Goal: Task Accomplishment & Management: Manage account settings

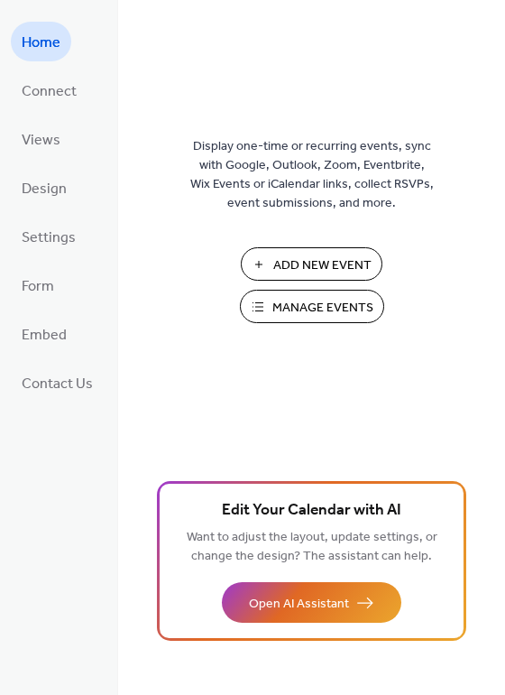
click at [302, 311] on span "Manage Events" at bounding box center [322, 308] width 101 height 19
click at [57, 186] on span "Design" at bounding box center [44, 189] width 45 height 29
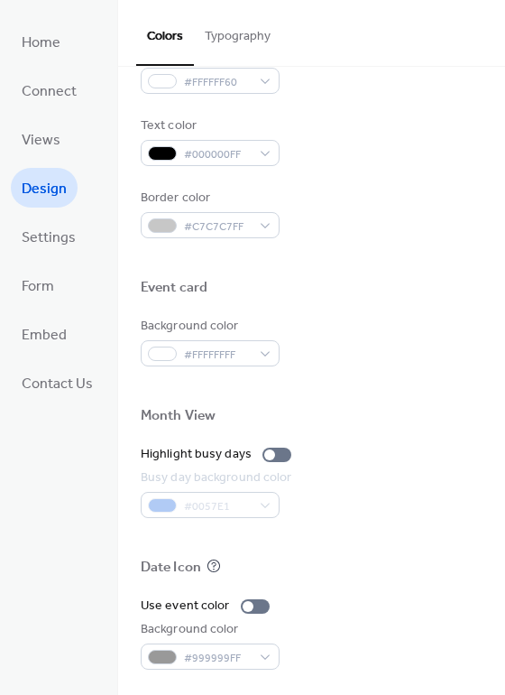
scroll to position [772, 0]
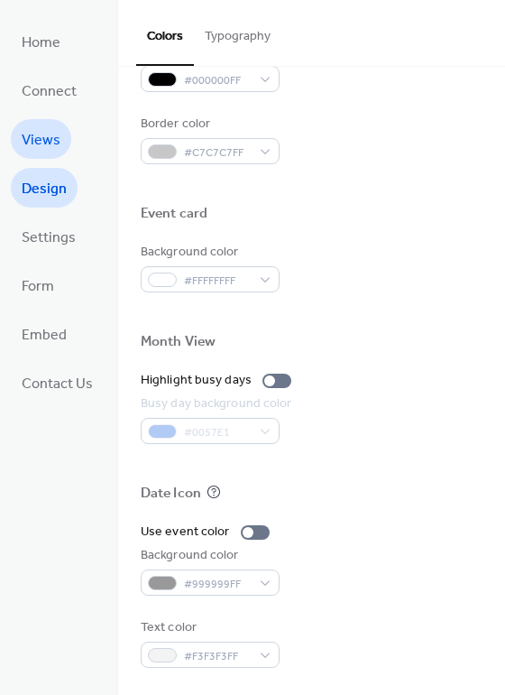
click at [51, 138] on span "Views" at bounding box center [41, 140] width 39 height 29
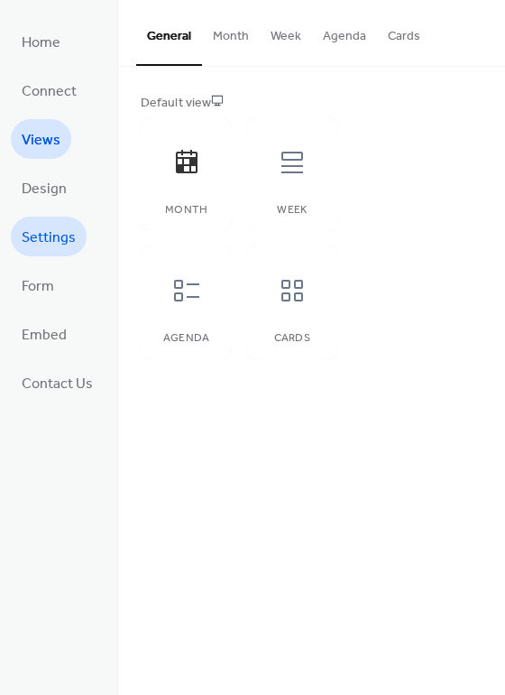
click at [48, 243] on span "Settings" at bounding box center [49, 238] width 54 height 29
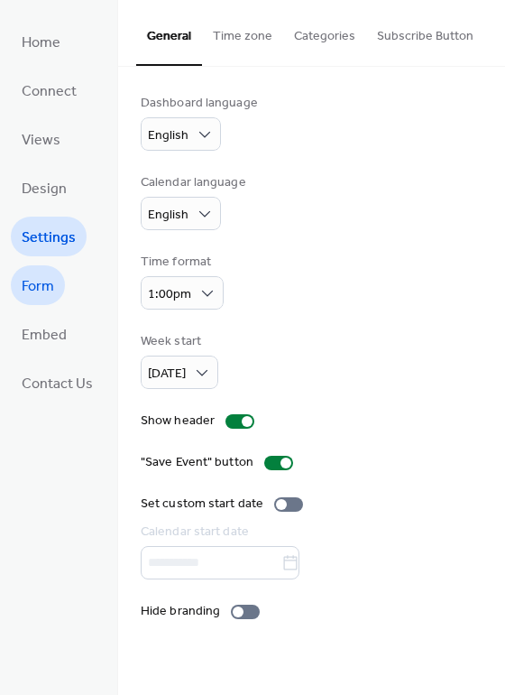
click at [46, 283] on span "Form" at bounding box center [38, 286] width 32 height 29
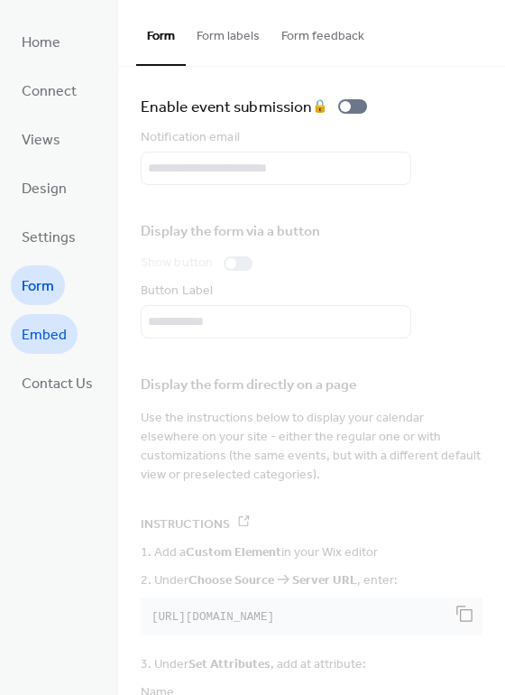
click at [50, 319] on link "Embed" at bounding box center [44, 334] width 67 height 40
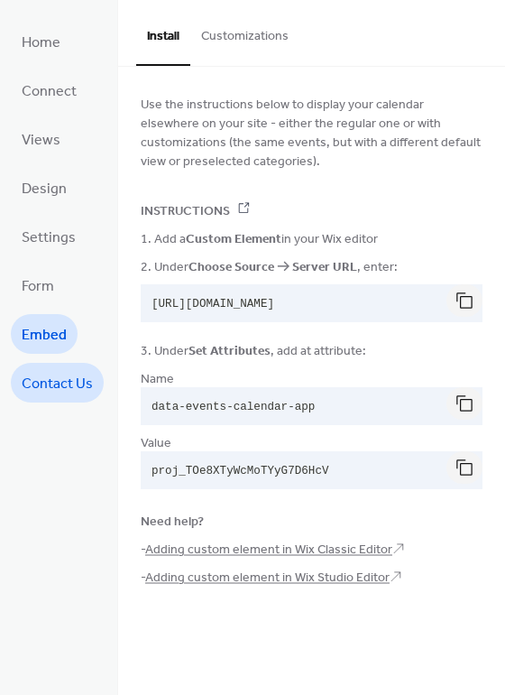
click at [60, 373] on span "Contact Us" at bounding box center [57, 384] width 71 height 29
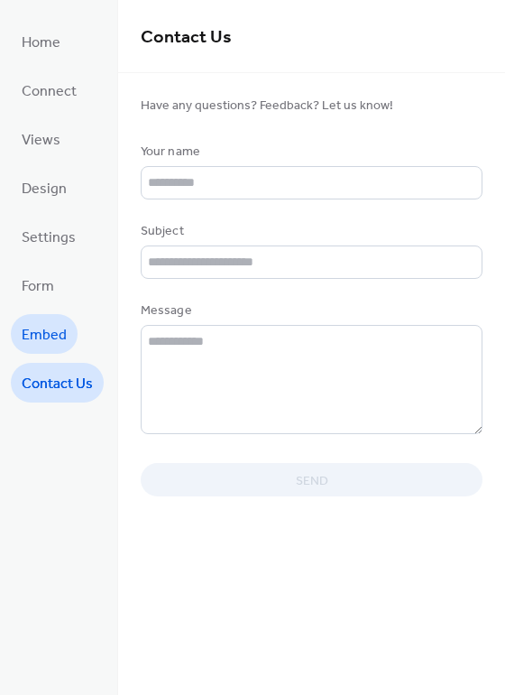
click at [54, 345] on span "Embed" at bounding box center [44, 335] width 45 height 29
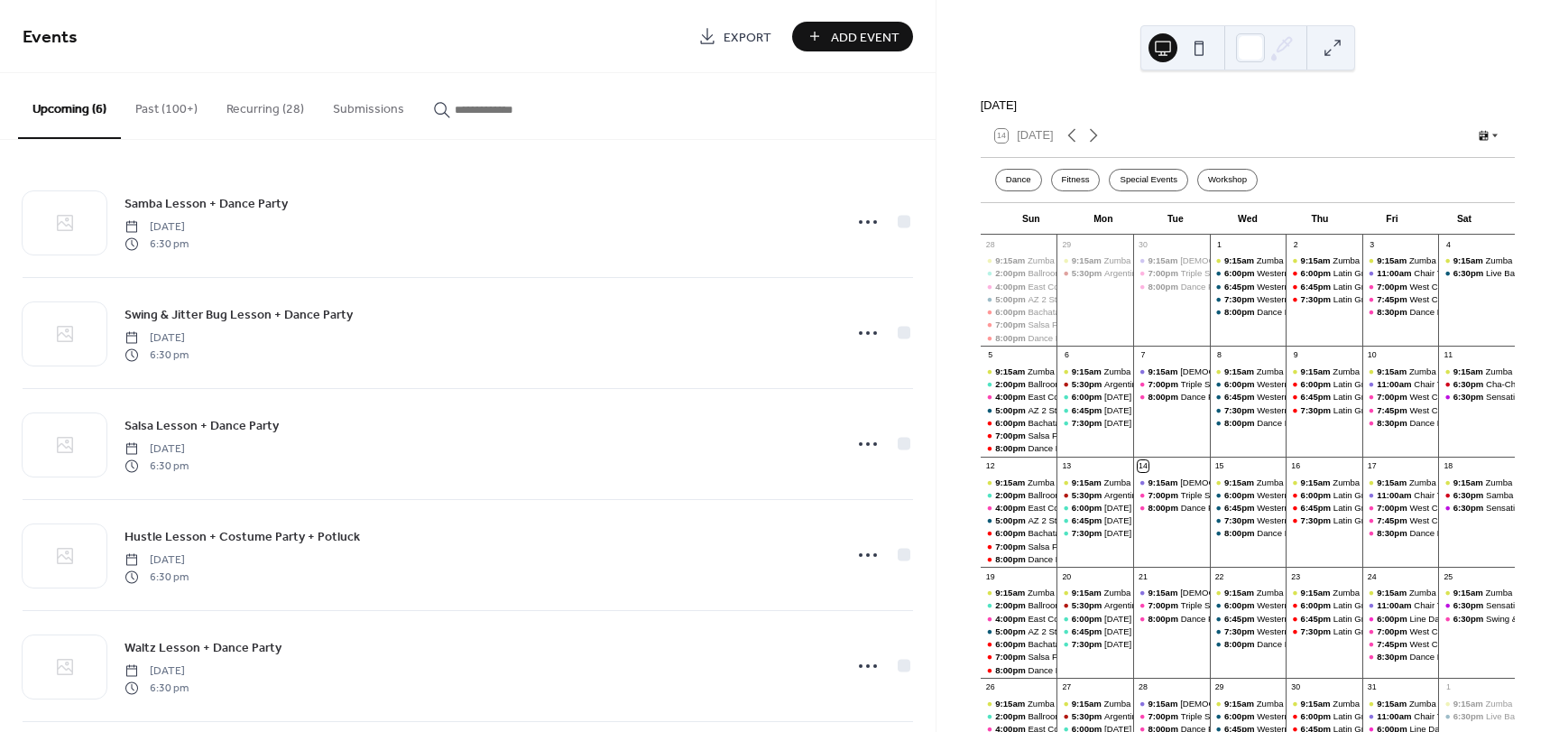
click at [260, 94] on button "Recurring (28)" at bounding box center [265, 105] width 106 height 64
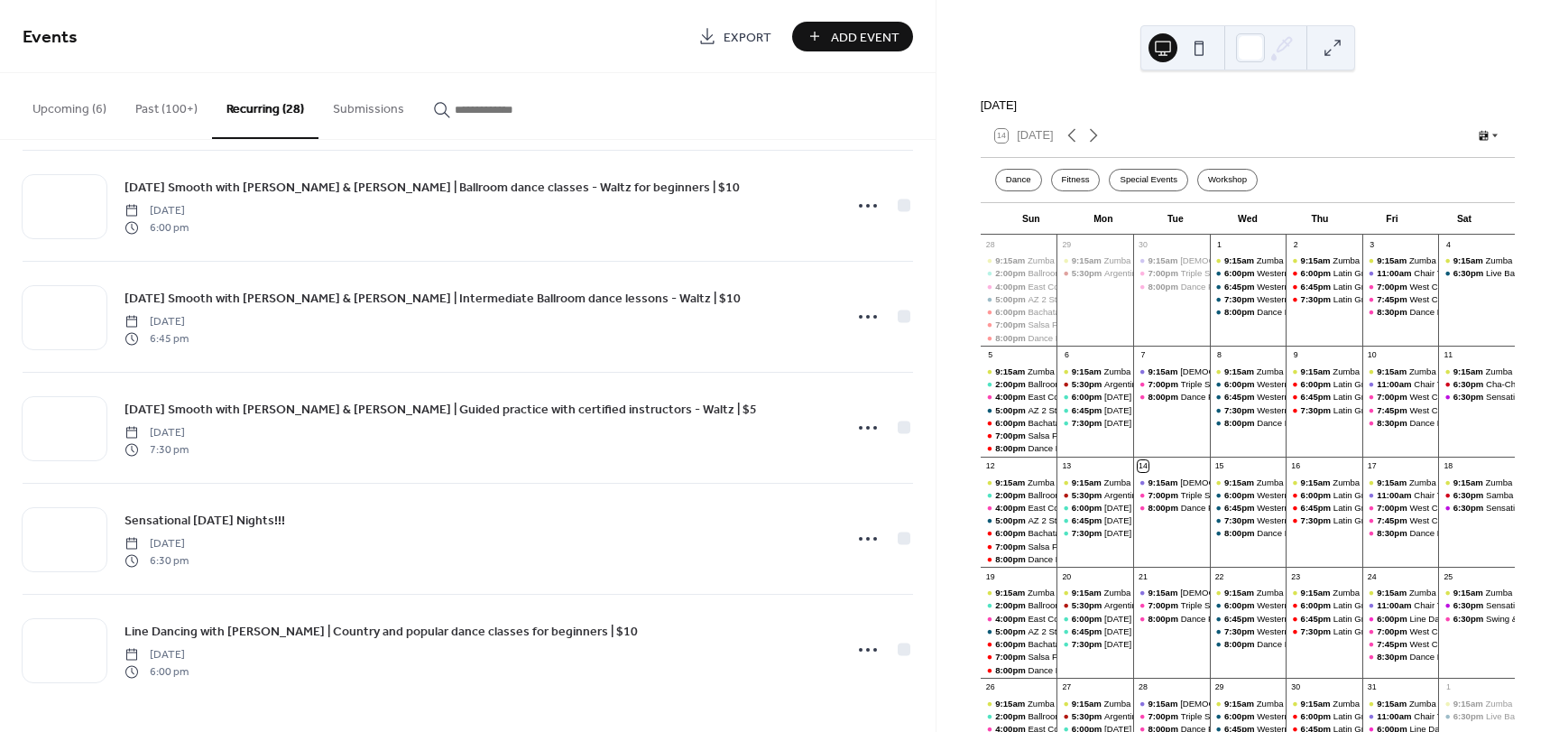
scroll to position [2564, 0]
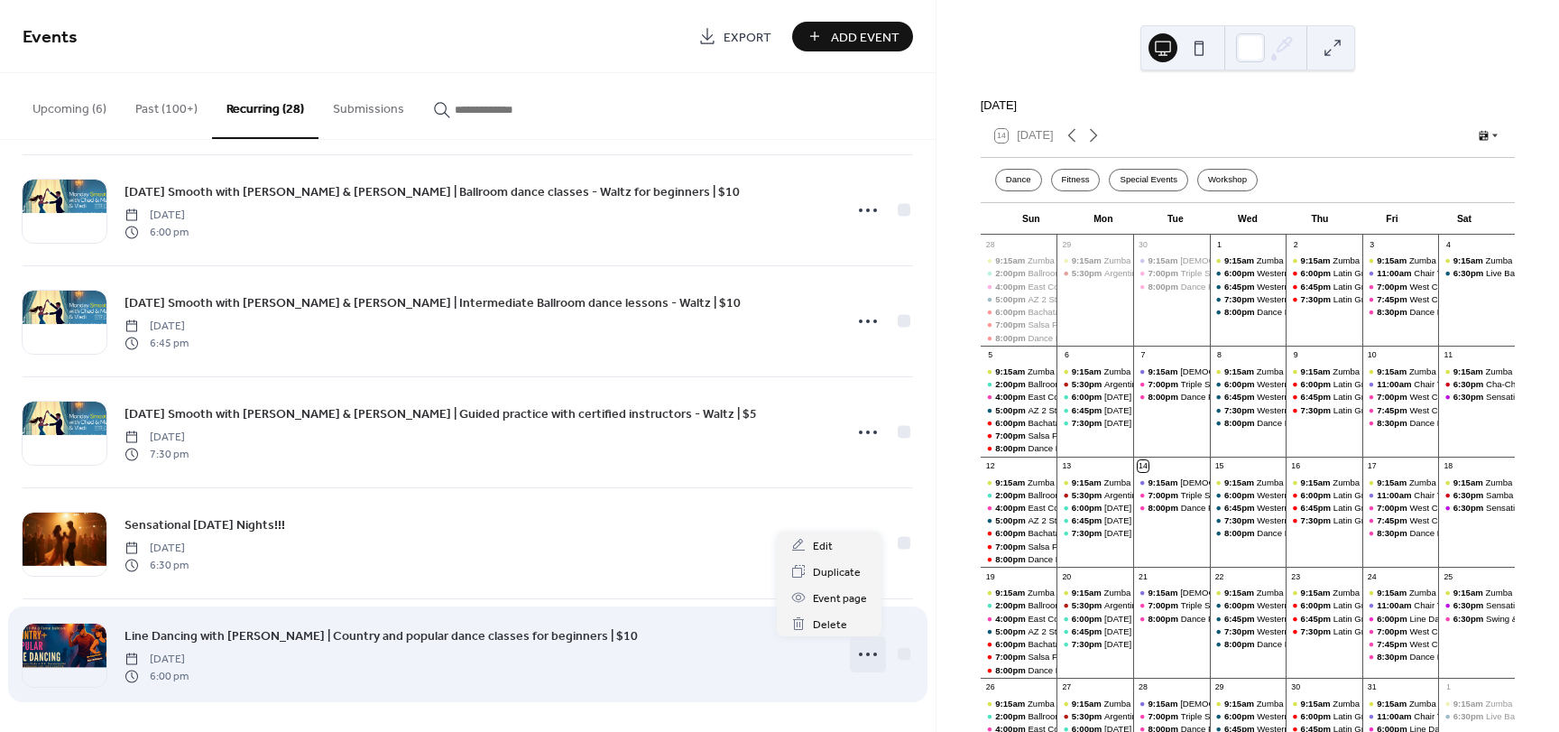
click at [860, 655] on icon at bounding box center [867, 654] width 29 height 29
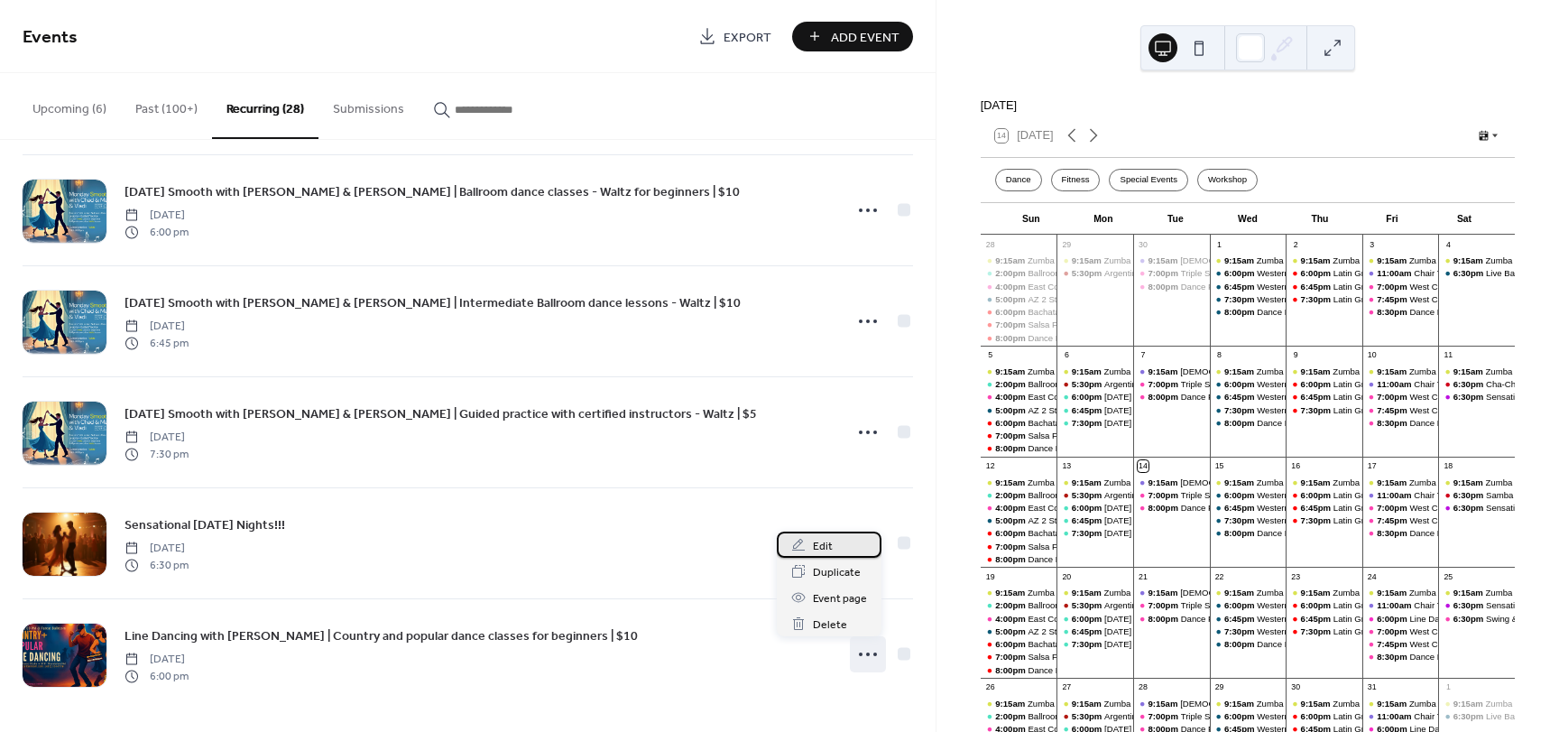
click at [827, 546] on span "Edit" at bounding box center [823, 546] width 20 height 19
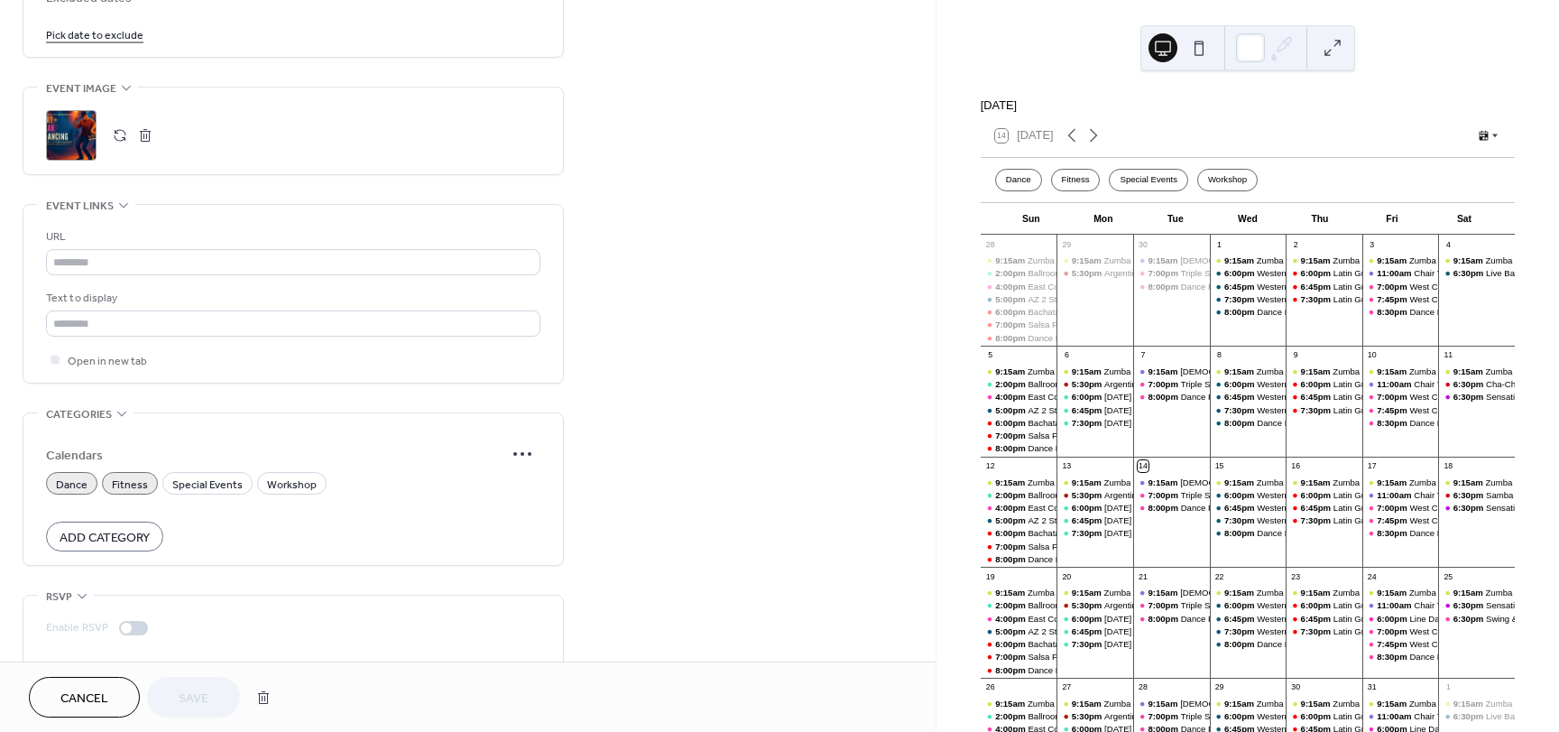
scroll to position [1123, 0]
click at [266, 254] on input "text" at bounding box center [293, 259] width 494 height 26
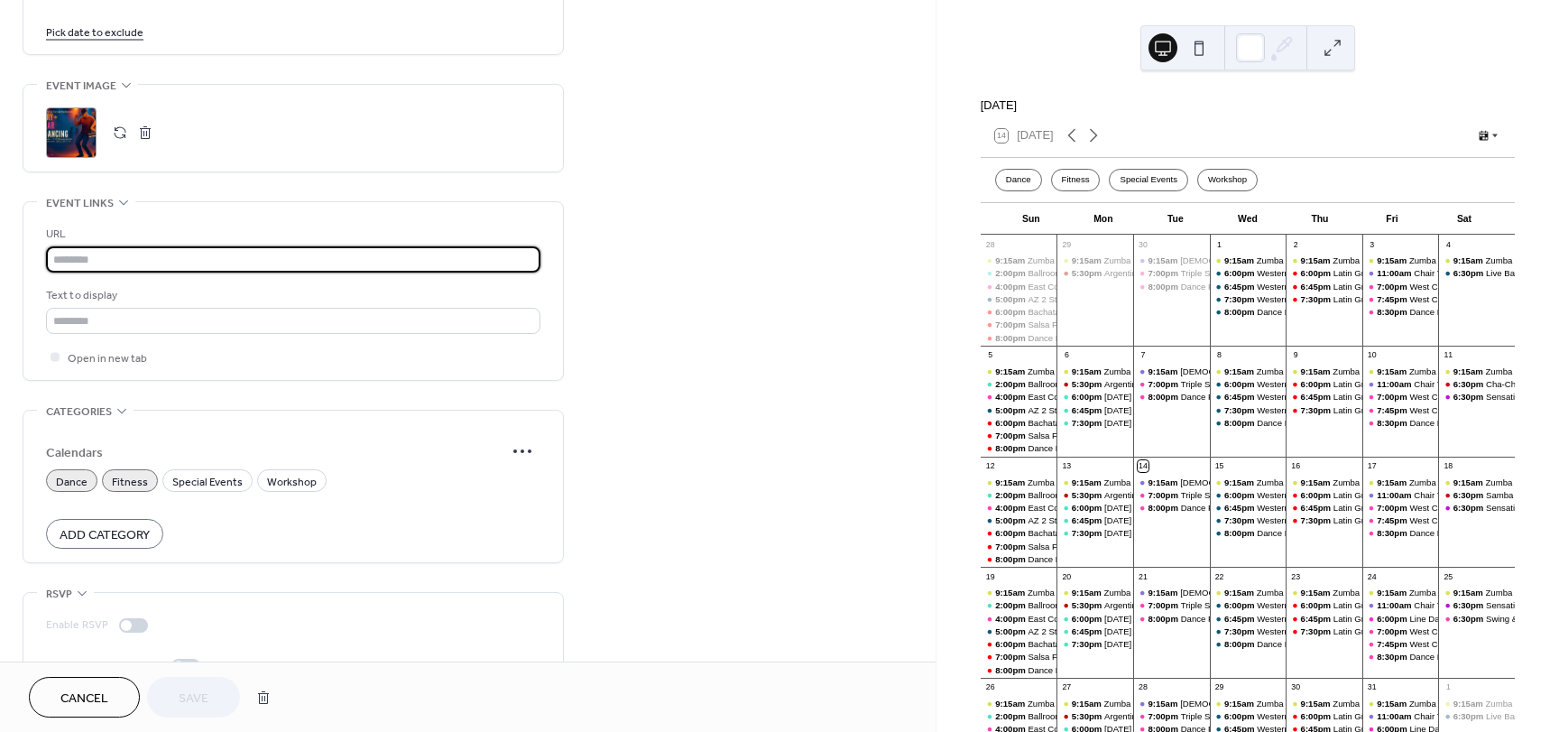
paste input "**********"
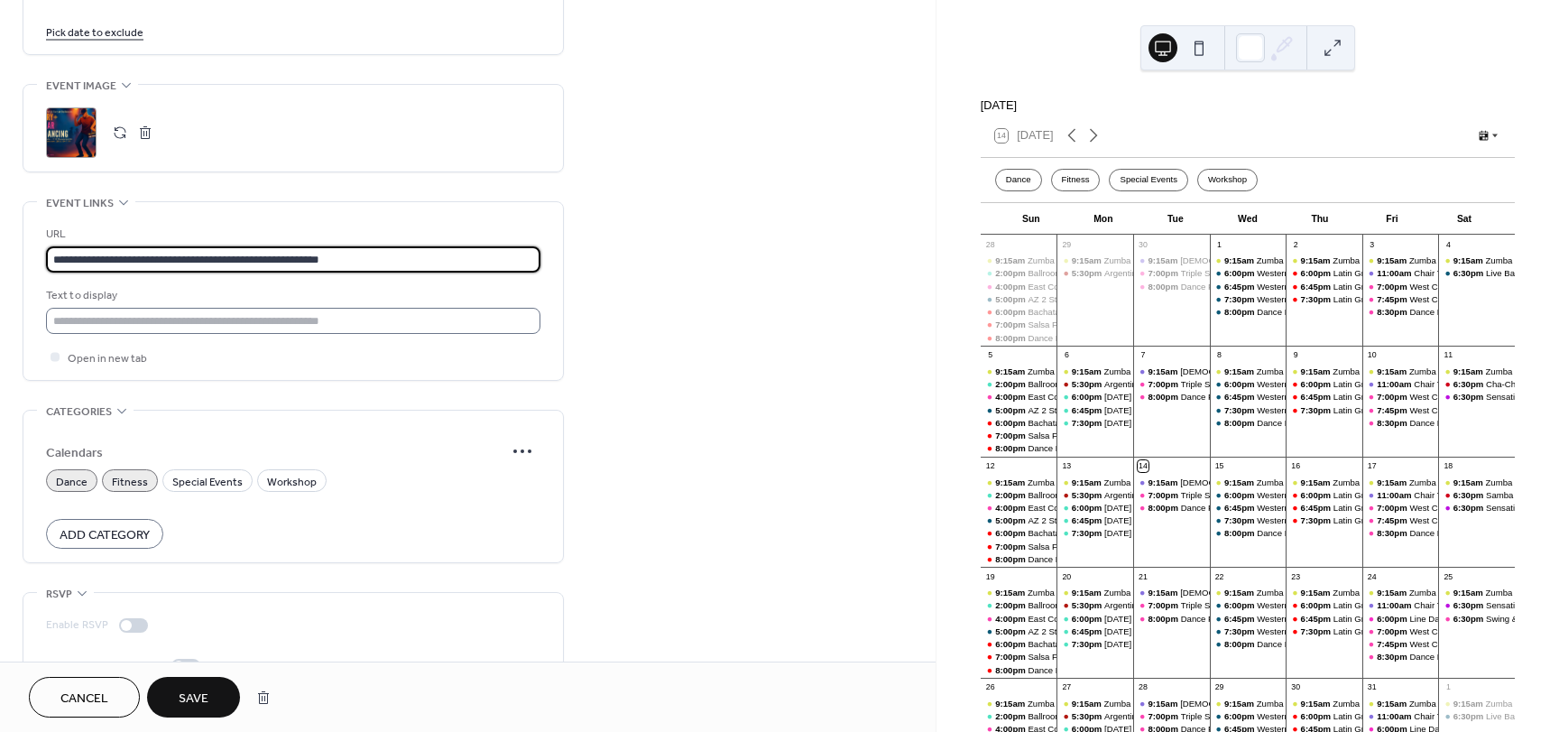
type input "**********"
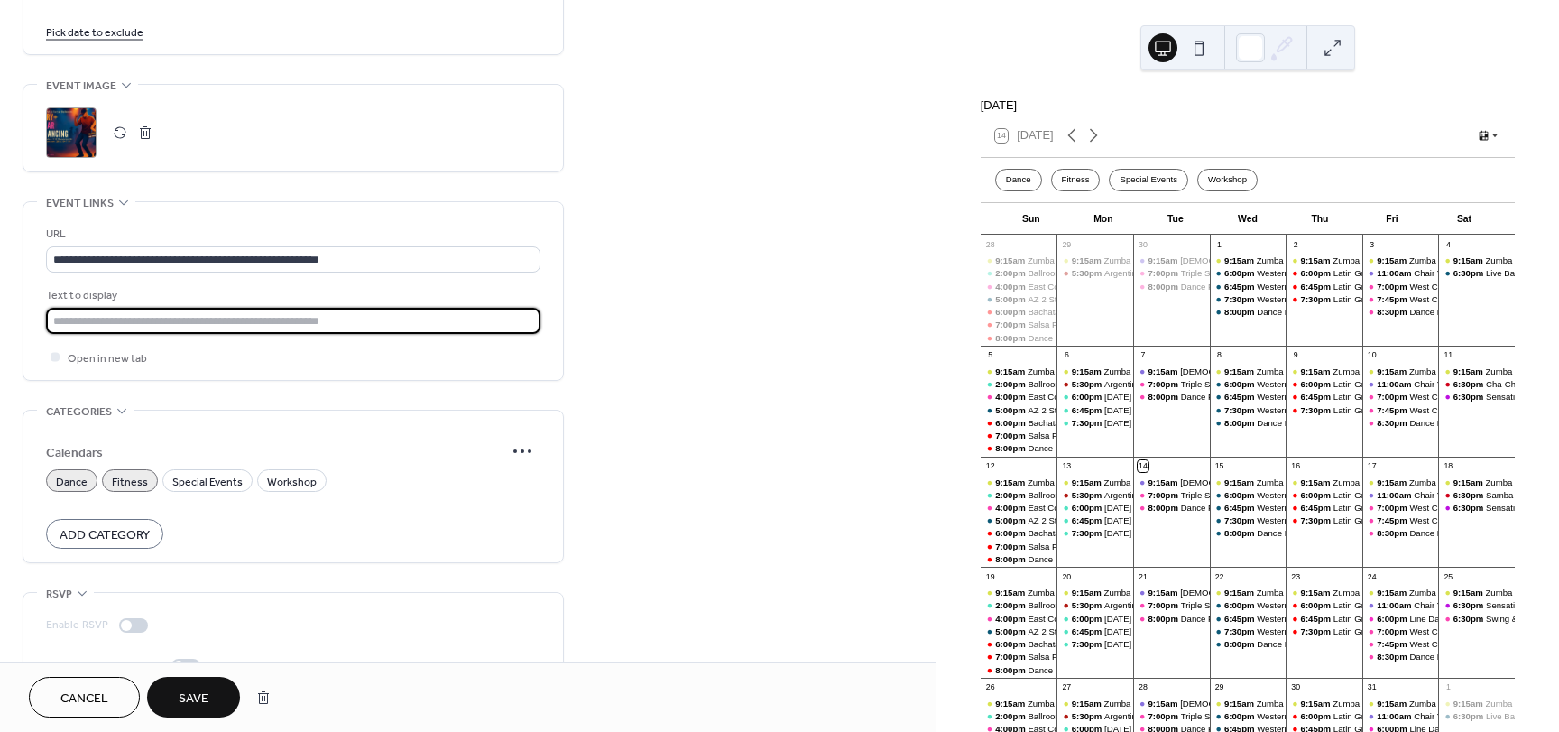
click at [290, 314] on input "text" at bounding box center [293, 321] width 494 height 26
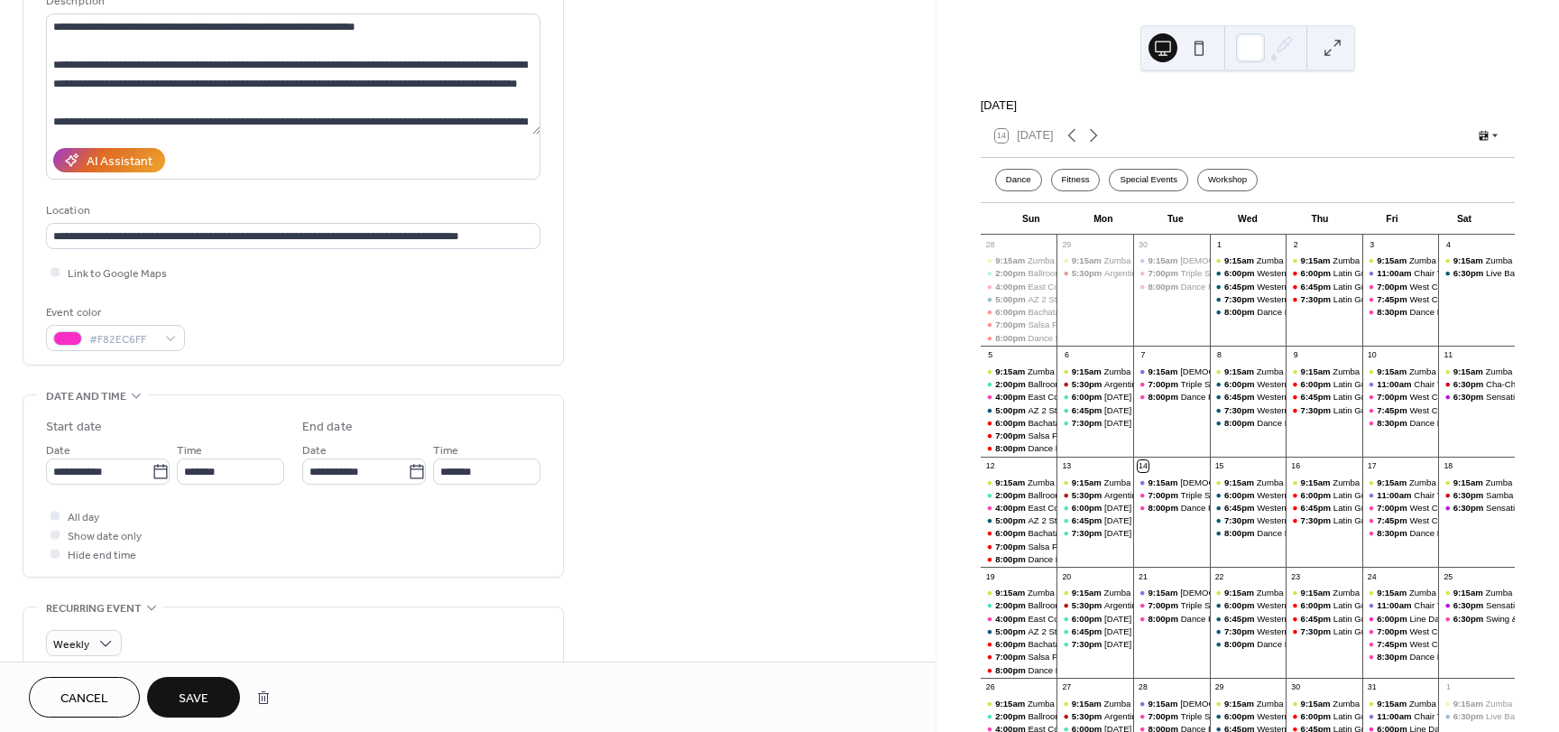
scroll to position [189, 0]
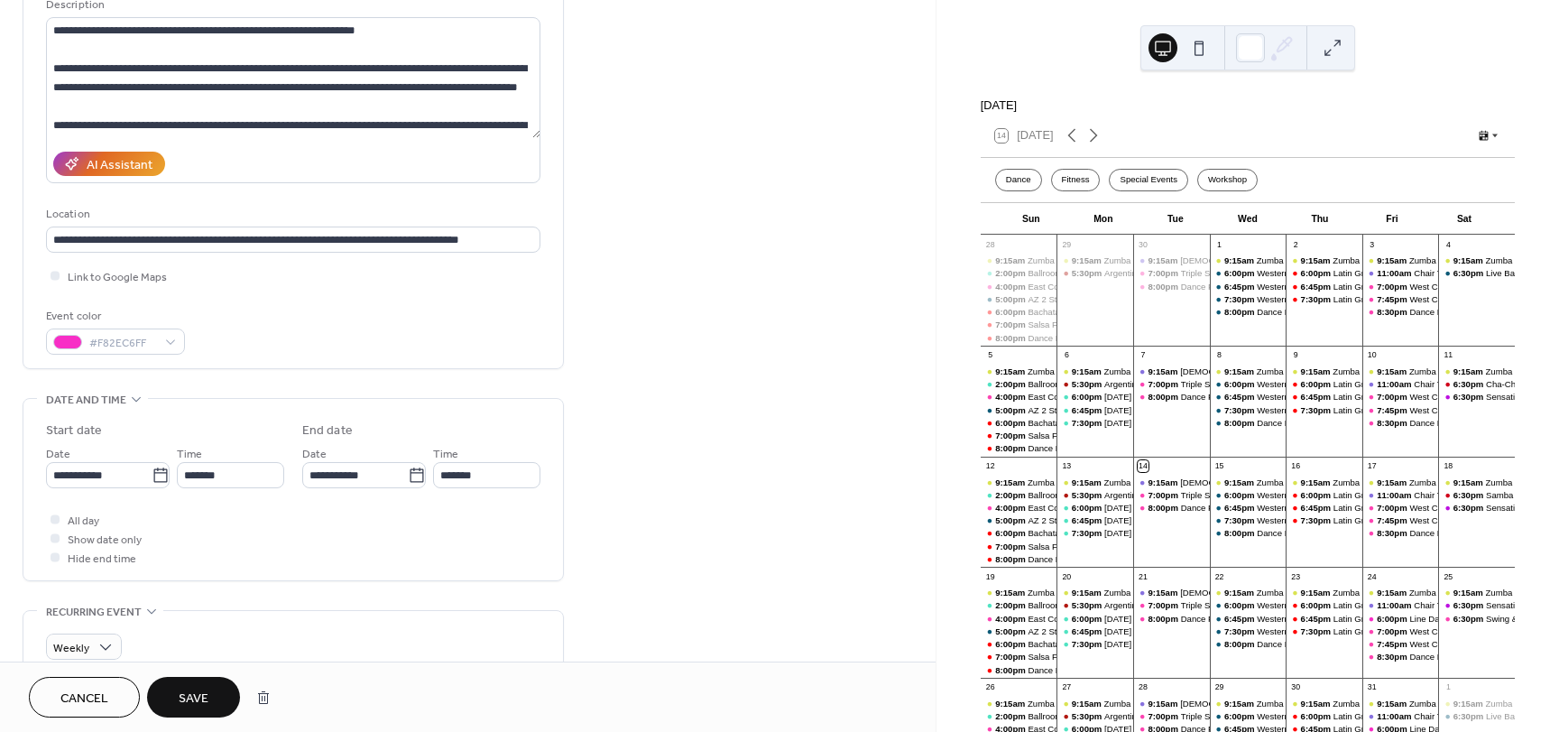
type input "**********"
click at [203, 714] on button "Save" at bounding box center [193, 697] width 93 height 41
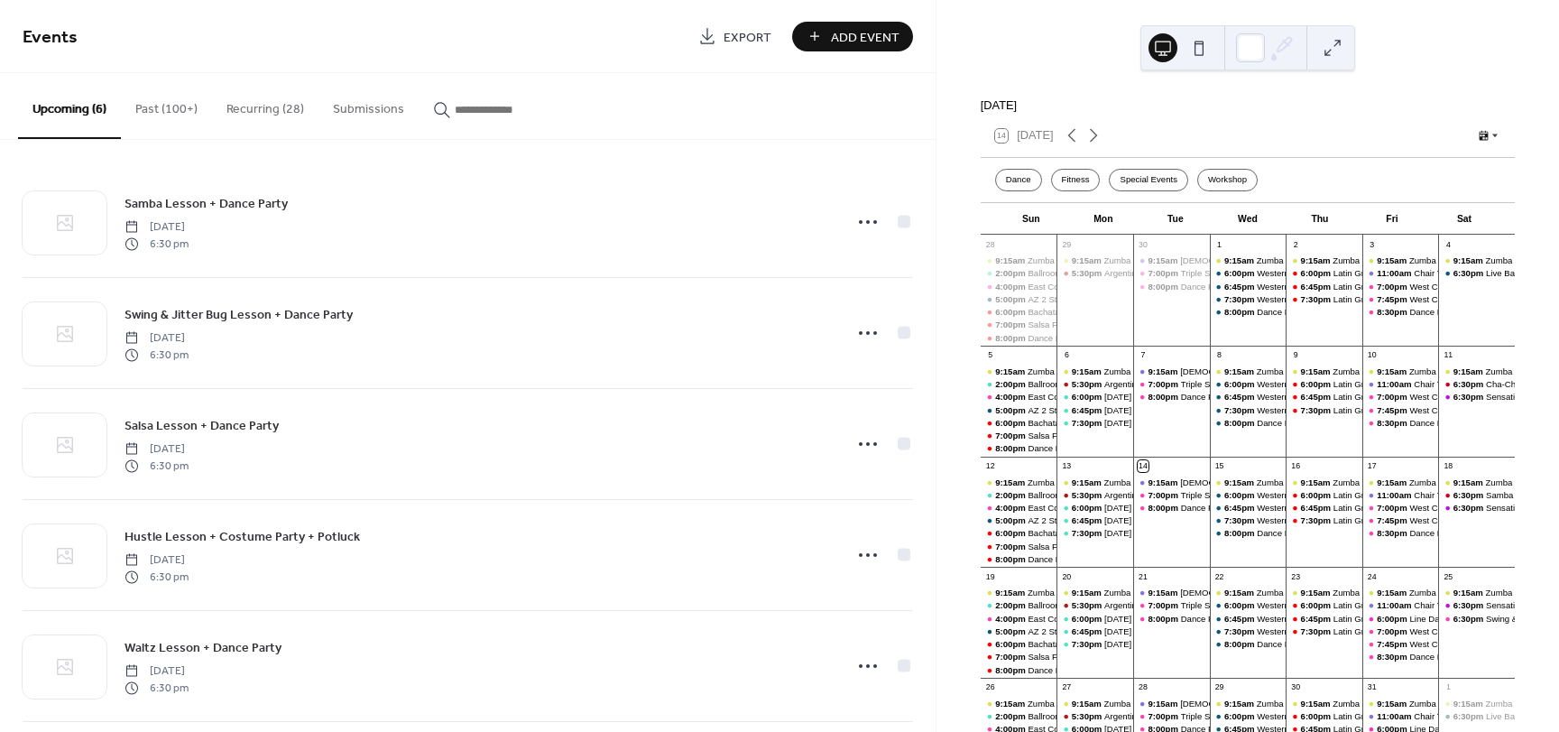
click at [290, 95] on button "Recurring (28)" at bounding box center [265, 105] width 106 height 64
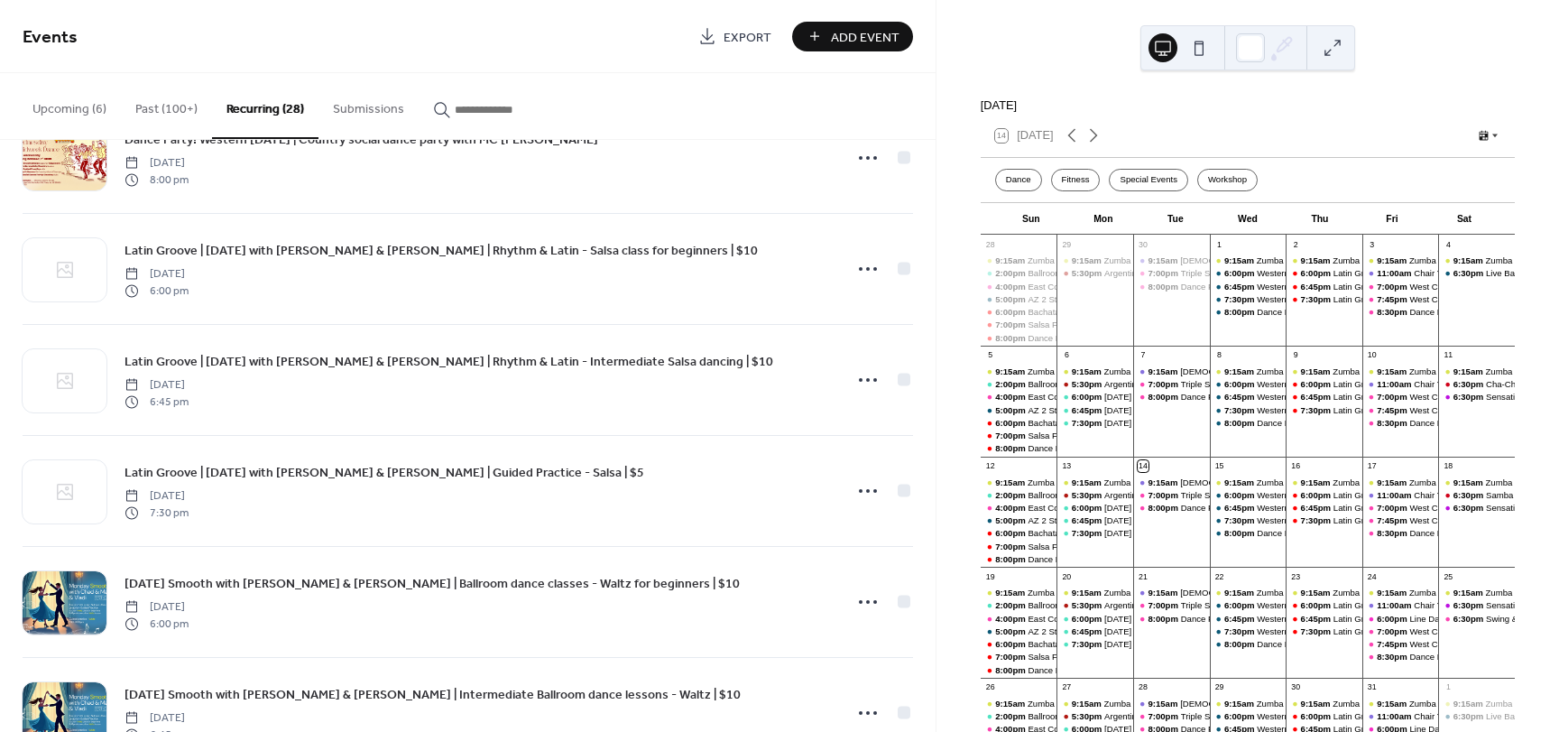
scroll to position [2568, 0]
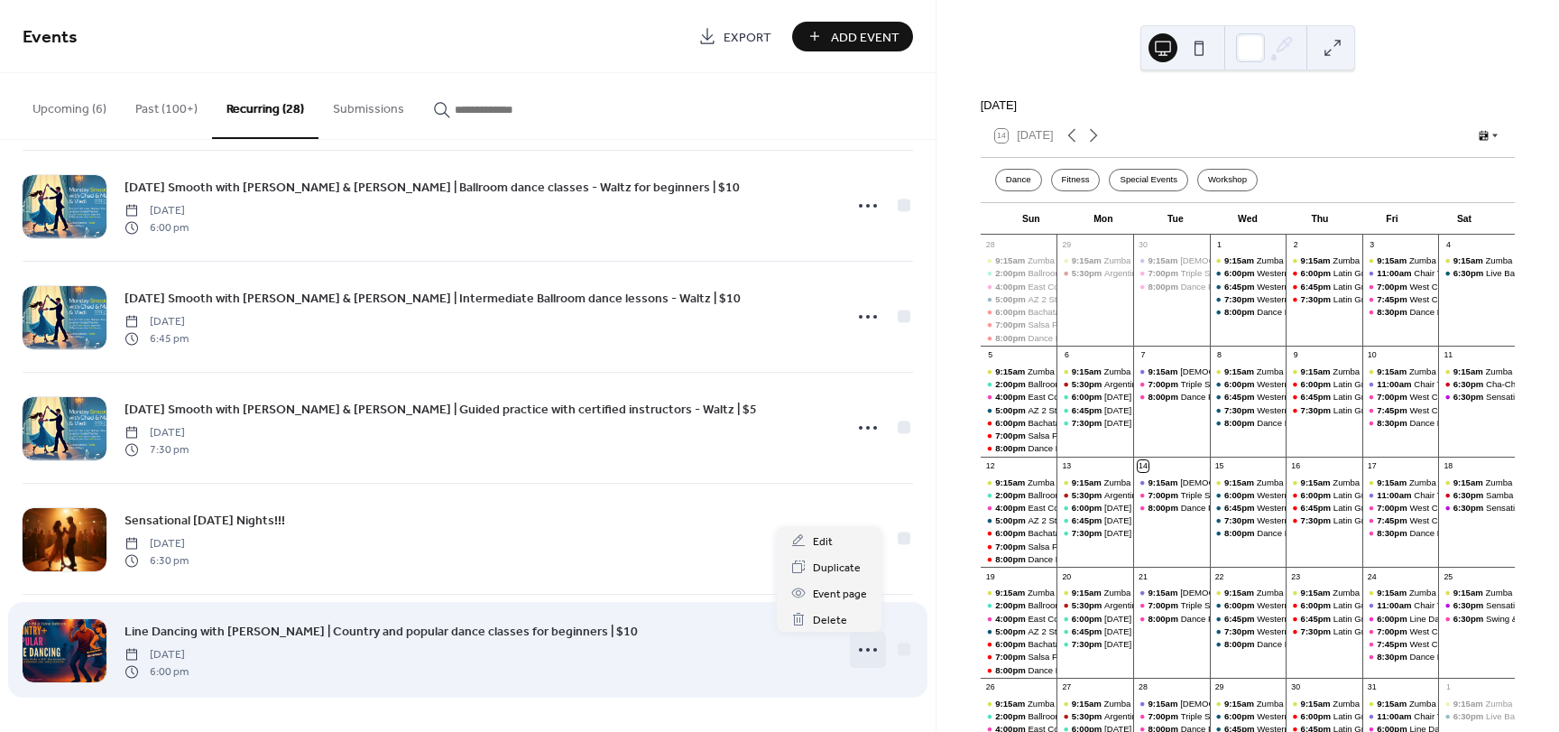
click at [861, 644] on icon at bounding box center [867, 649] width 29 height 29
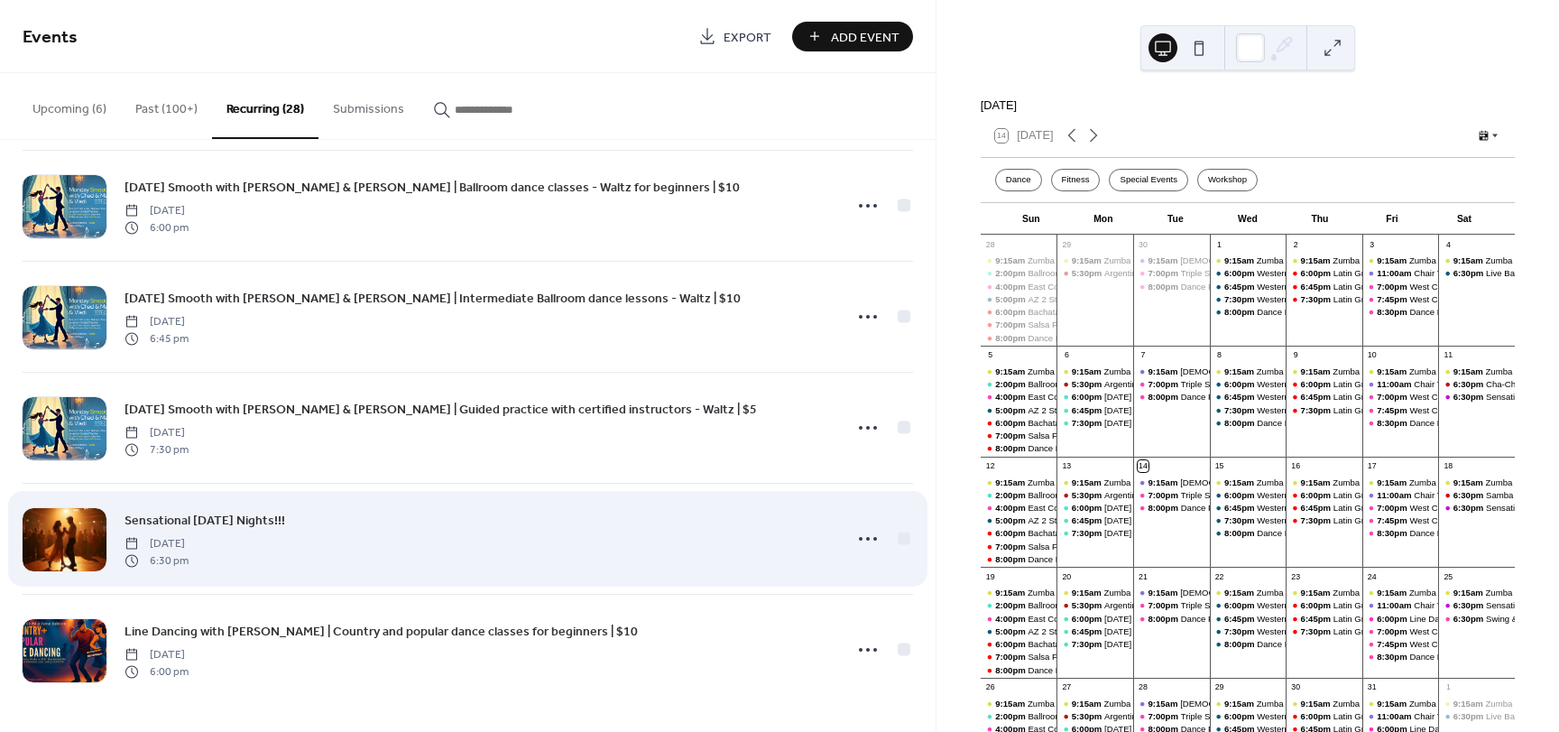
click at [689, 529] on div "Sensational [DATE] Nights!!! [DATE] 6:30 pm" at bounding box center [477, 539] width 706 height 58
click at [855, 546] on icon at bounding box center [867, 538] width 29 height 29
click at [718, 526] on div "Sensational [DATE] Nights!!! [DATE] 6:30 pm" at bounding box center [477, 539] width 706 height 58
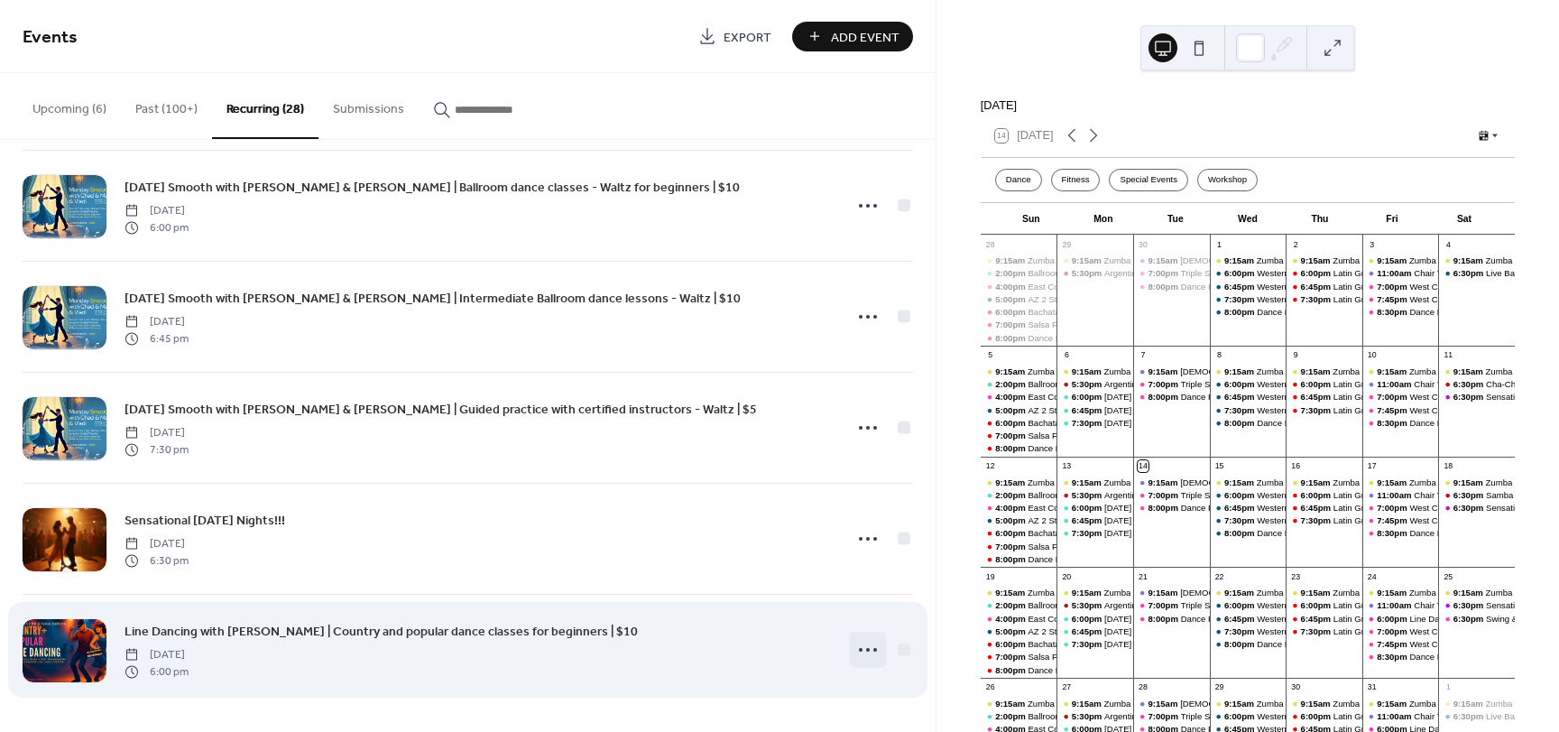
click at [861, 656] on icon at bounding box center [867, 649] width 29 height 29
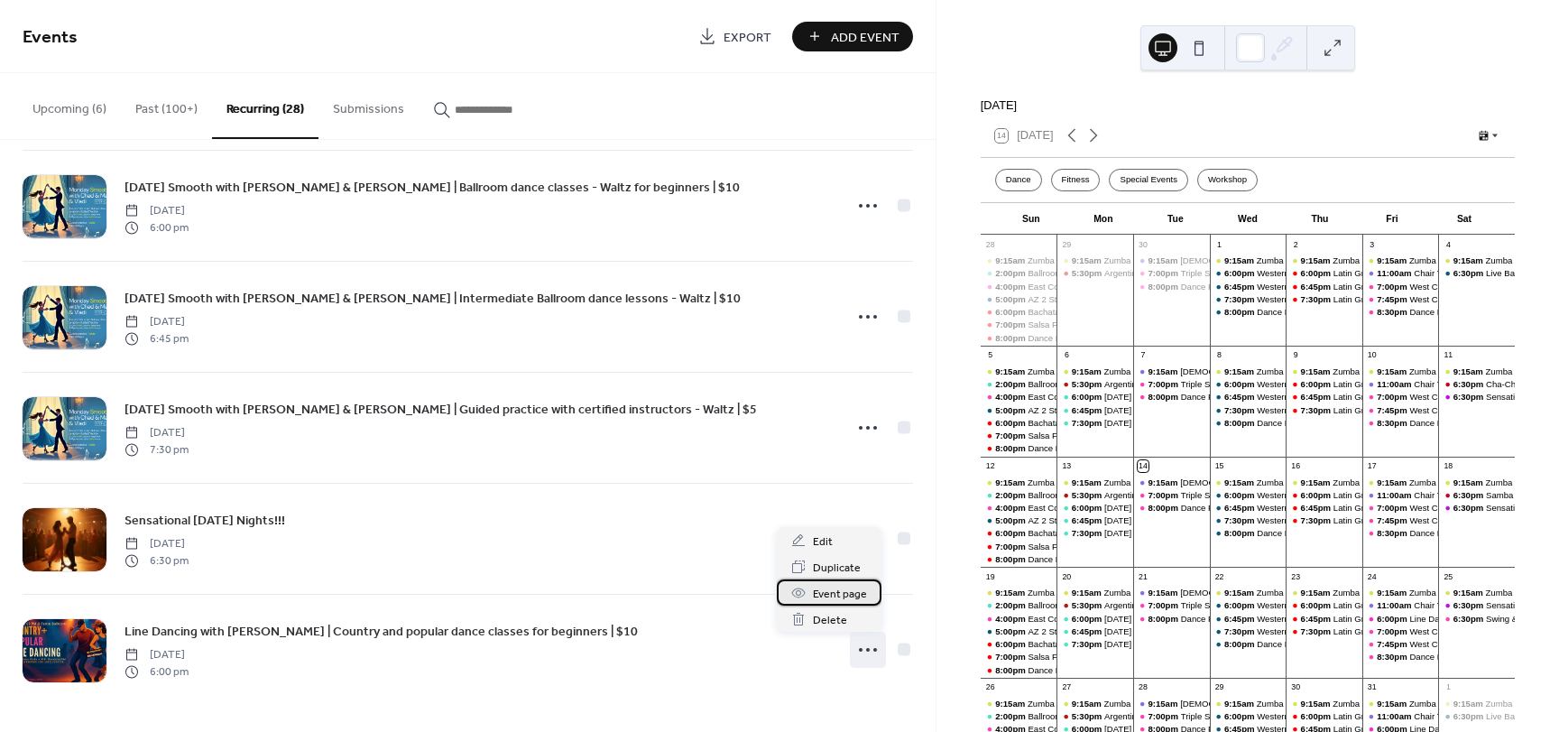
click at [852, 596] on span "Event page" at bounding box center [840, 594] width 54 height 19
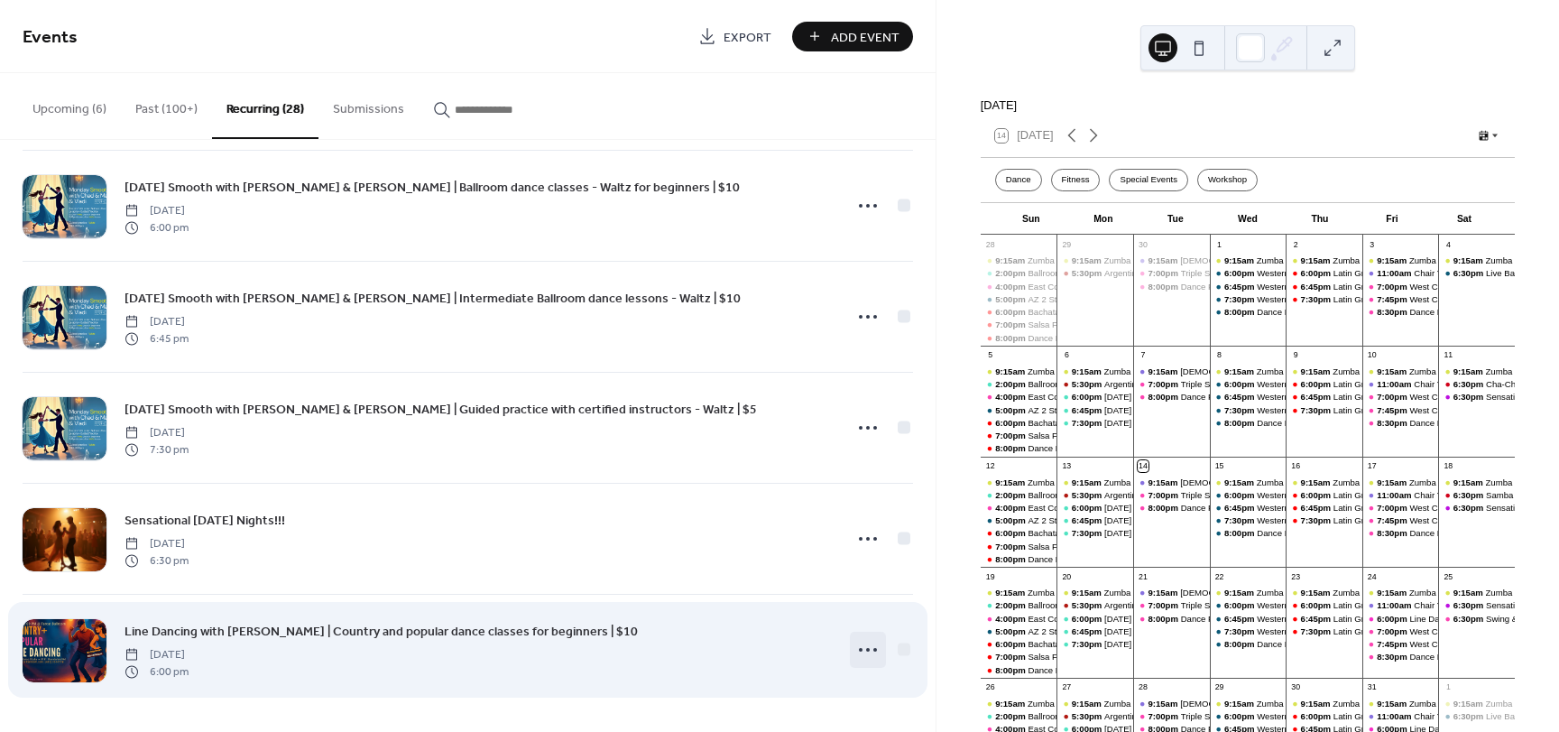
click at [859, 642] on icon at bounding box center [867, 649] width 29 height 29
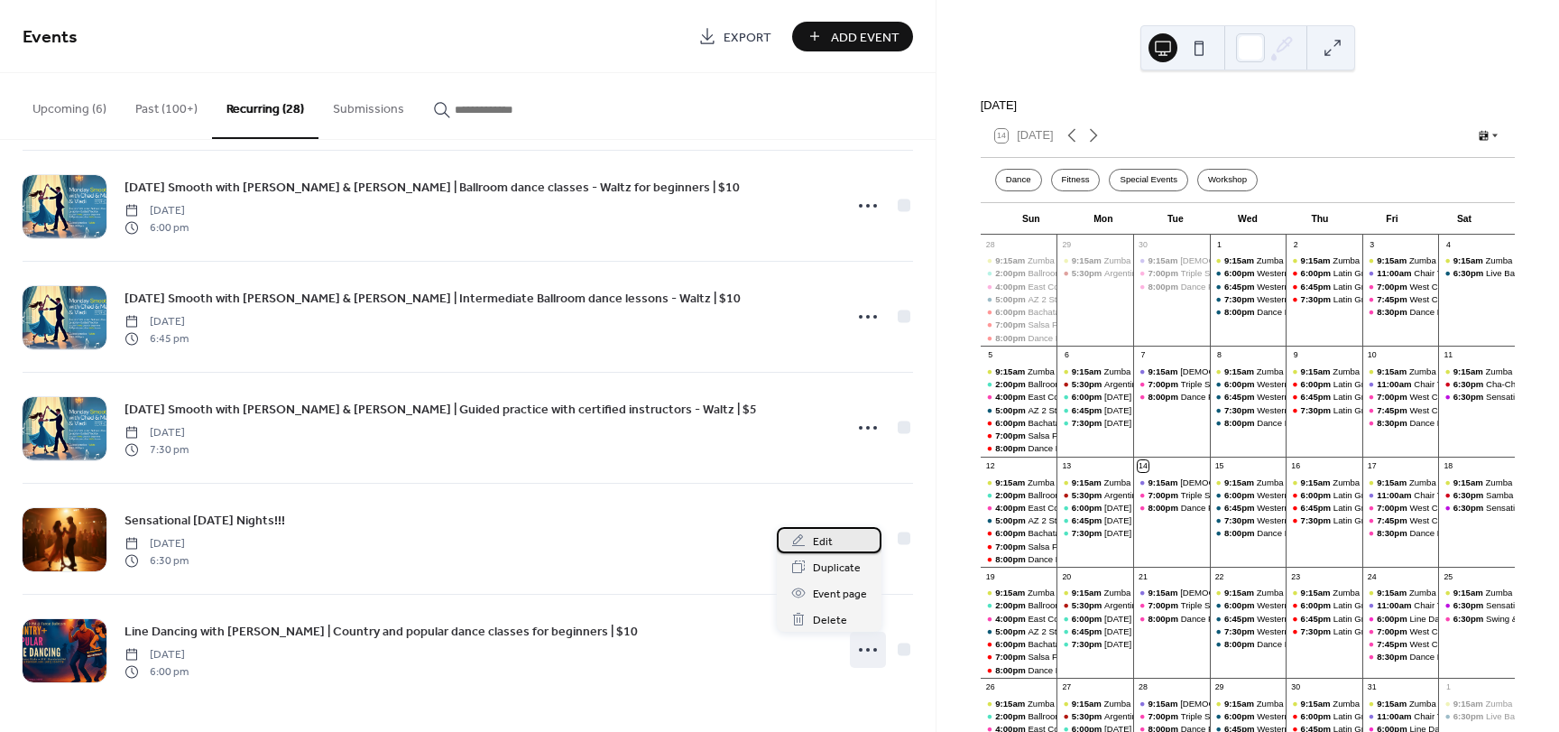
click at [817, 530] on div "Edit" at bounding box center [829, 540] width 105 height 26
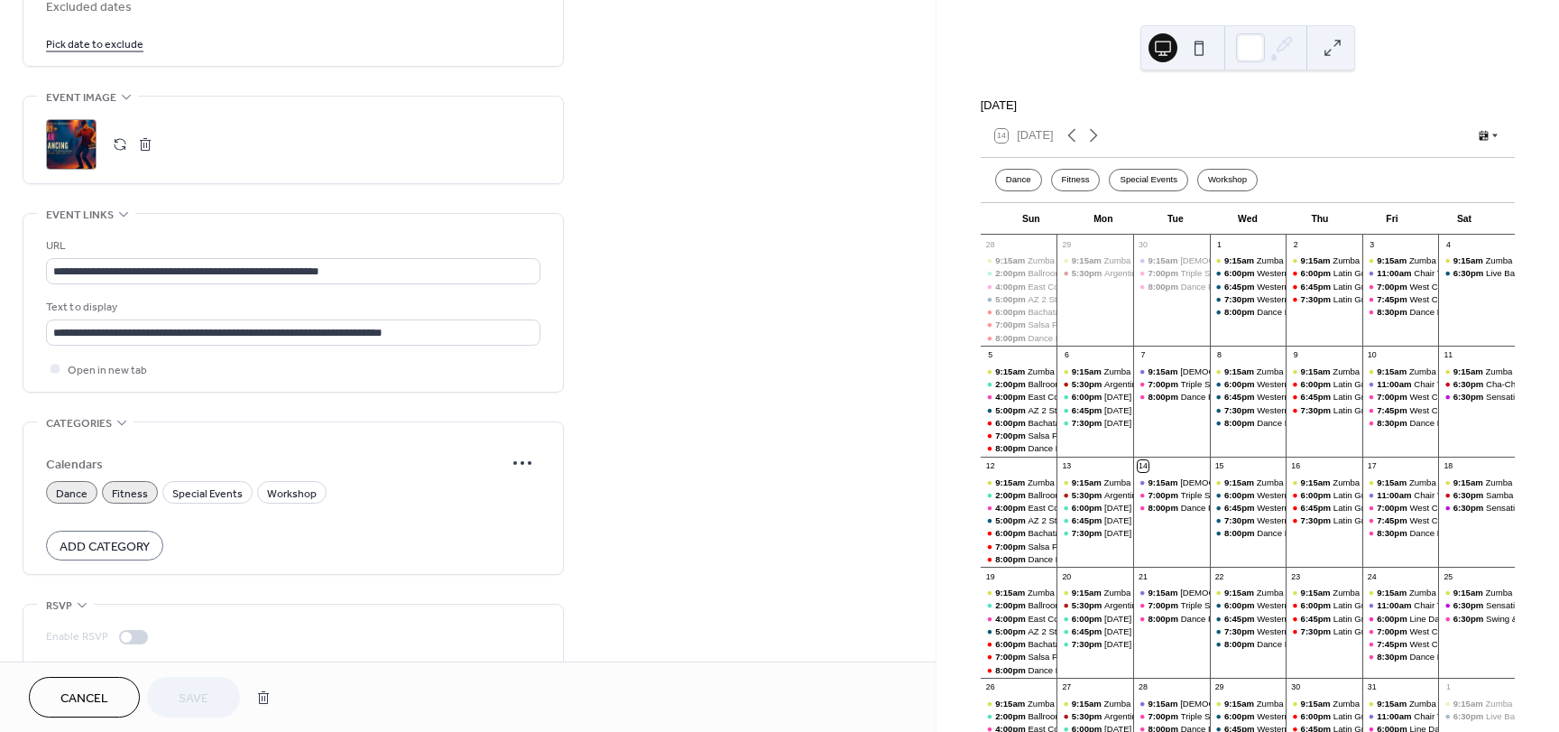
scroll to position [1155, 0]
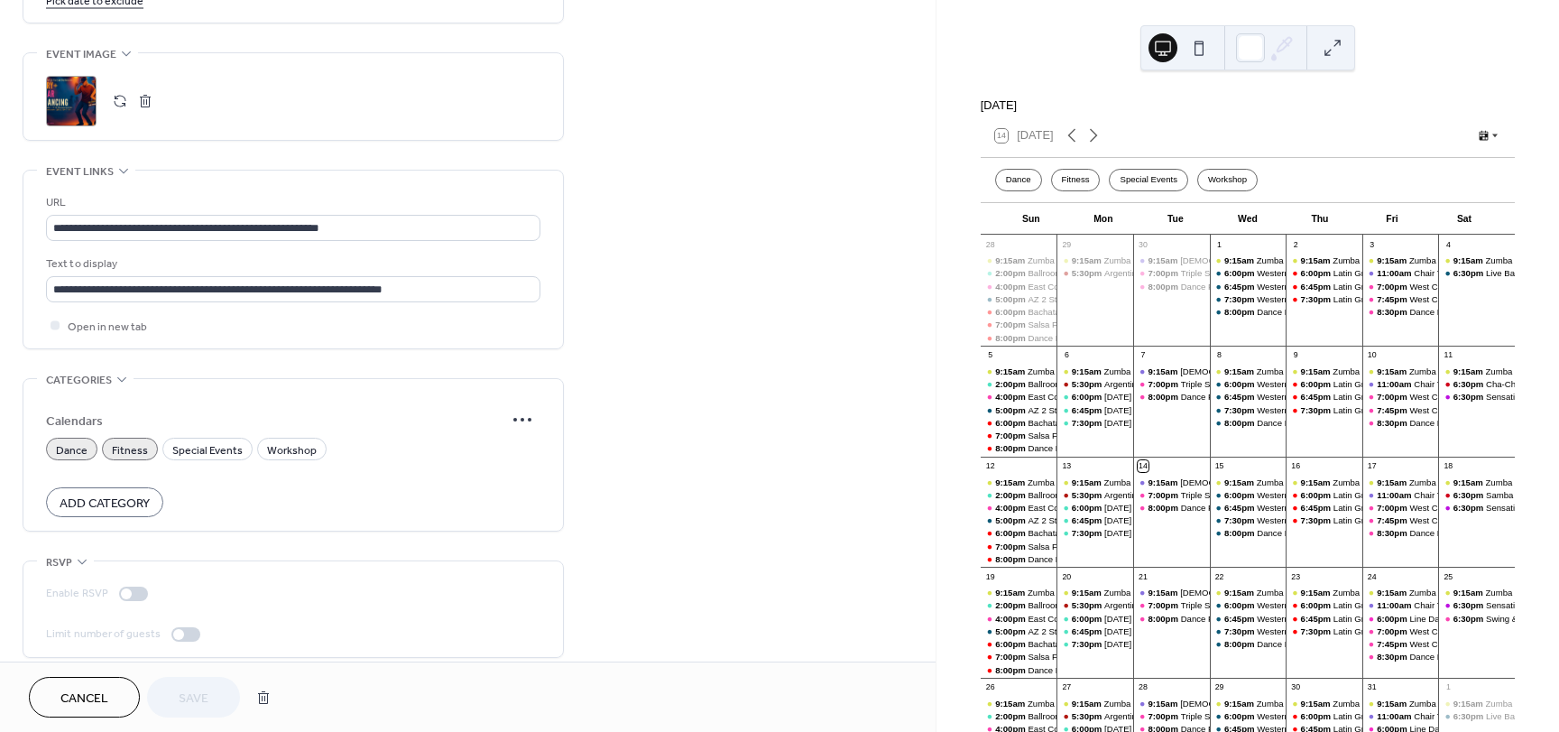
click at [62, 90] on div ";" at bounding box center [71, 101] width 51 height 51
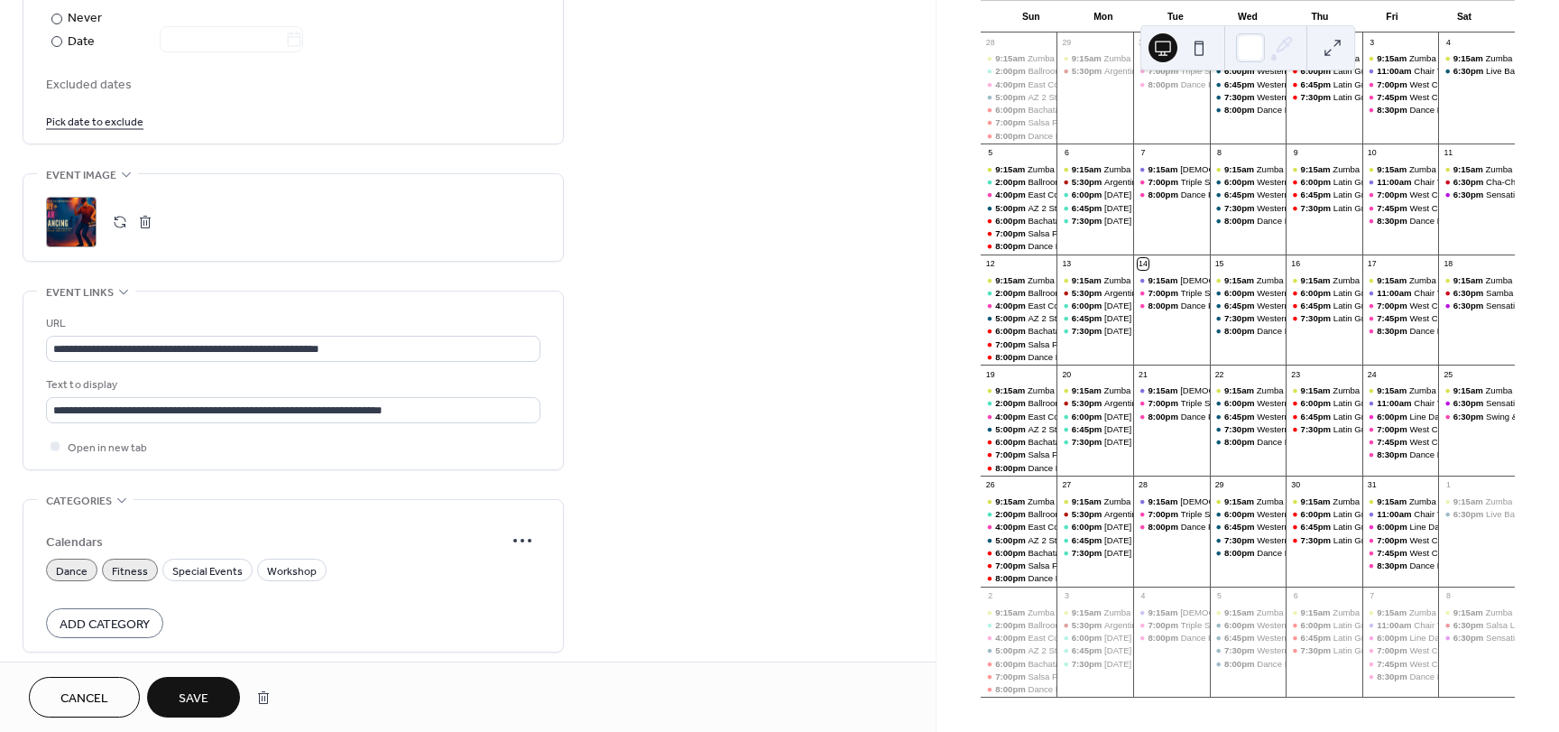
scroll to position [204, 0]
click at [1409, 530] on div "Line Dancing with [PERSON_NAME] | Country and popular dance classes for beginne…" at bounding box center [1588, 525] width 359 height 12
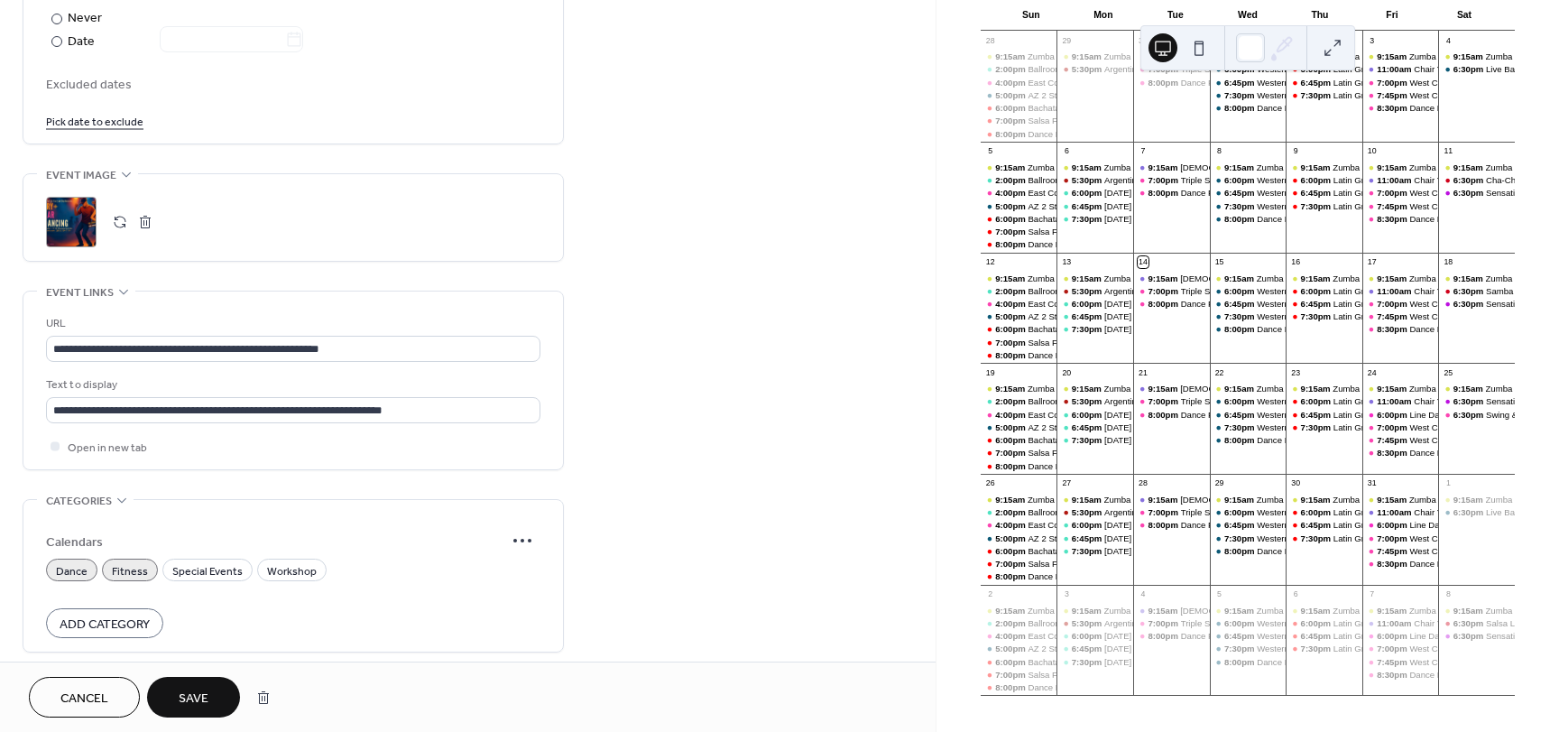
click at [192, 701] on span "Save" at bounding box center [194, 698] width 30 height 19
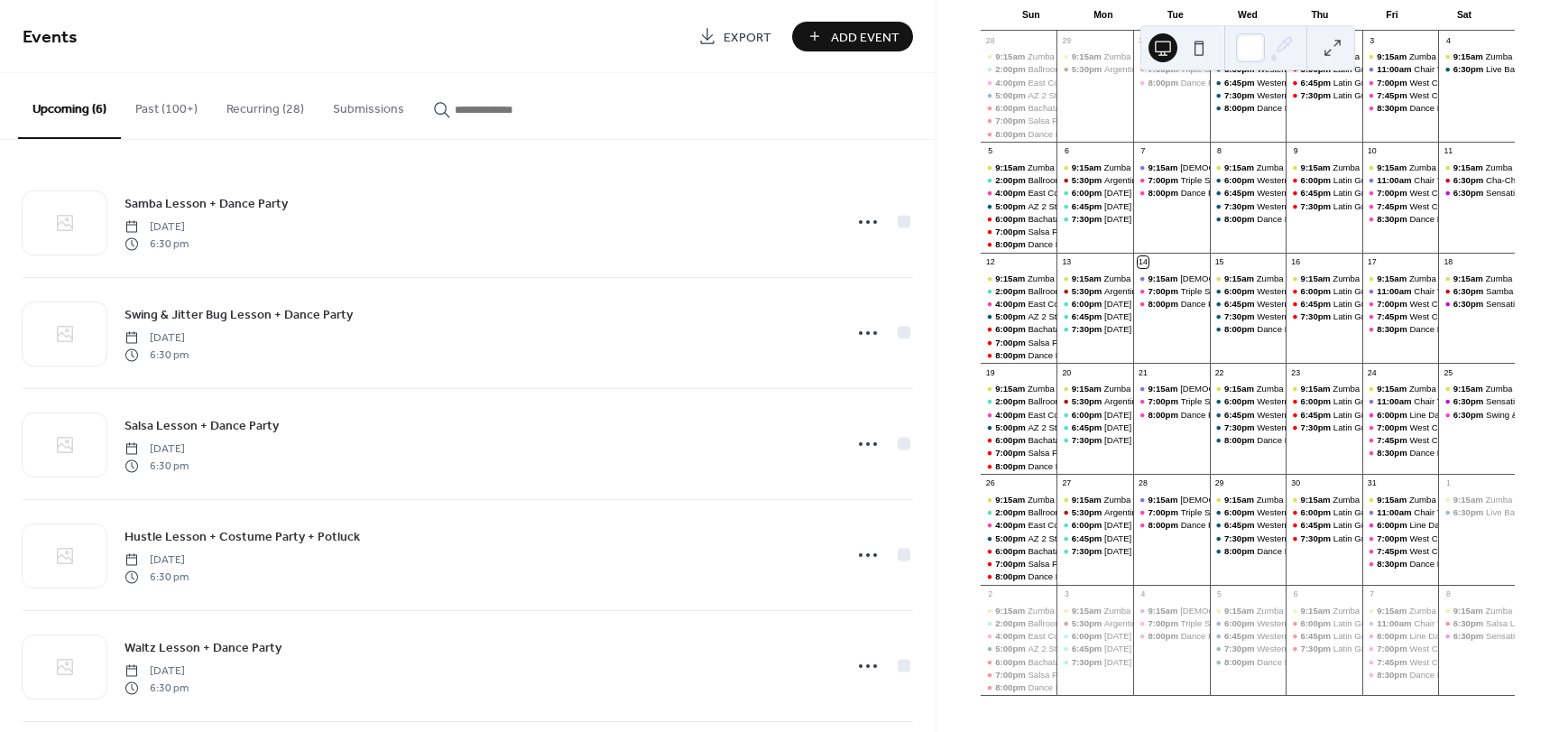
click at [263, 108] on button "Recurring (28)" at bounding box center [265, 105] width 106 height 64
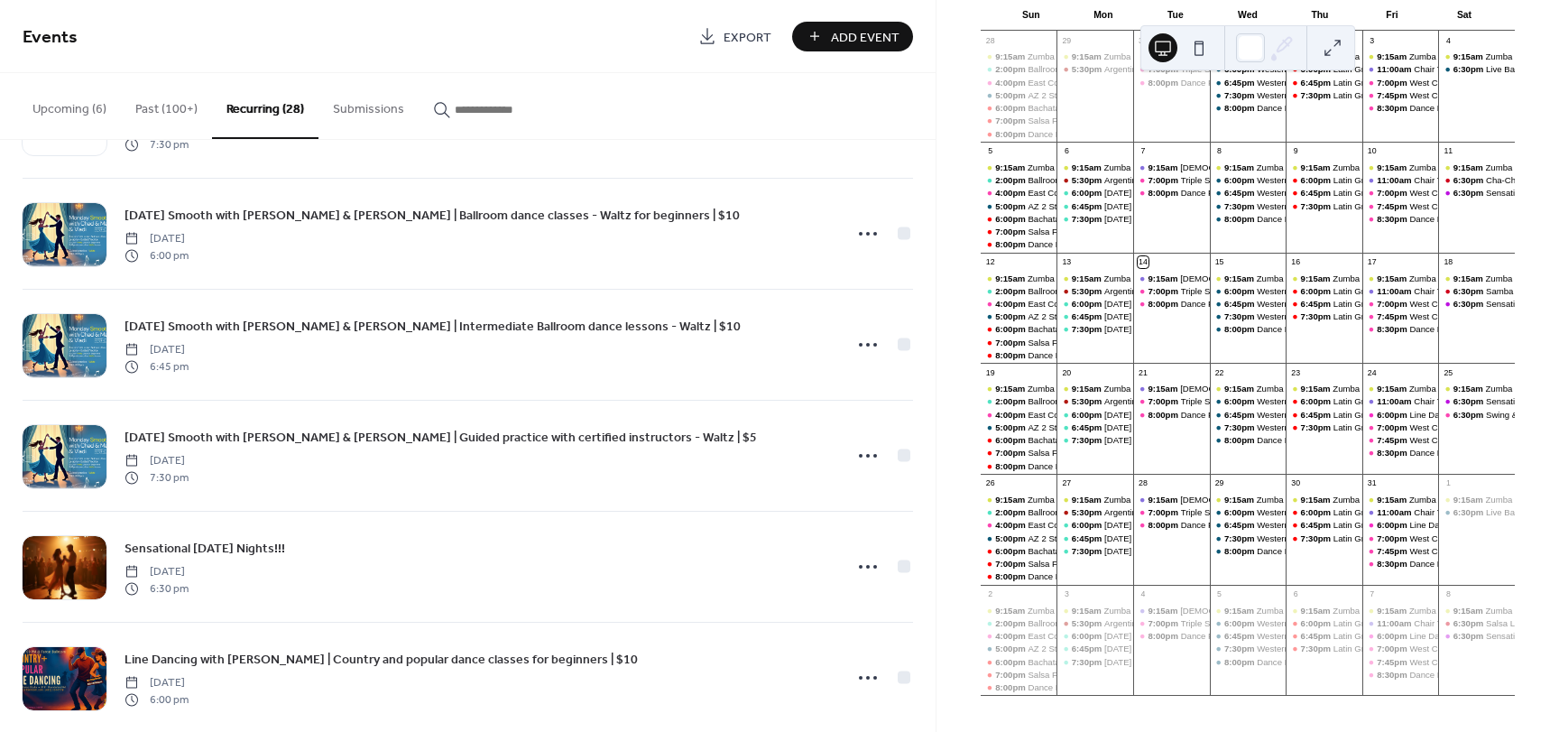
scroll to position [2568, 0]
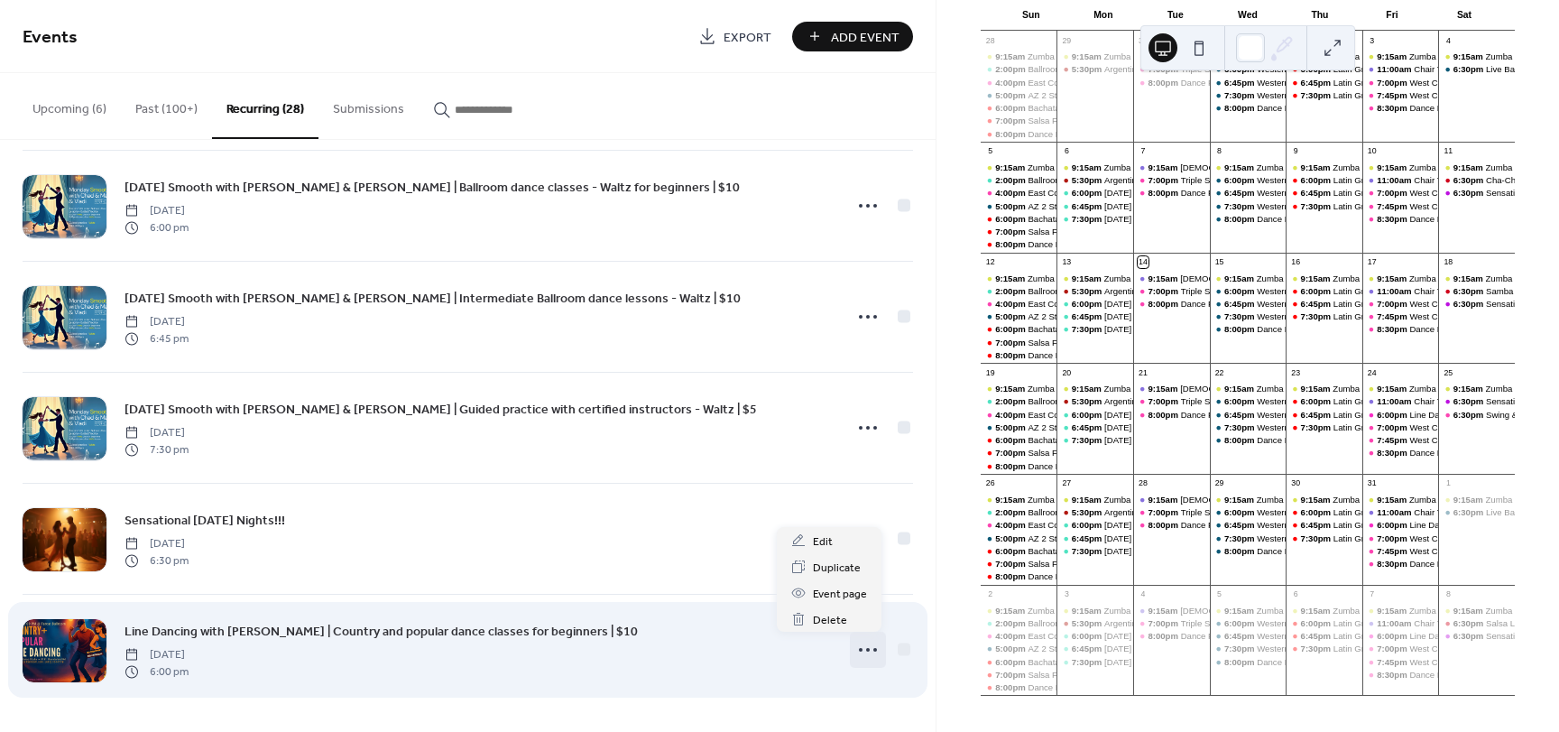
click at [858, 650] on icon at bounding box center [867, 649] width 29 height 29
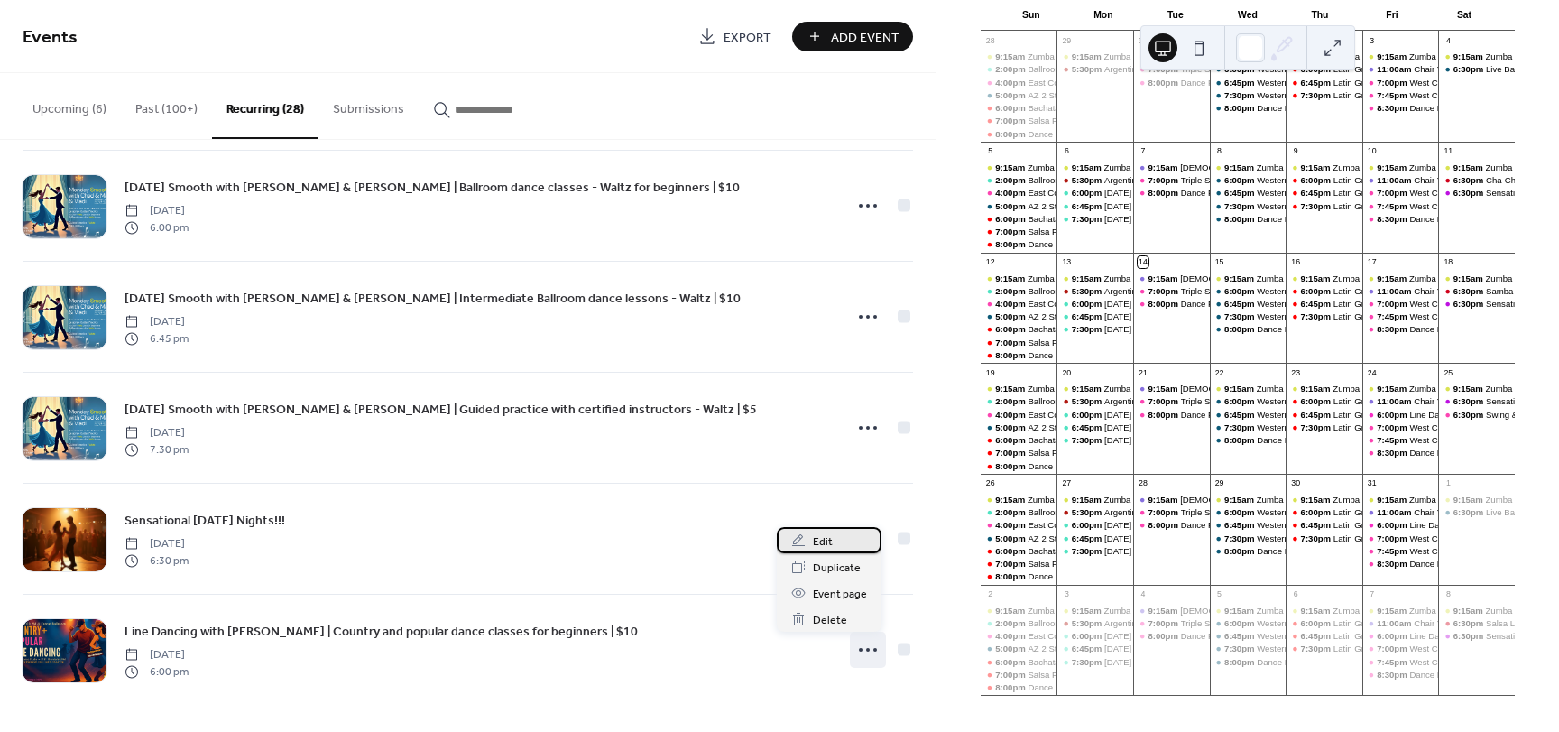
click at [836, 545] on div "Edit" at bounding box center [829, 540] width 105 height 26
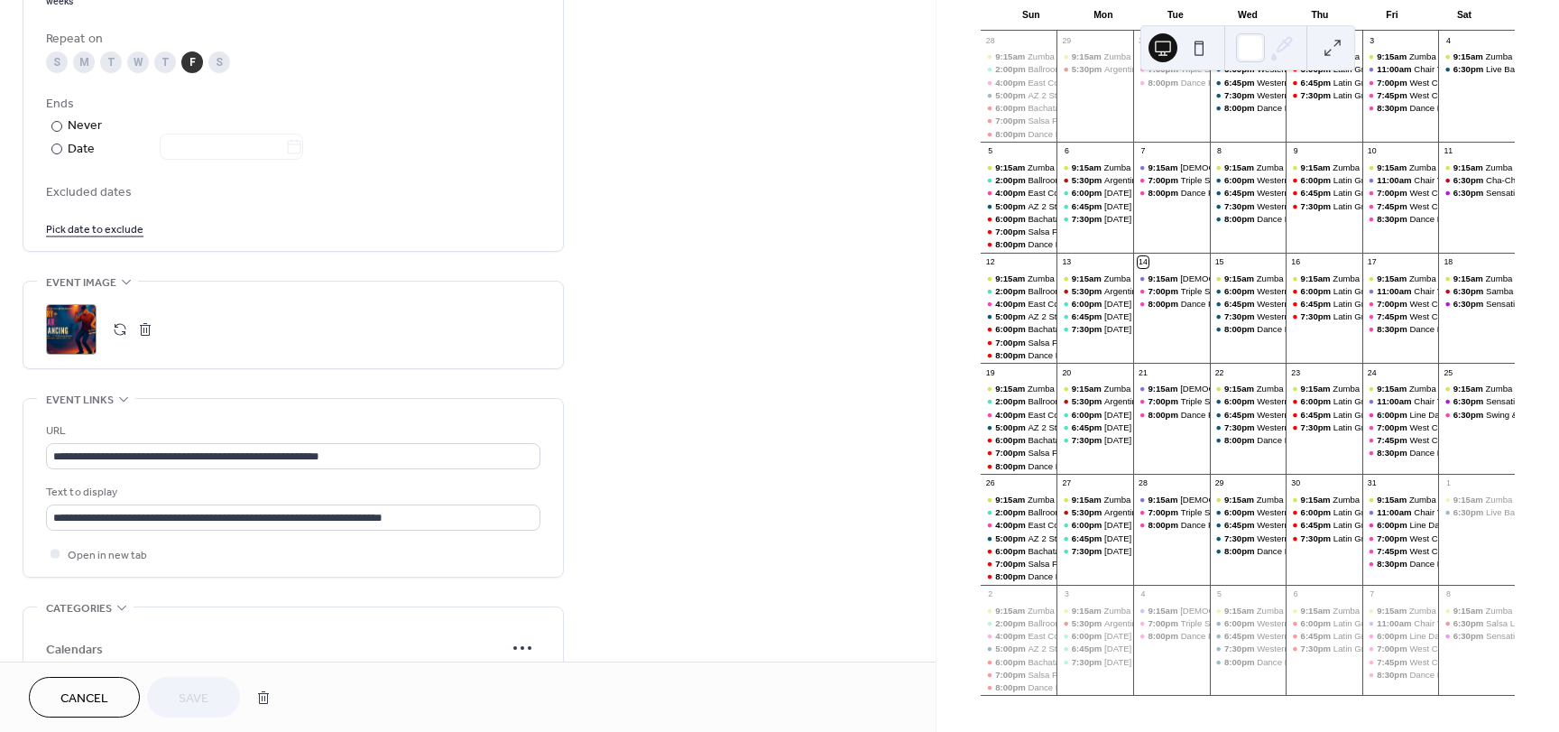
scroll to position [1169, 0]
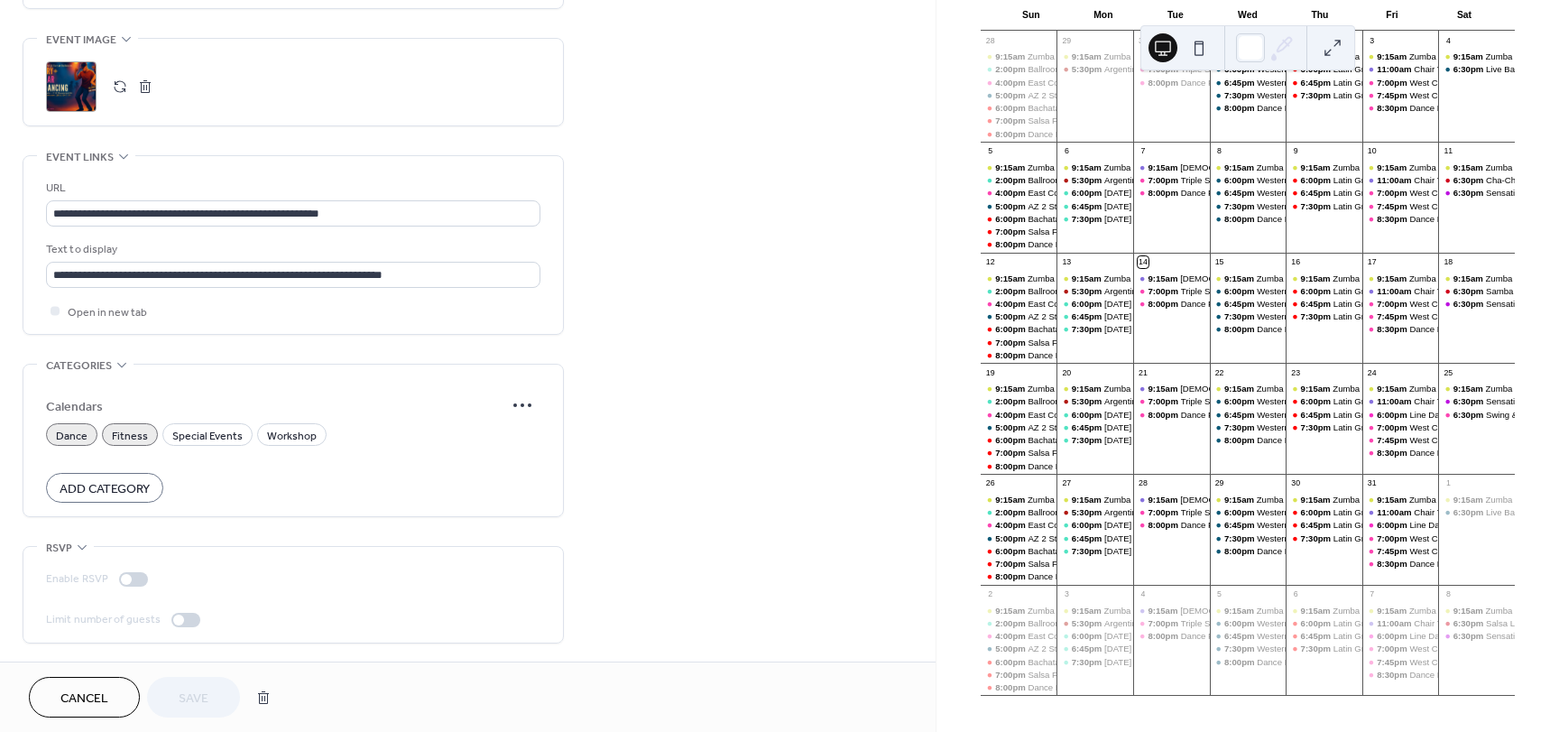
click at [83, 100] on div ";" at bounding box center [71, 86] width 51 height 51
click at [1391, 530] on span "6:00pm" at bounding box center [1393, 525] width 32 height 12
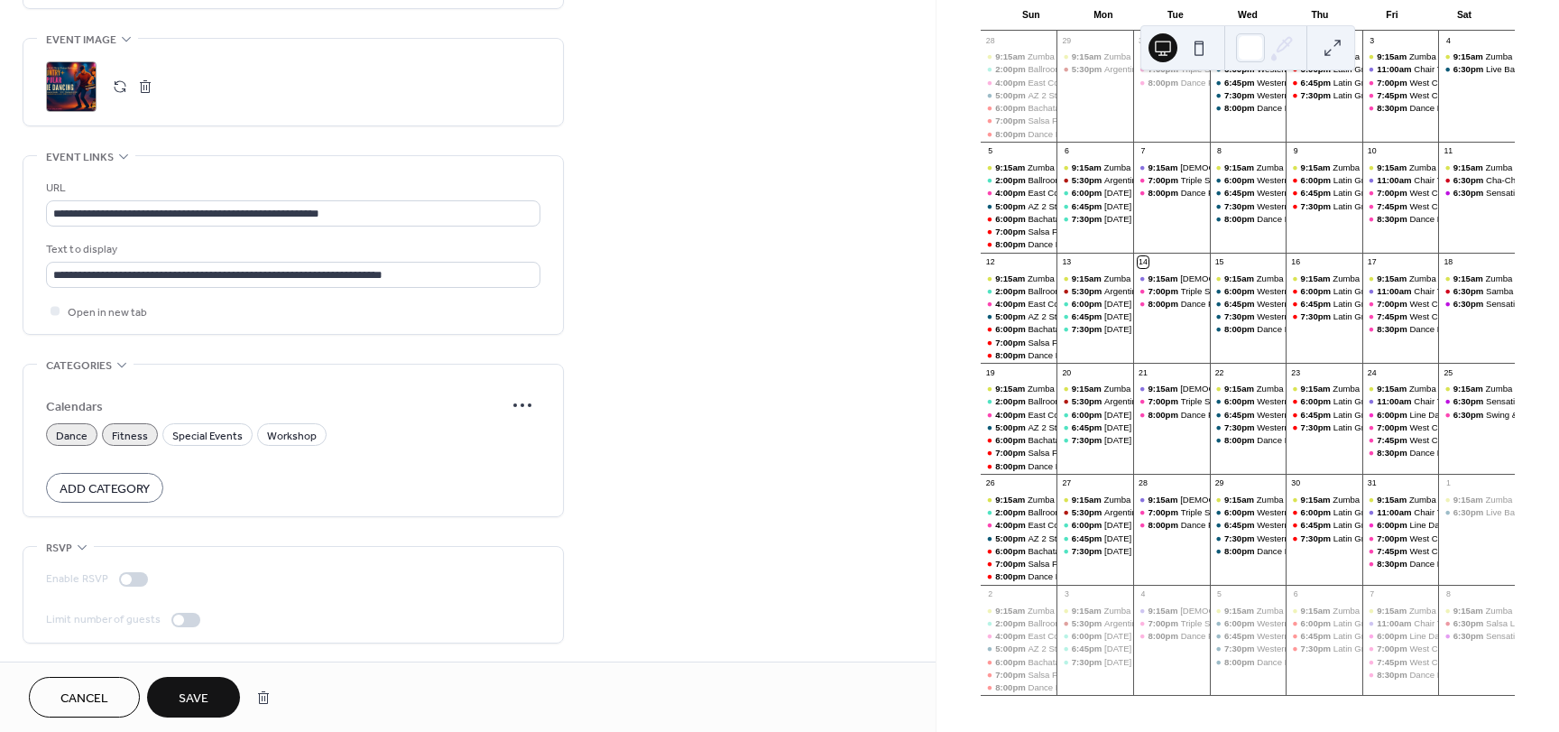
click at [202, 693] on span "Save" at bounding box center [194, 698] width 30 height 19
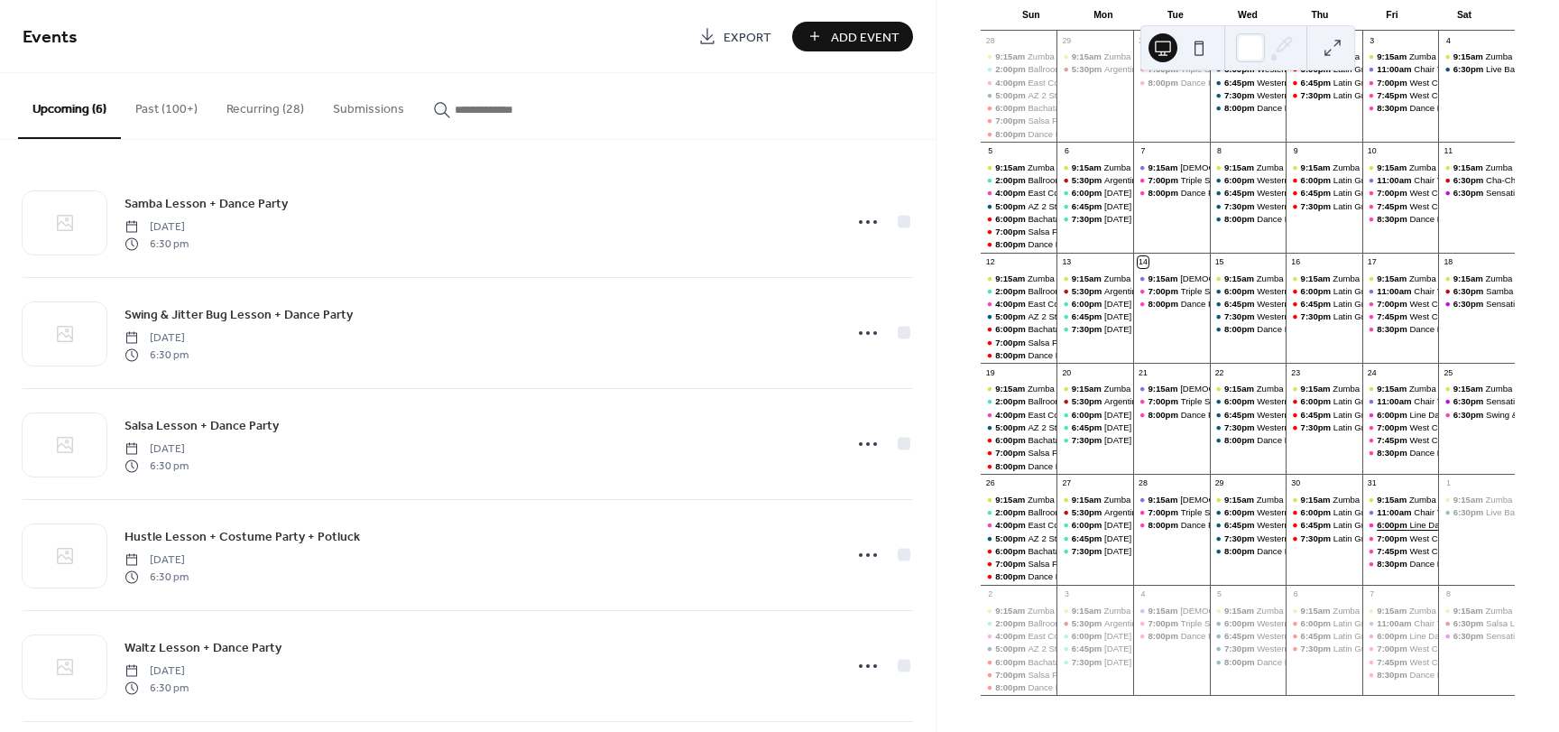
click at [1409, 530] on div "Line Dancing with [PERSON_NAME] | Country and popular dance classes for beginne…" at bounding box center [1588, 525] width 359 height 12
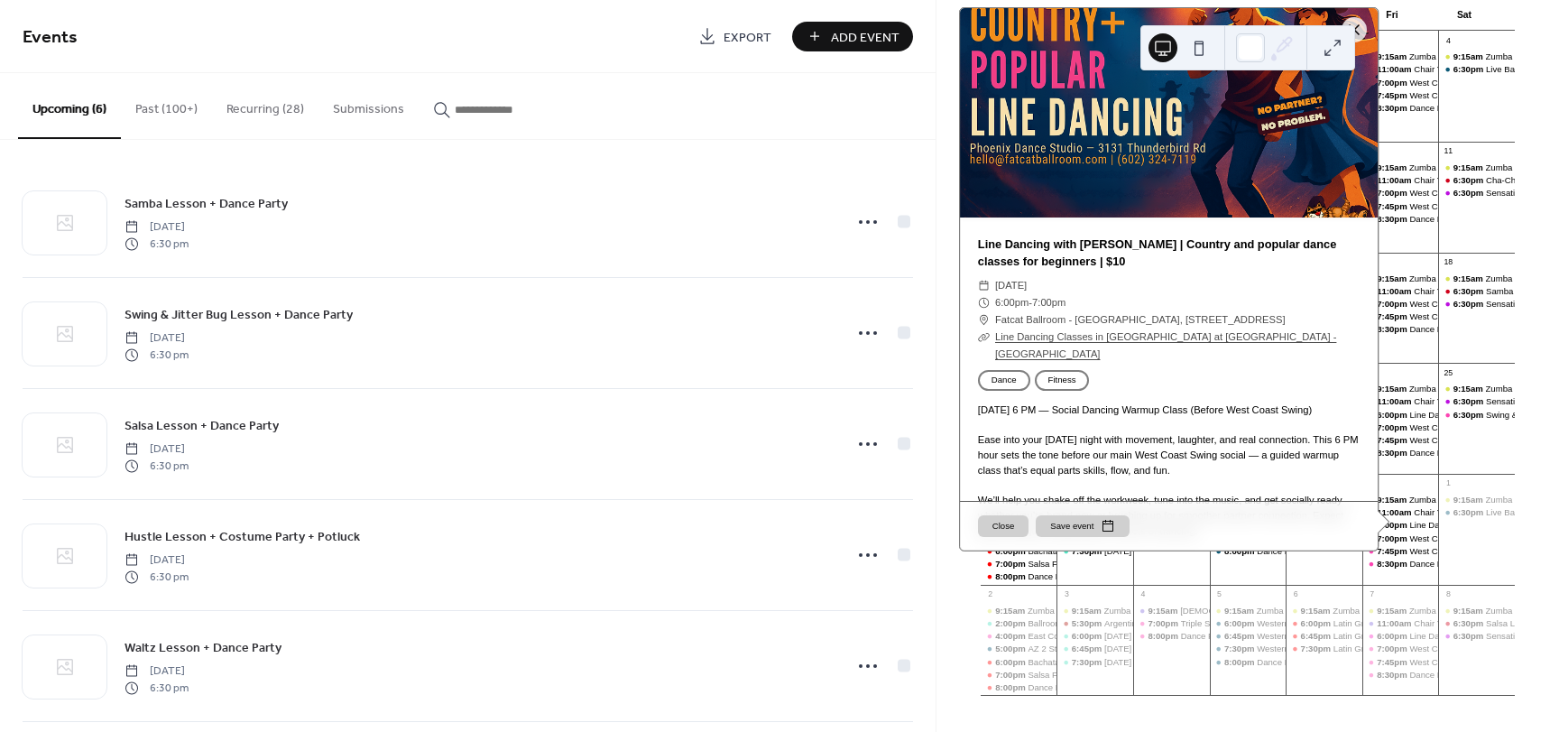
click at [272, 108] on button "Recurring (28)" at bounding box center [265, 105] width 106 height 64
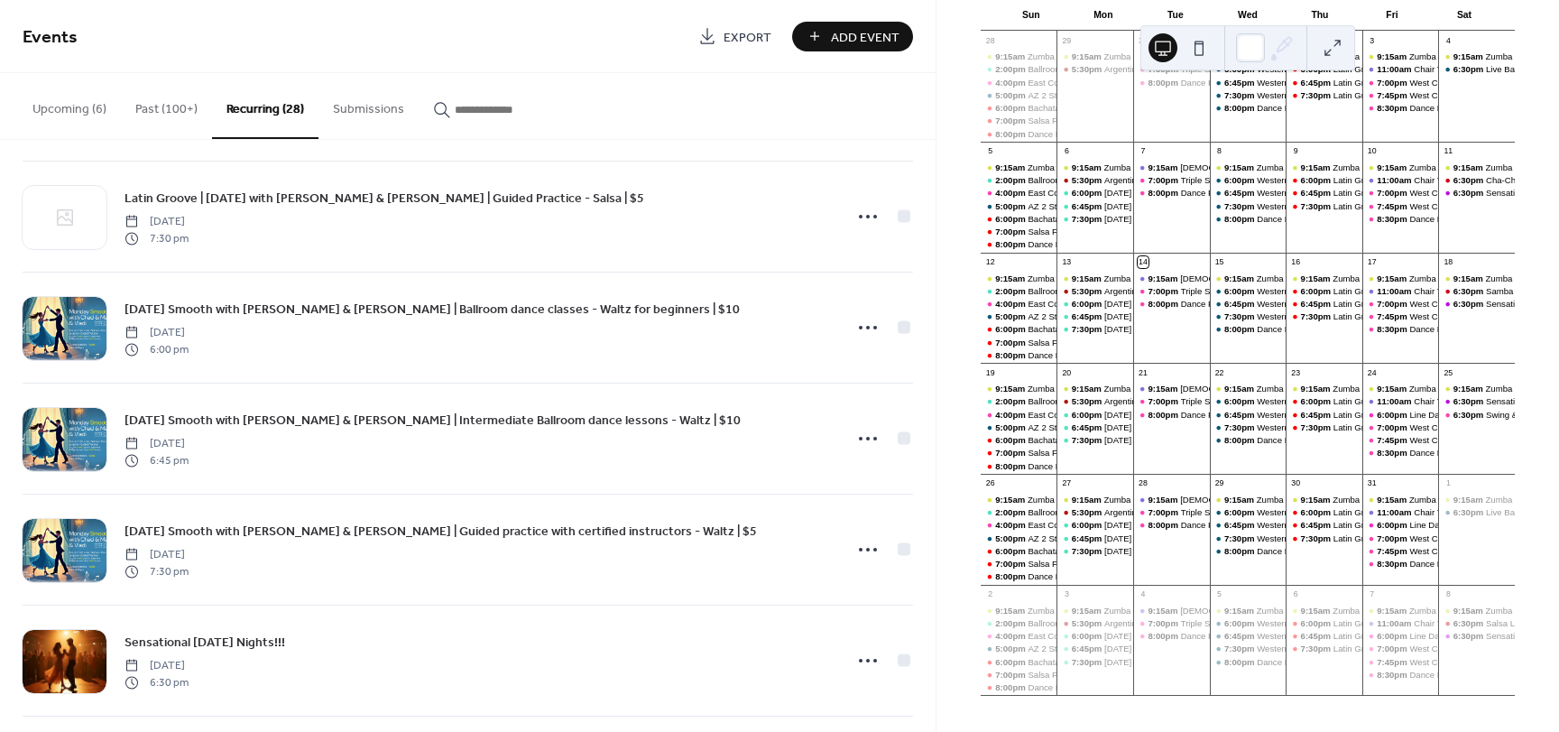
scroll to position [2568, 0]
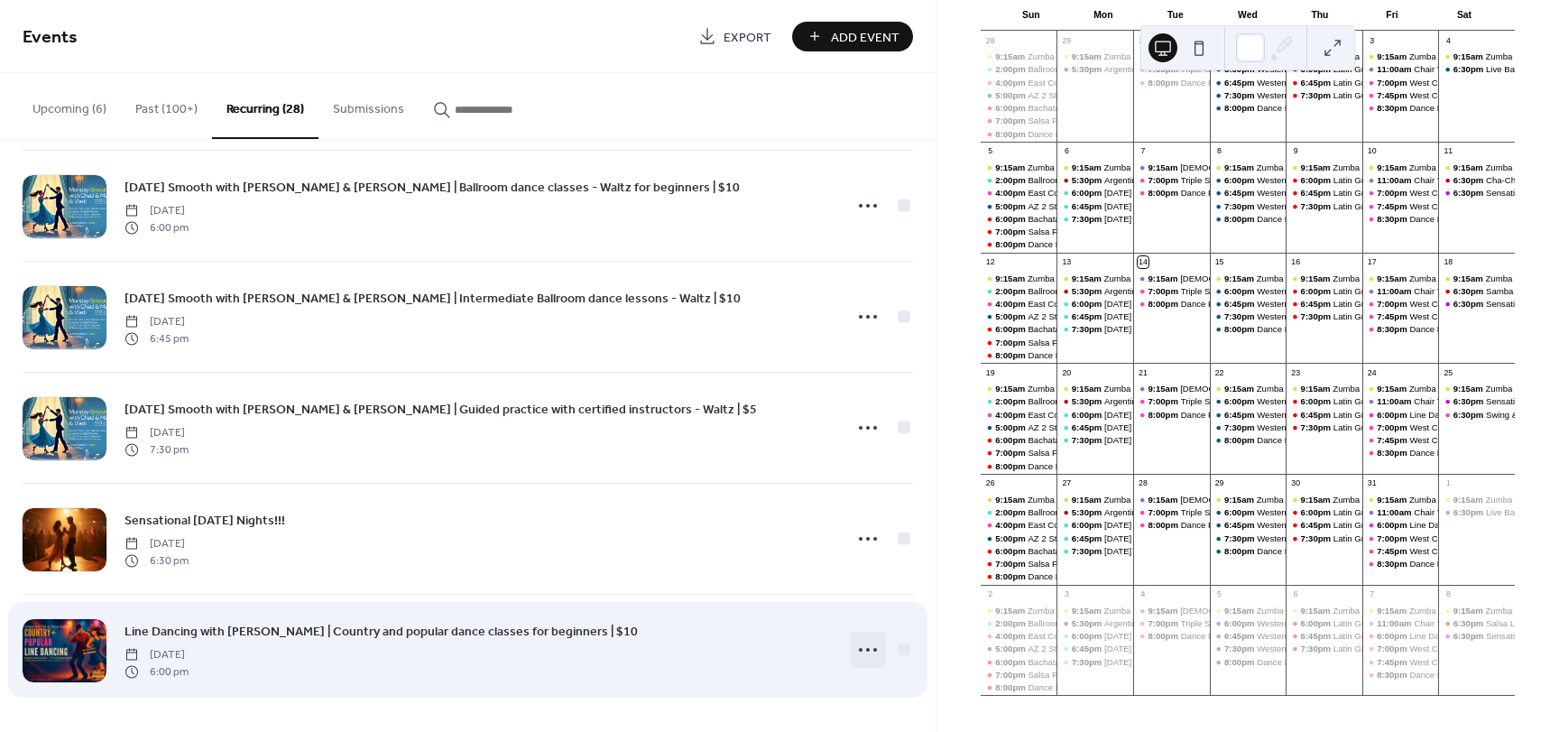
click at [861, 646] on icon at bounding box center [867, 649] width 29 height 29
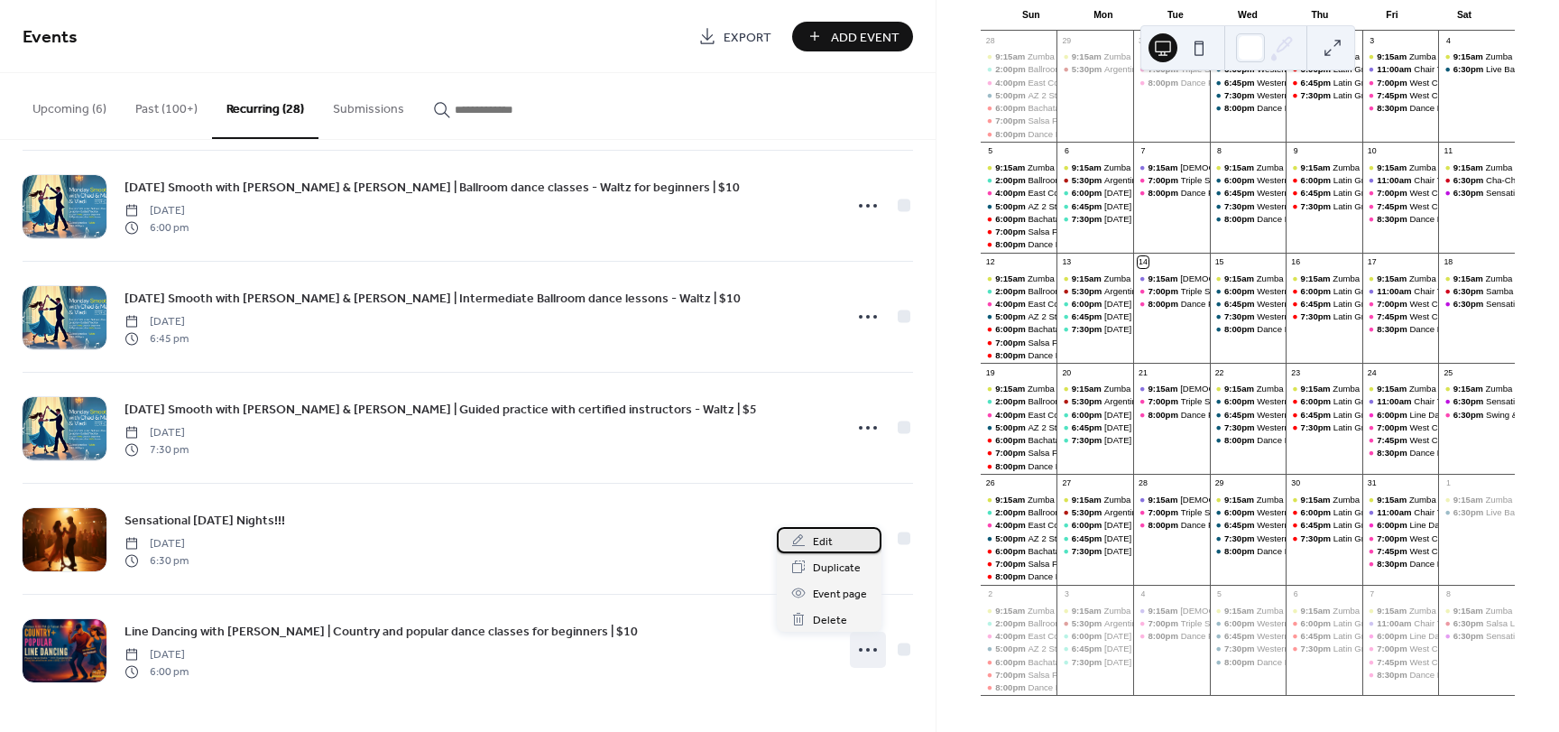
click at [836, 537] on div "Edit" at bounding box center [829, 540] width 105 height 26
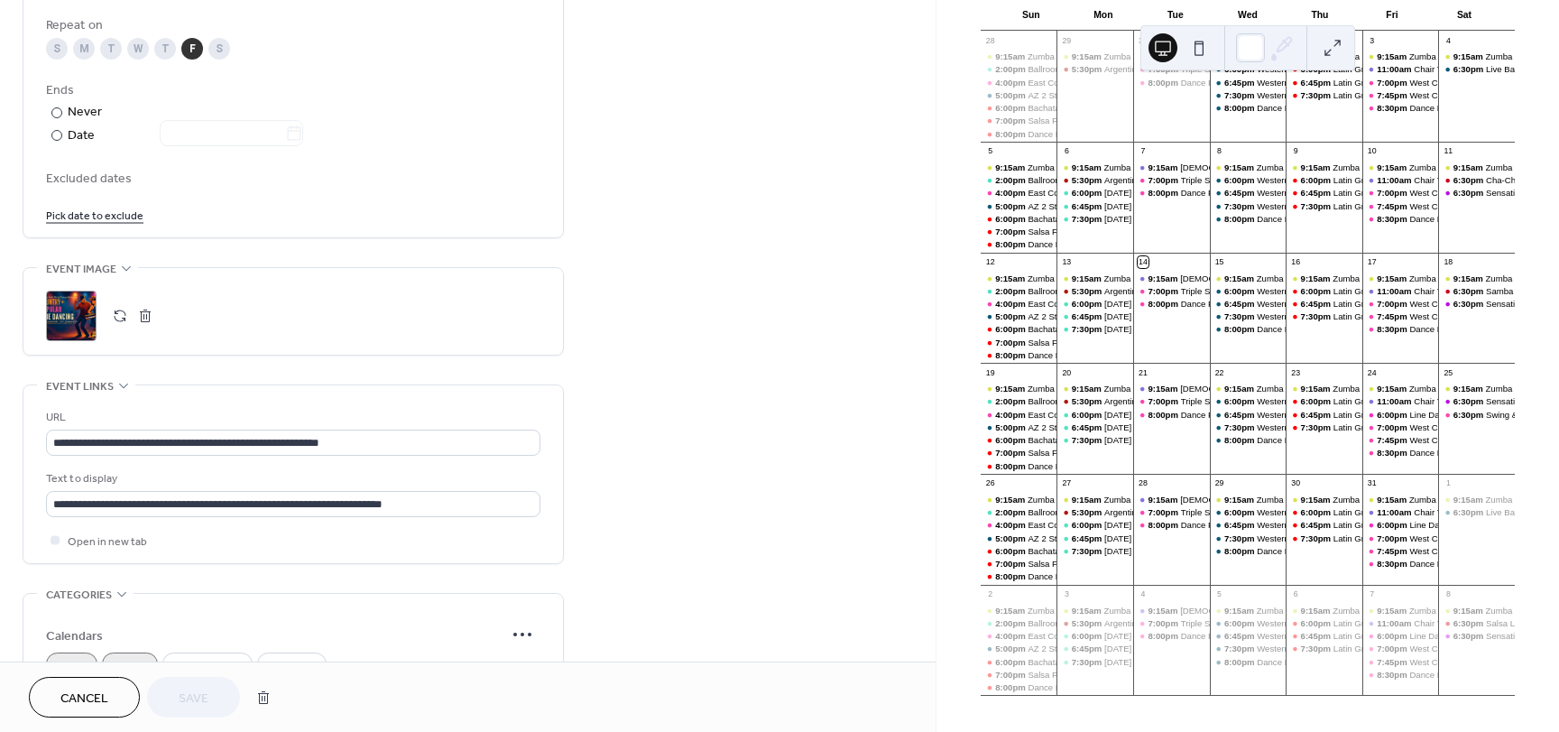
scroll to position [941, 0]
click at [59, 314] on div ";" at bounding box center [71, 315] width 51 height 51
click at [1409, 530] on div "Line Dancing with [PERSON_NAME] | Country and popular dance classes for beginne…" at bounding box center [1588, 525] width 359 height 12
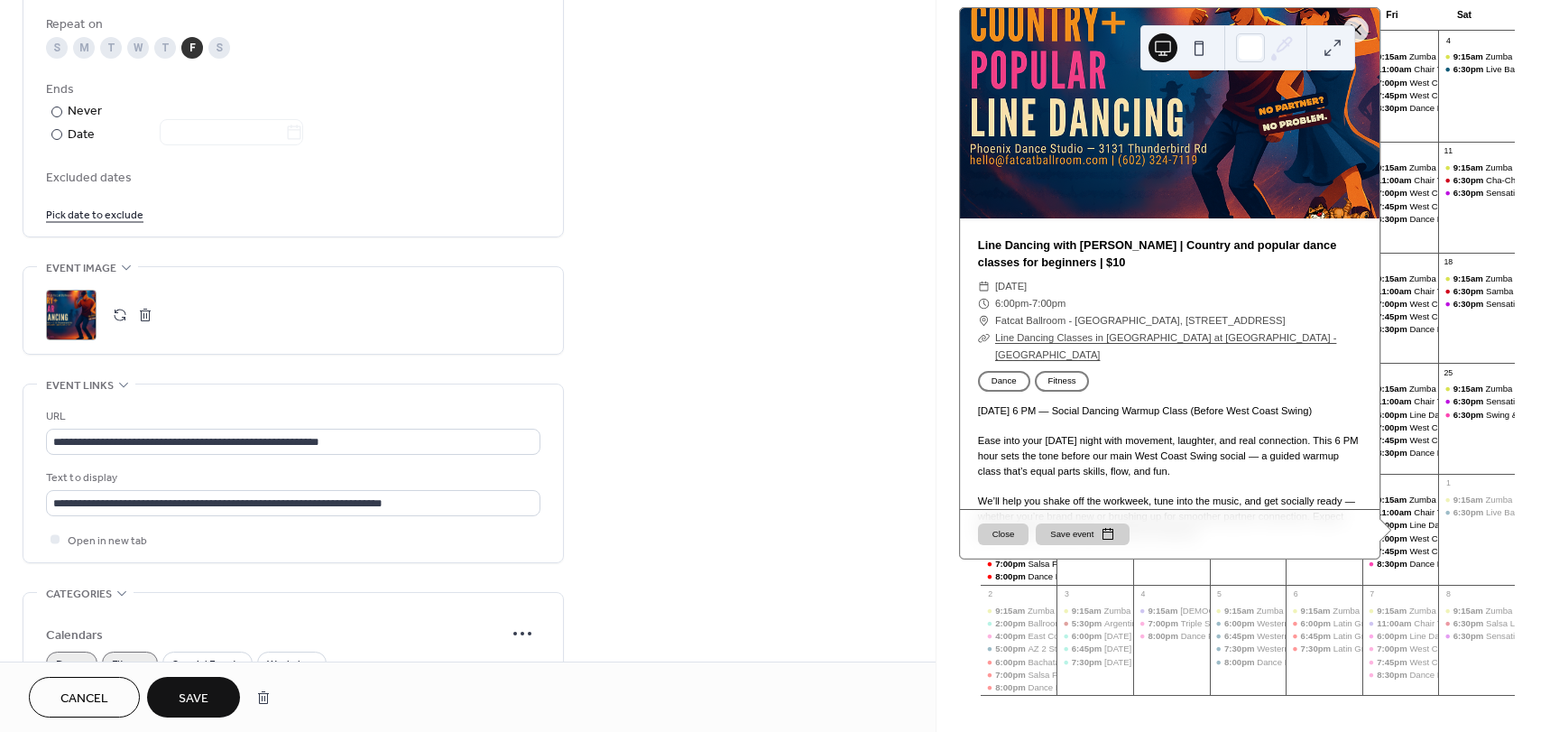
click at [72, 327] on div ";" at bounding box center [71, 315] width 51 height 51
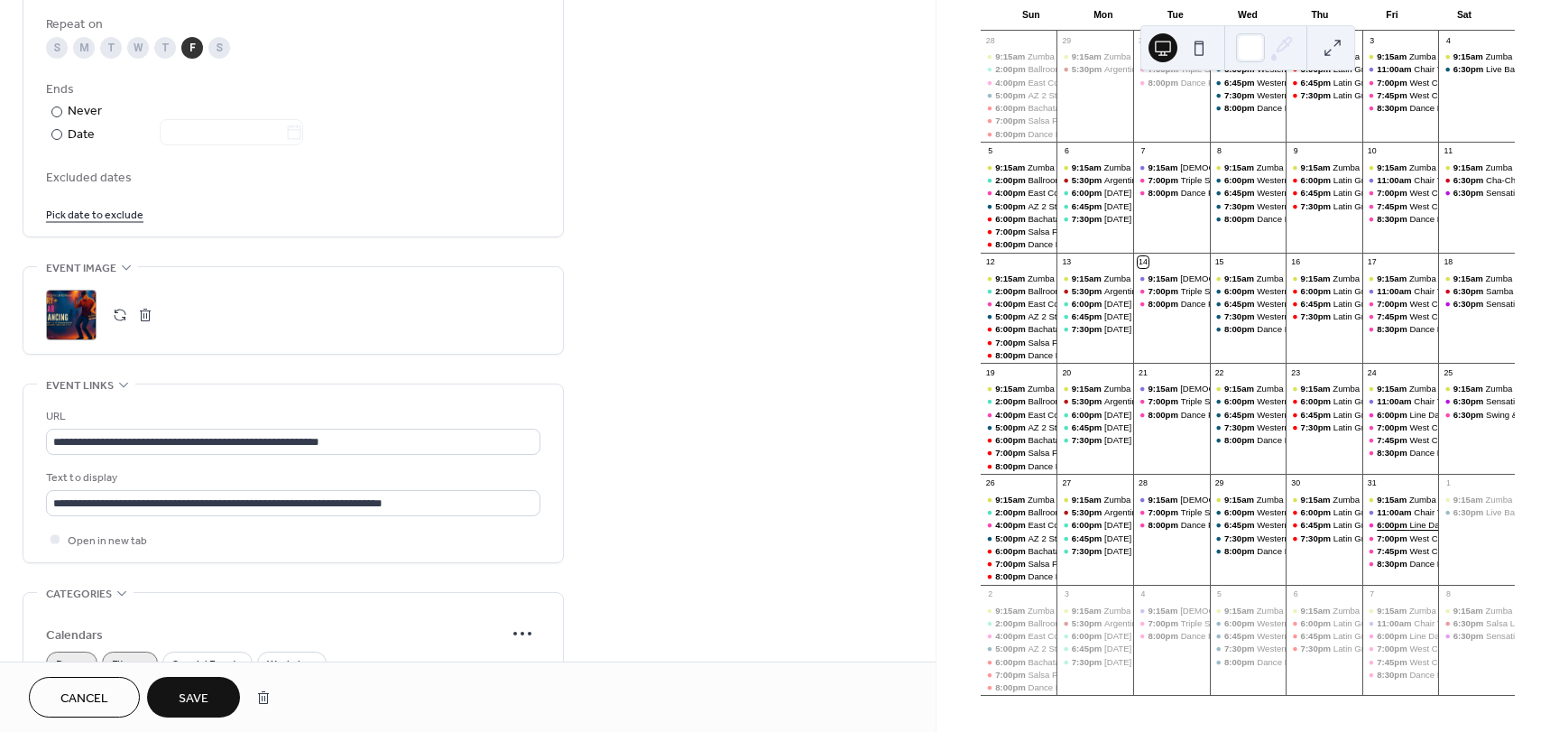
click at [1409, 530] on div "Line Dancing with [PERSON_NAME] | Country and popular dance classes for beginne…" at bounding box center [1588, 525] width 359 height 12
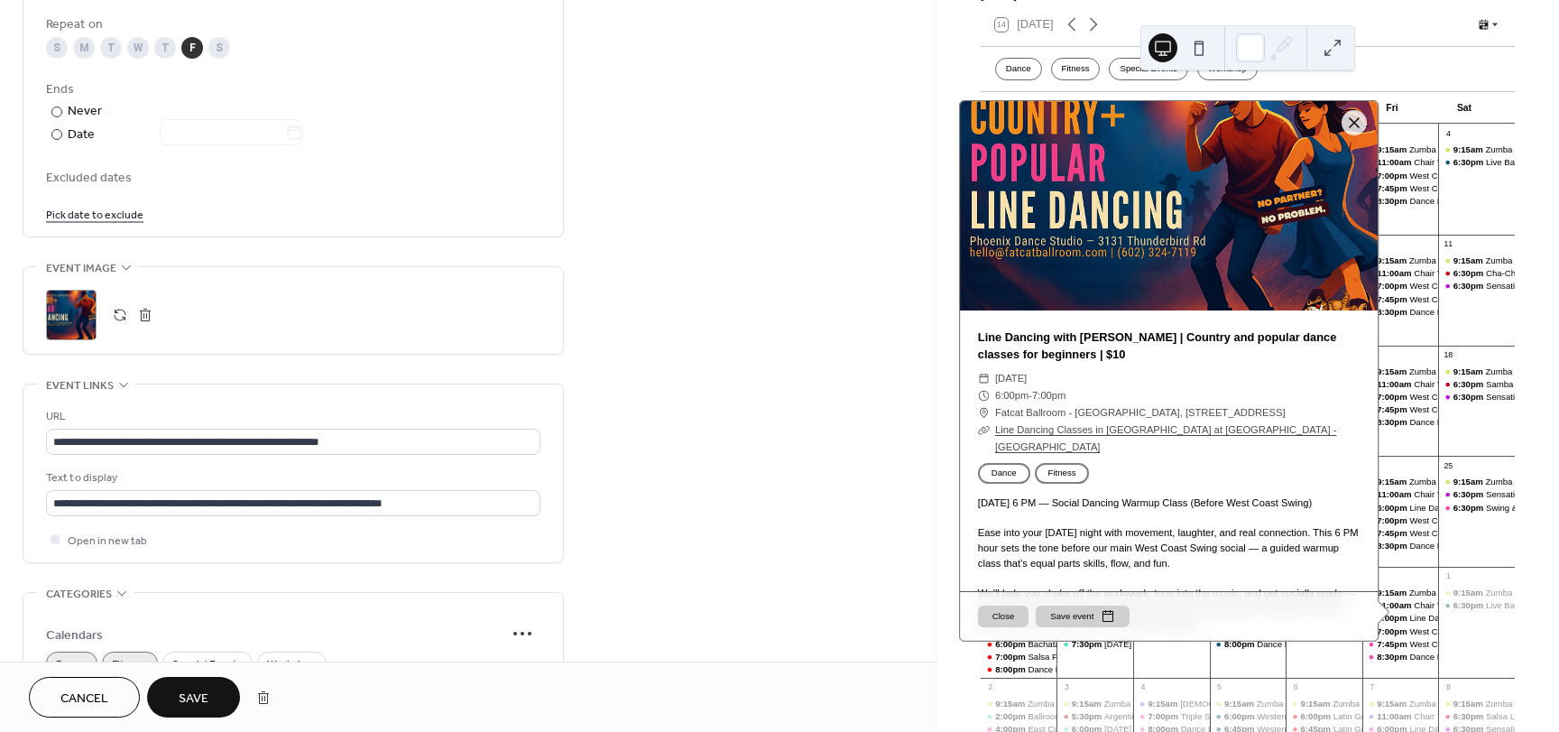
scroll to position [112, 0]
click at [60, 370] on div "**********" at bounding box center [293, 15] width 541 height 1712
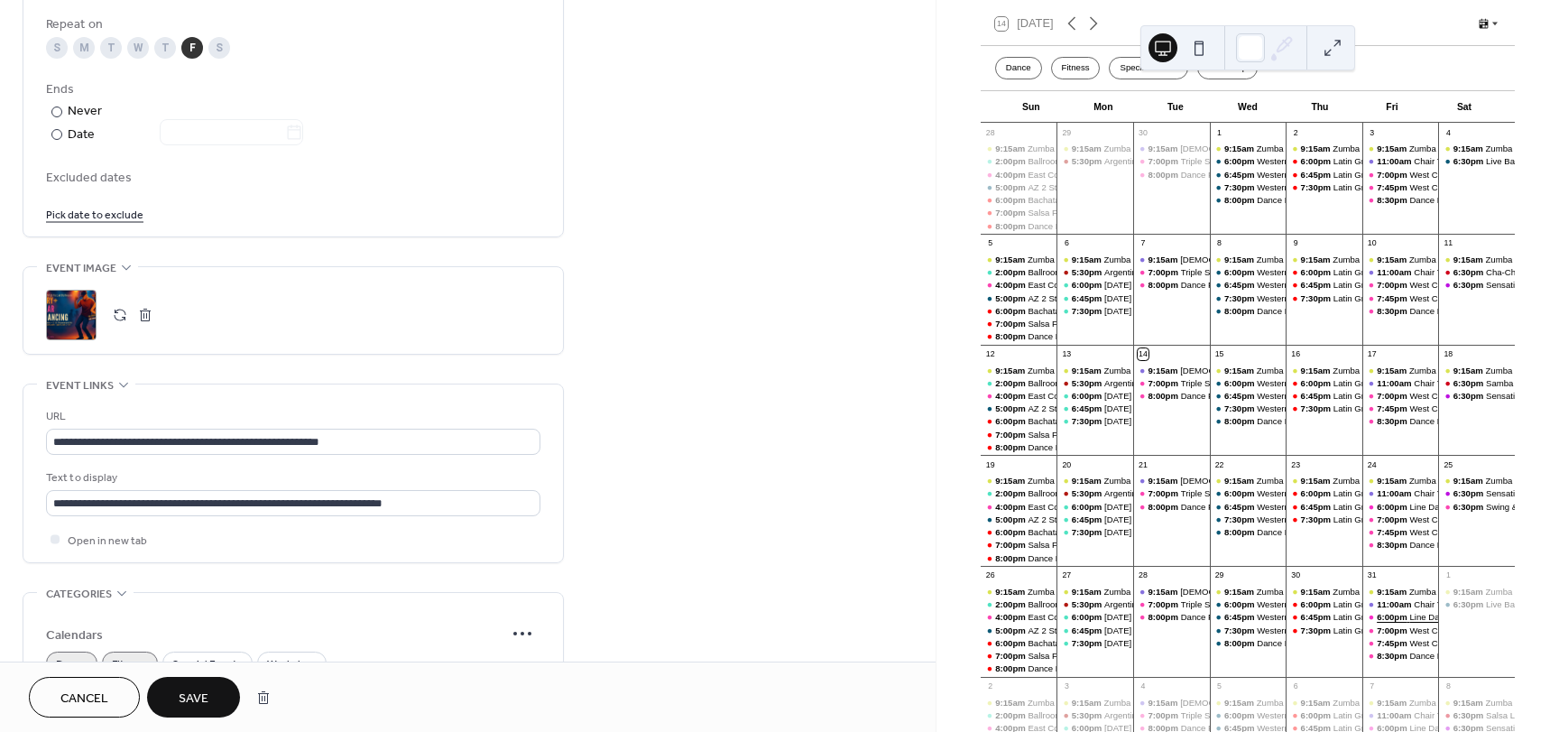
click at [1409, 622] on div "Line Dancing with [PERSON_NAME] | Country and popular dance classes for beginne…" at bounding box center [1588, 617] width 359 height 12
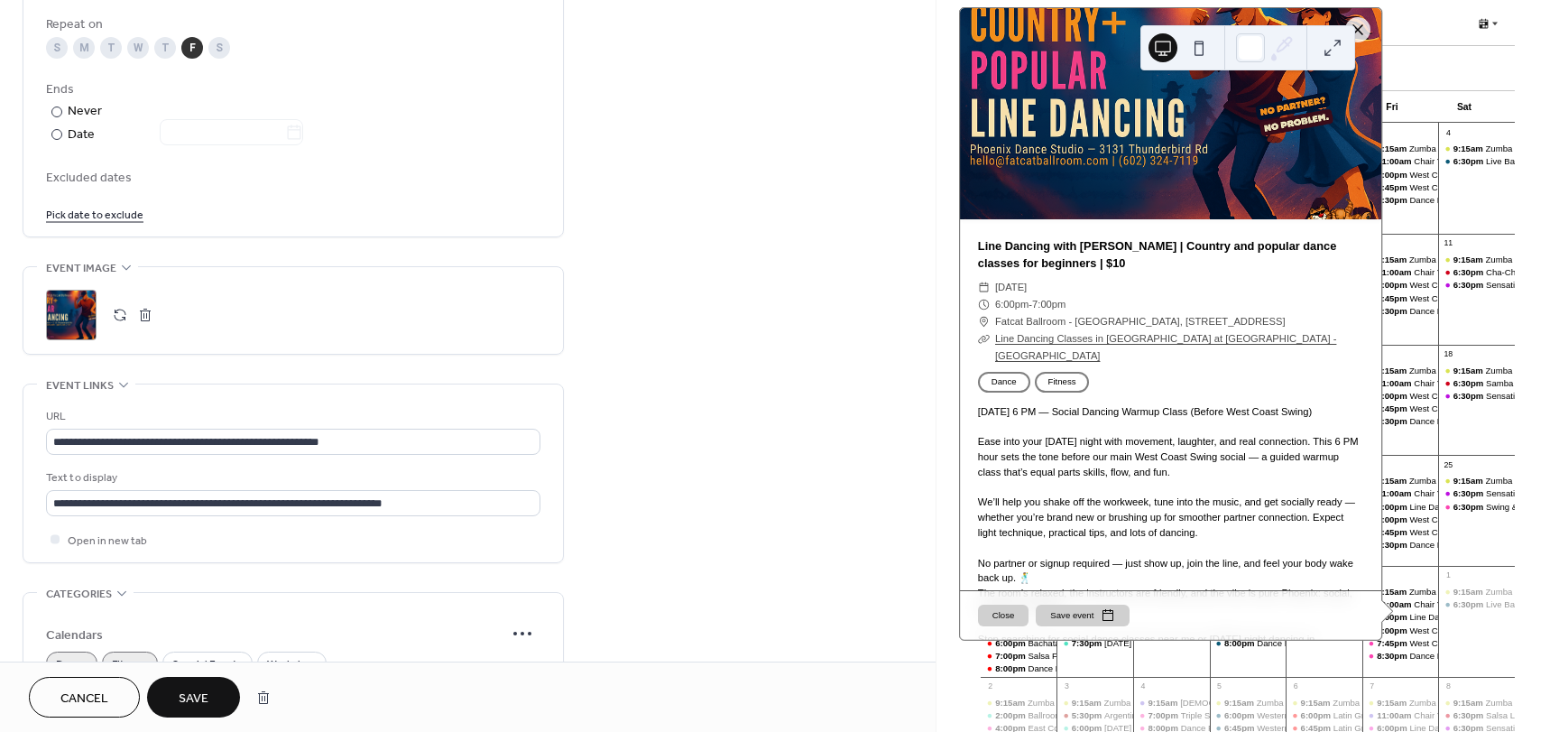
click at [180, 696] on span "Save" at bounding box center [194, 698] width 30 height 19
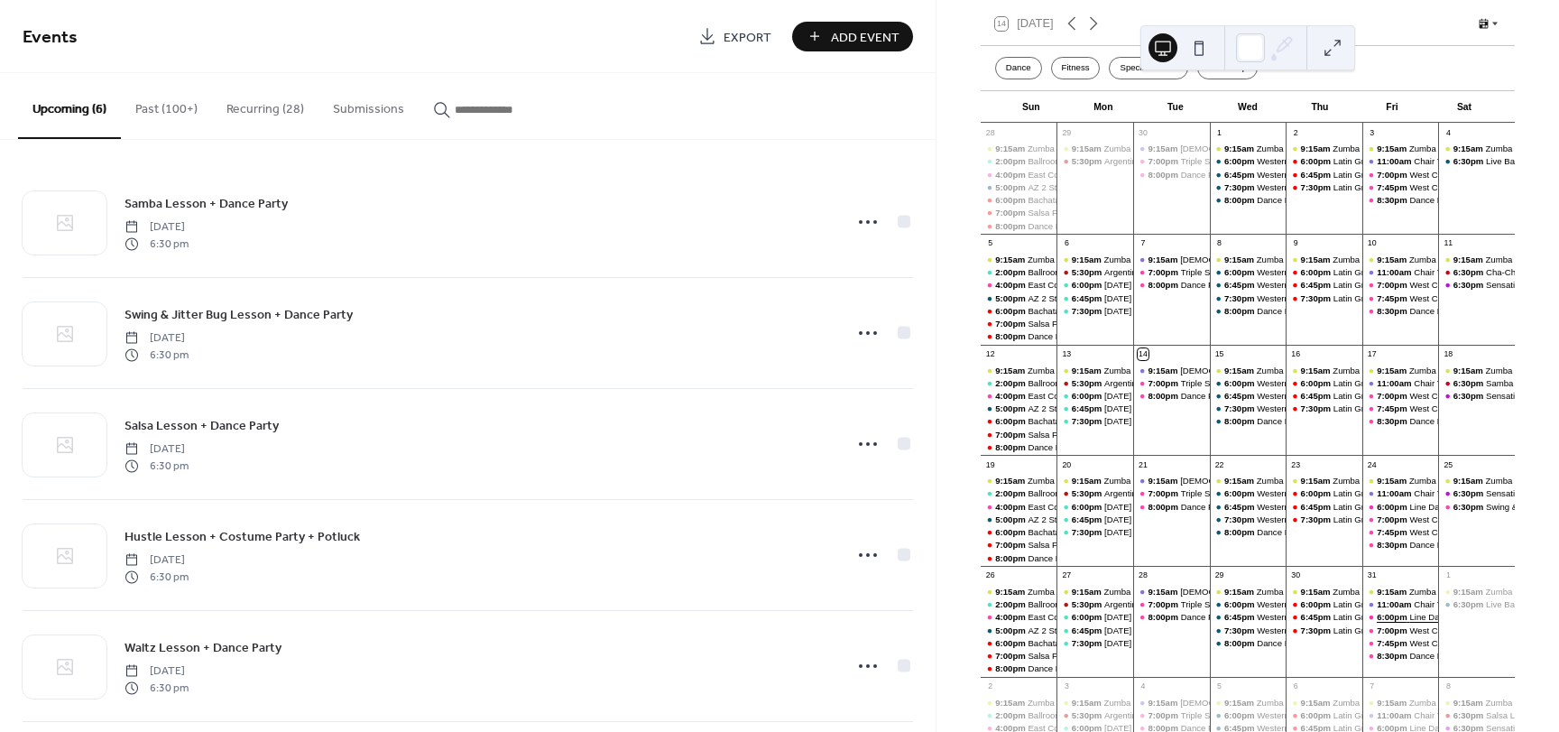
click at [1390, 622] on span "6:00pm" at bounding box center [1393, 617] width 32 height 12
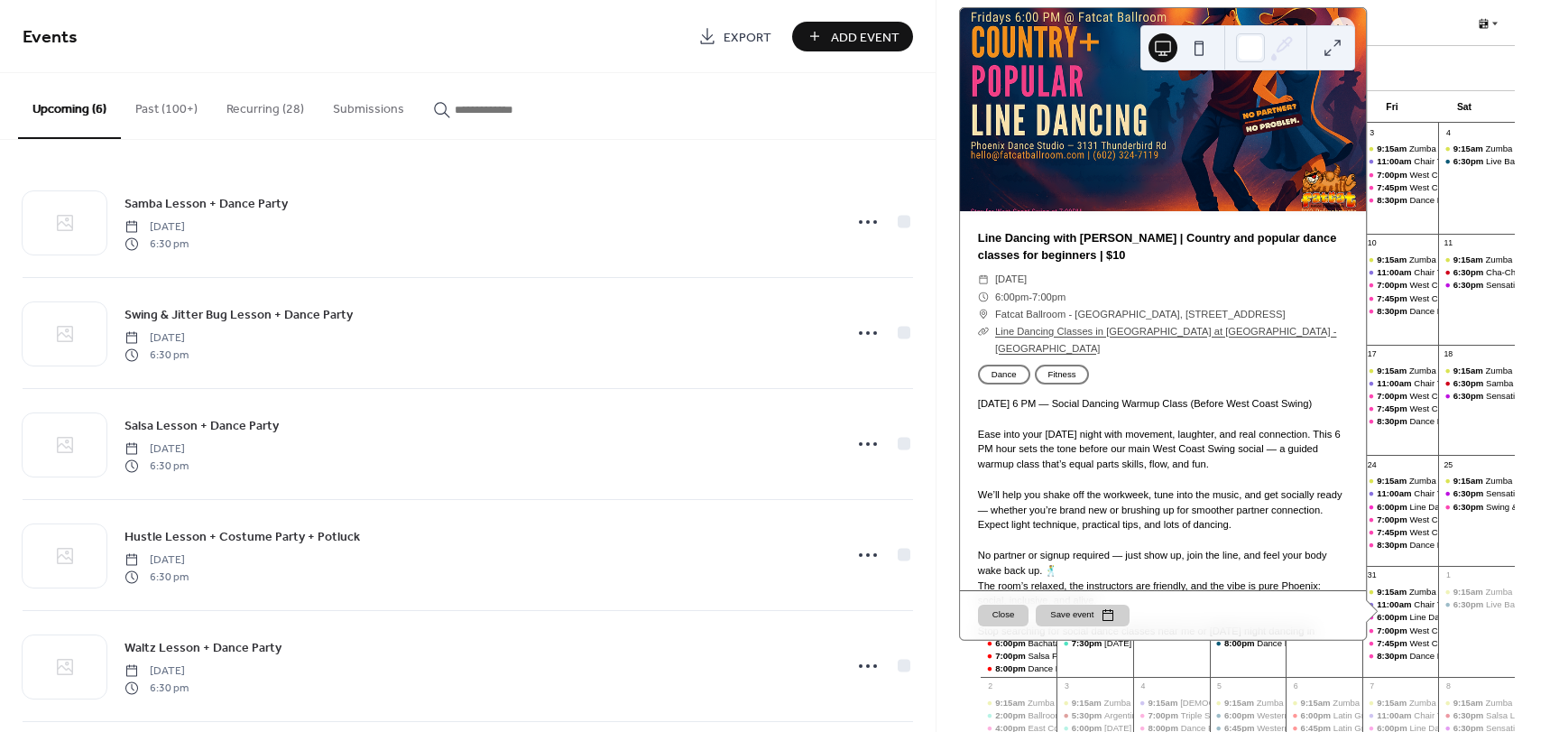
click at [1095, 142] on div at bounding box center [1163, 109] width 406 height 203
click at [272, 100] on button "Recurring (28)" at bounding box center [265, 105] width 106 height 64
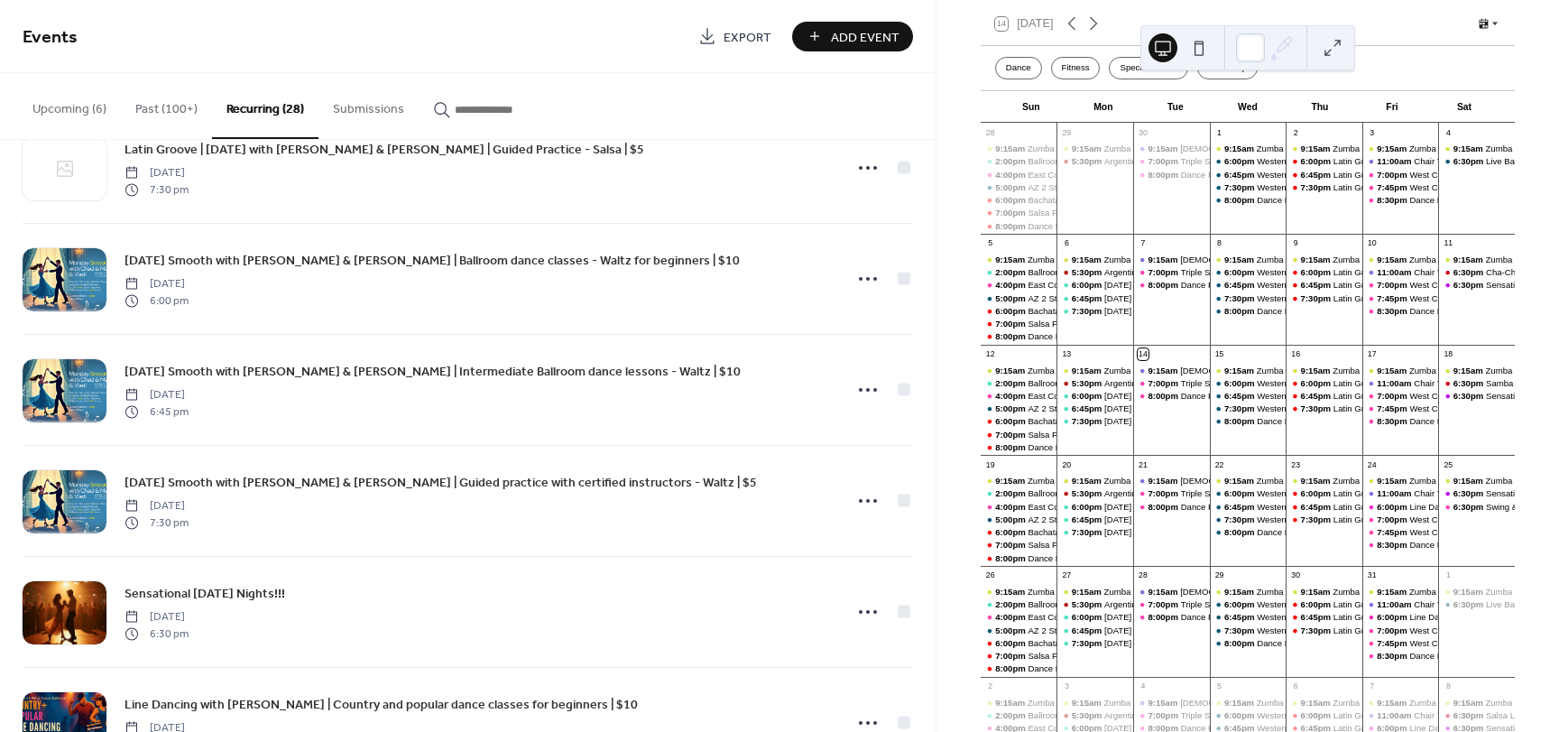
scroll to position [2568, 0]
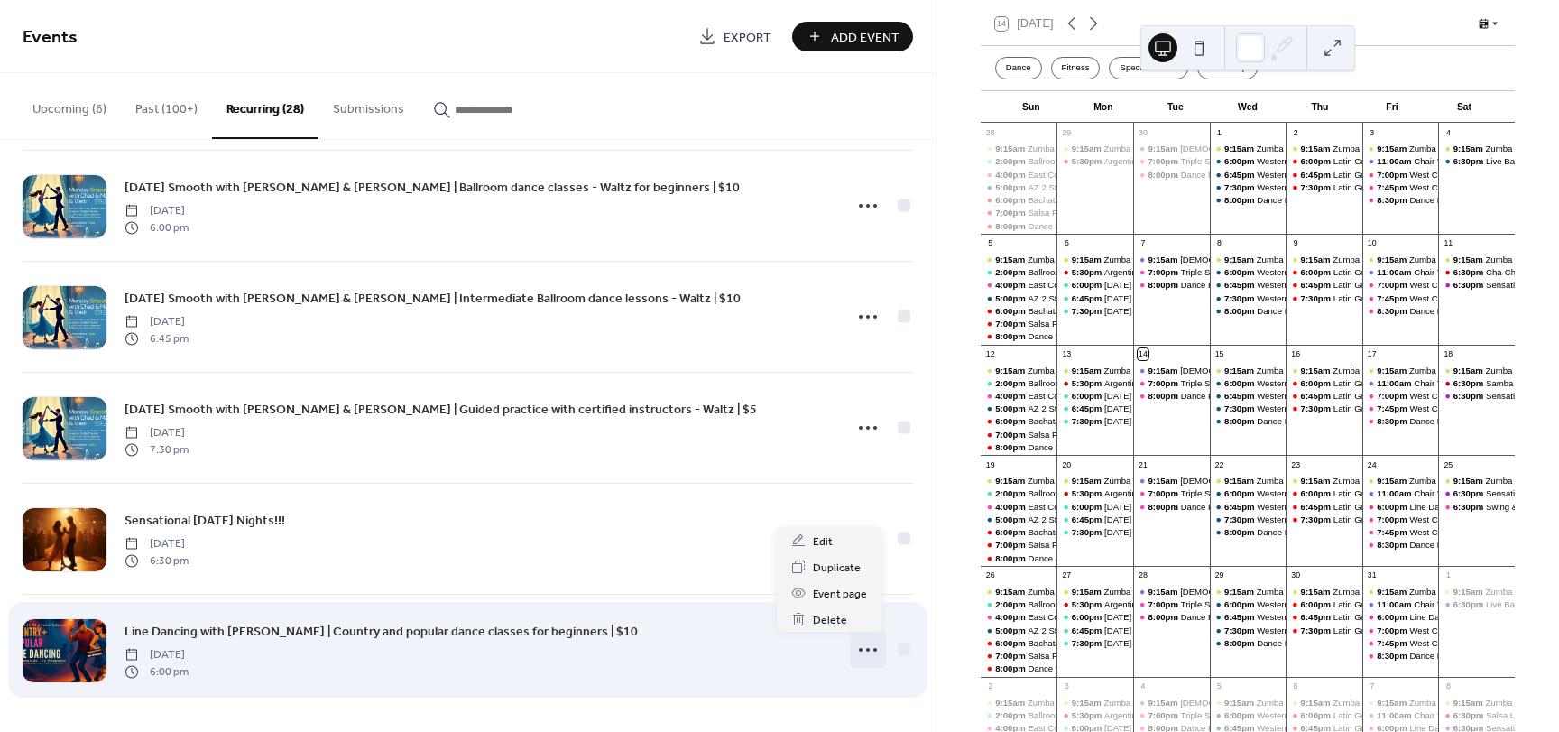
click at [858, 649] on icon at bounding box center [867, 649] width 29 height 29
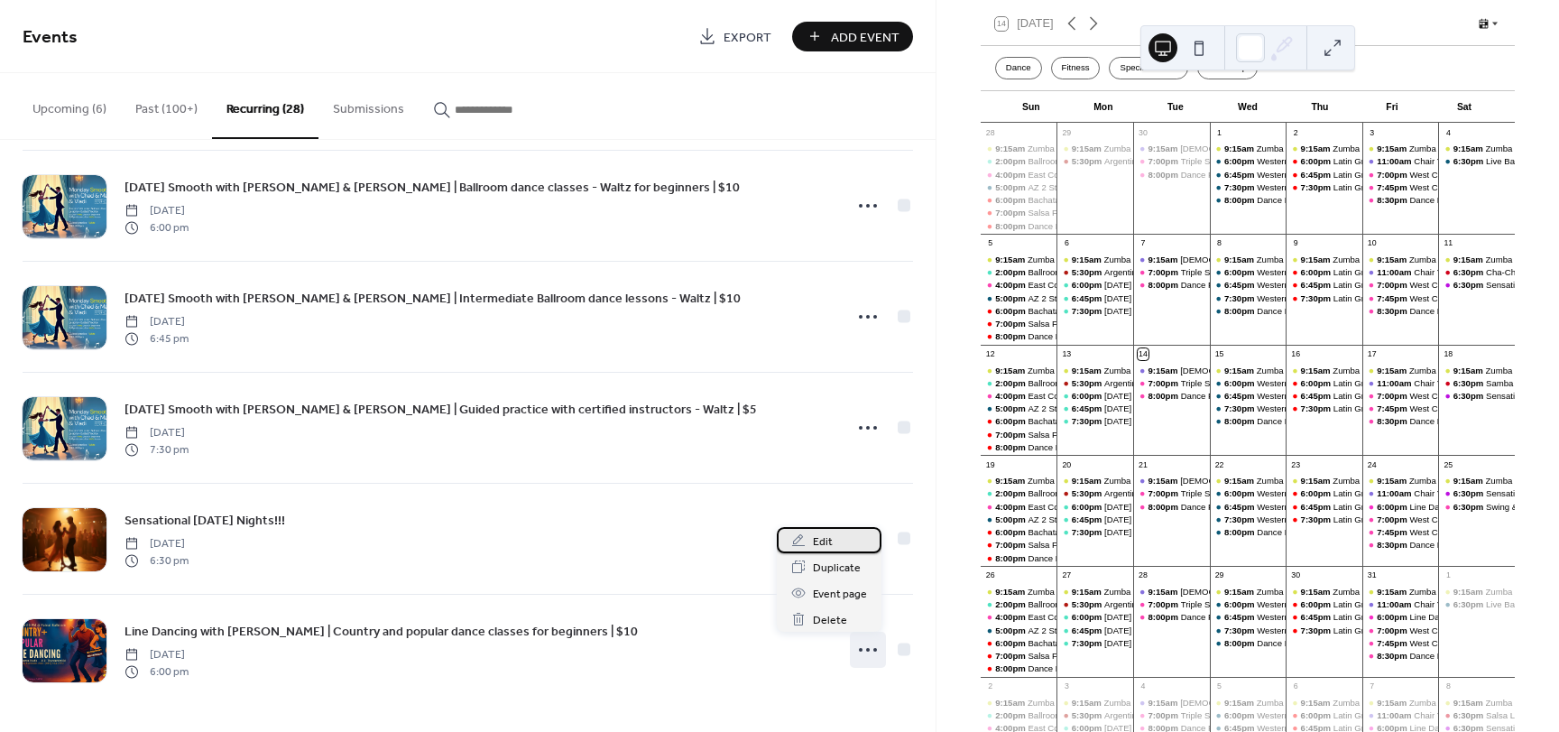
click at [826, 536] on span "Edit" at bounding box center [823, 541] width 20 height 19
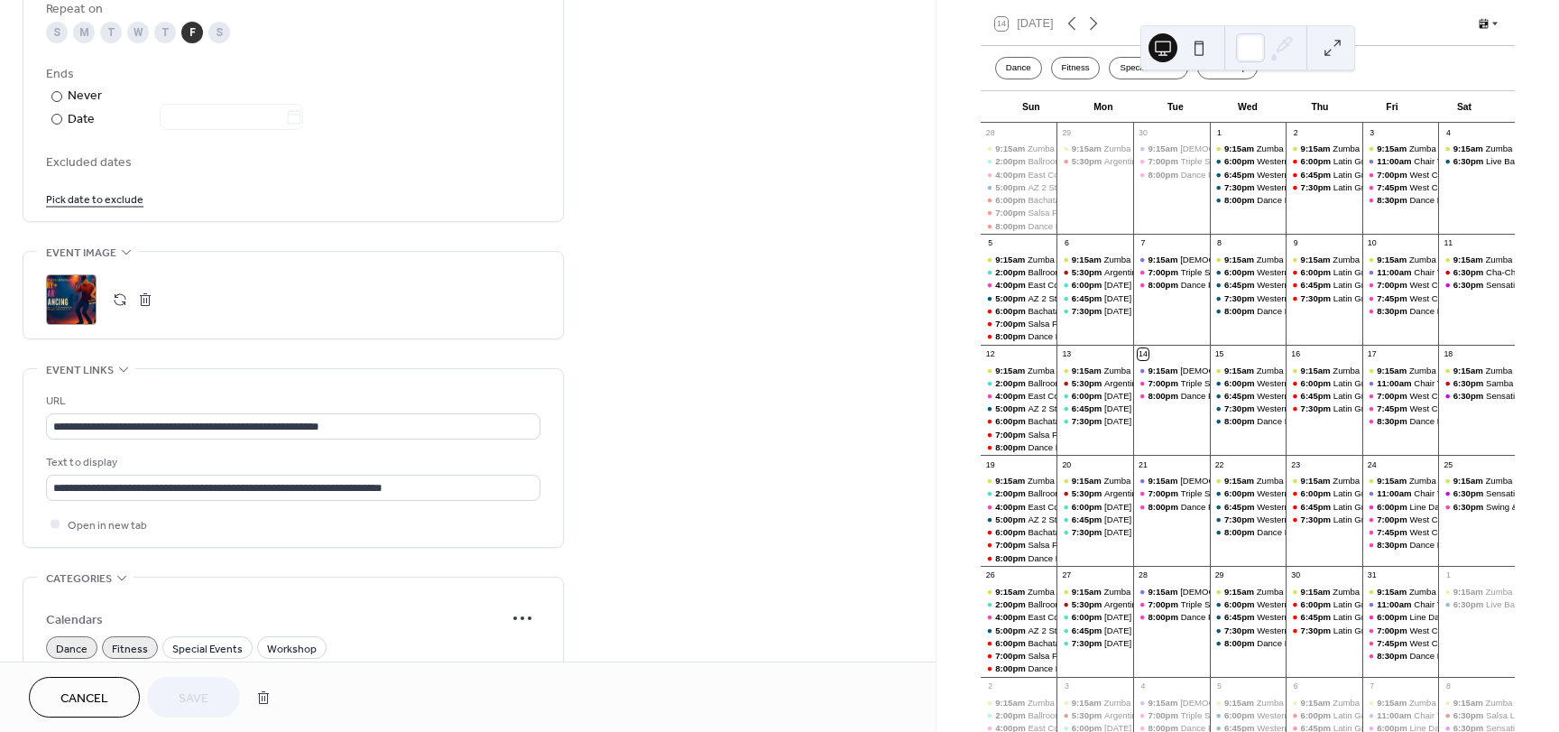
scroll to position [985, 0]
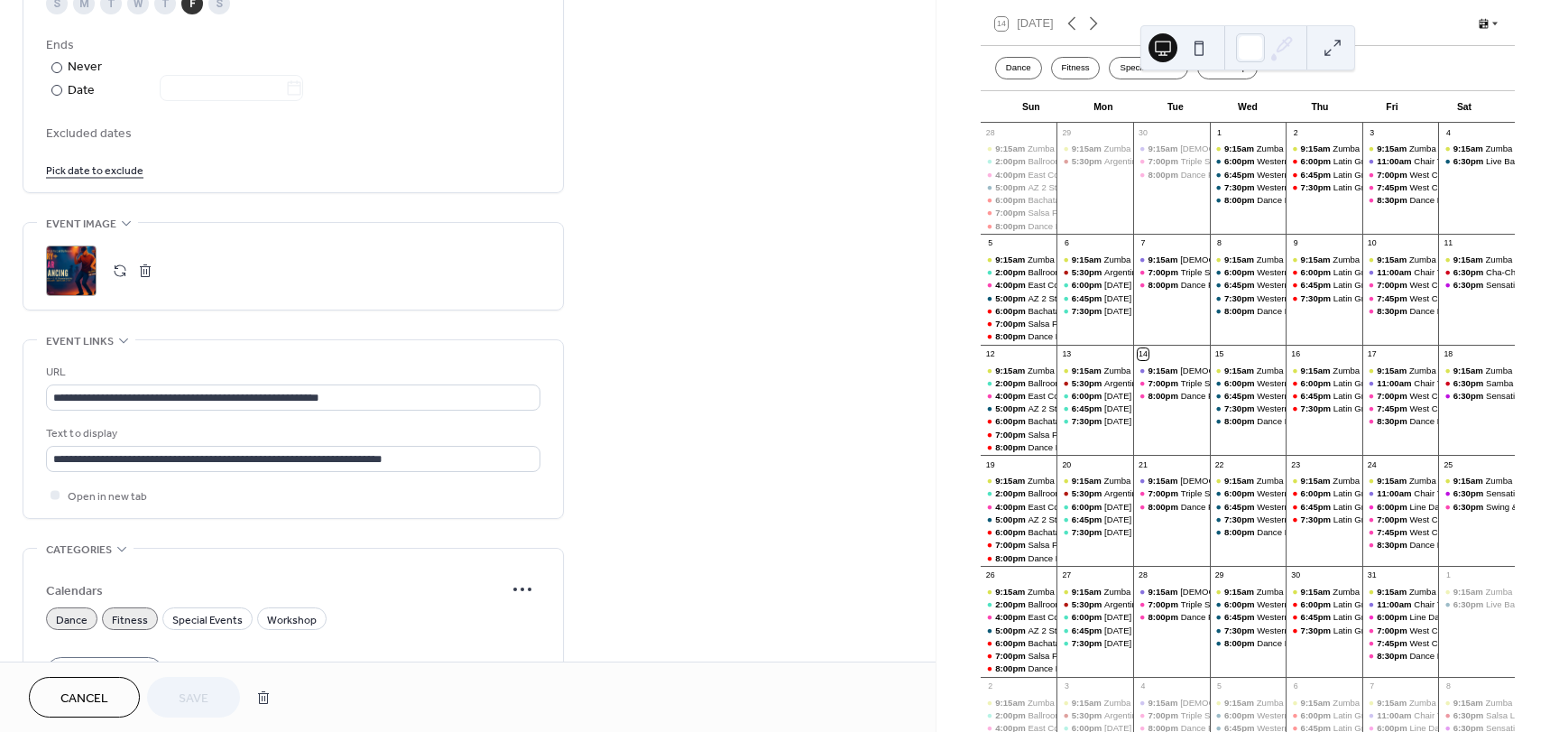
click at [74, 265] on div ";" at bounding box center [71, 270] width 51 height 51
click at [1409, 622] on div "Line Dancing with [PERSON_NAME] | Country and popular dance classes for beginne…" at bounding box center [1588, 617] width 359 height 12
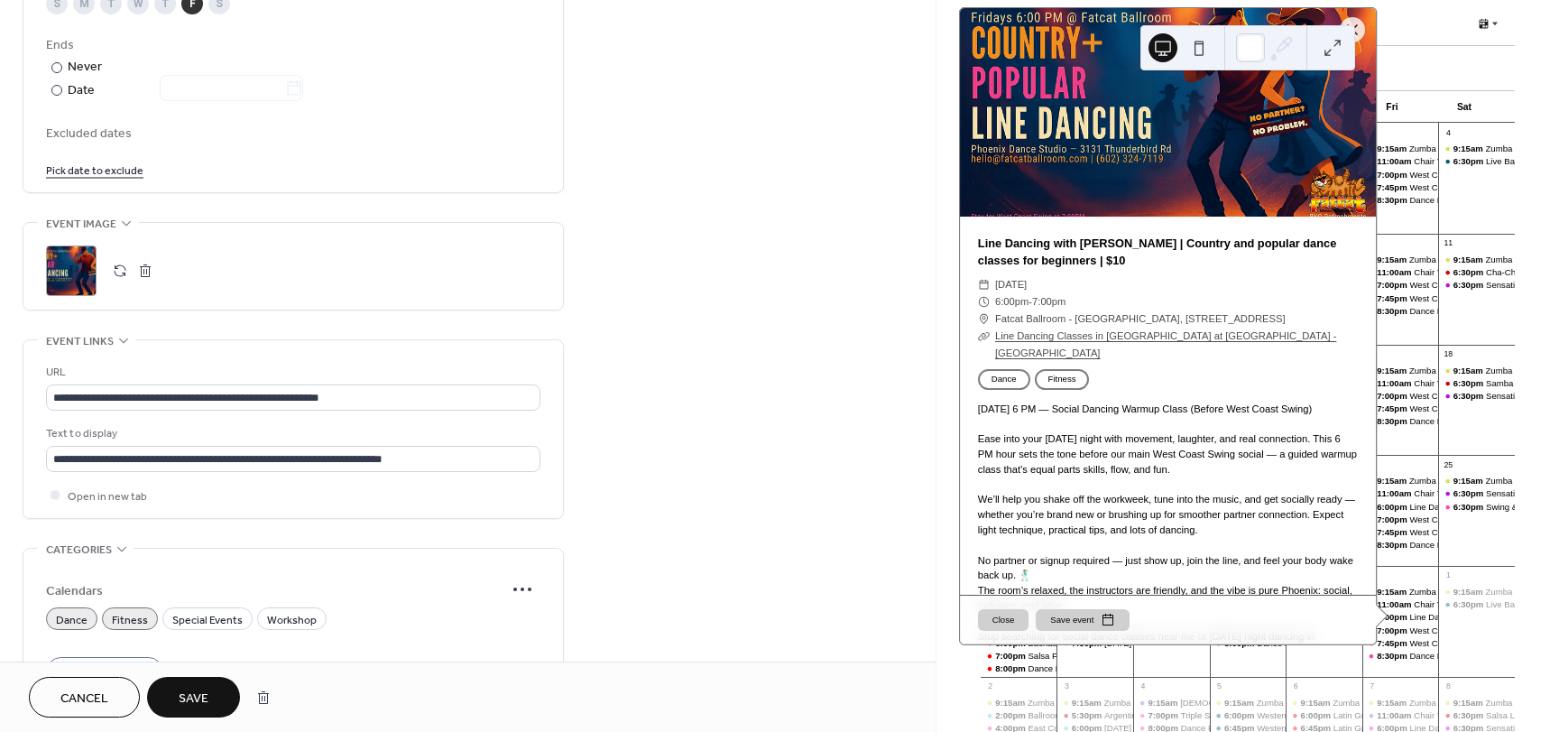
click at [67, 283] on div ";" at bounding box center [71, 270] width 51 height 51
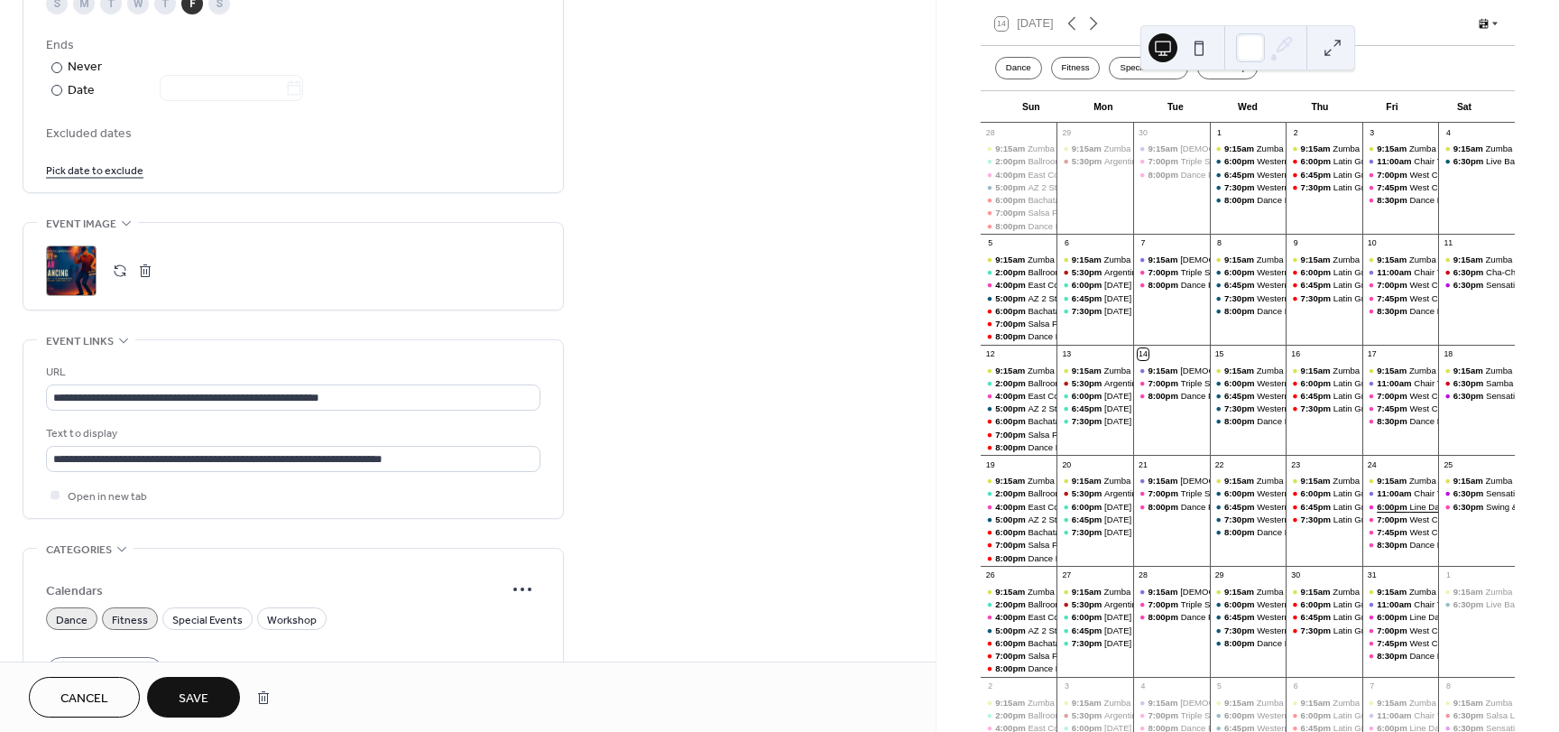
click at [1385, 512] on span "6:00pm" at bounding box center [1393, 507] width 32 height 12
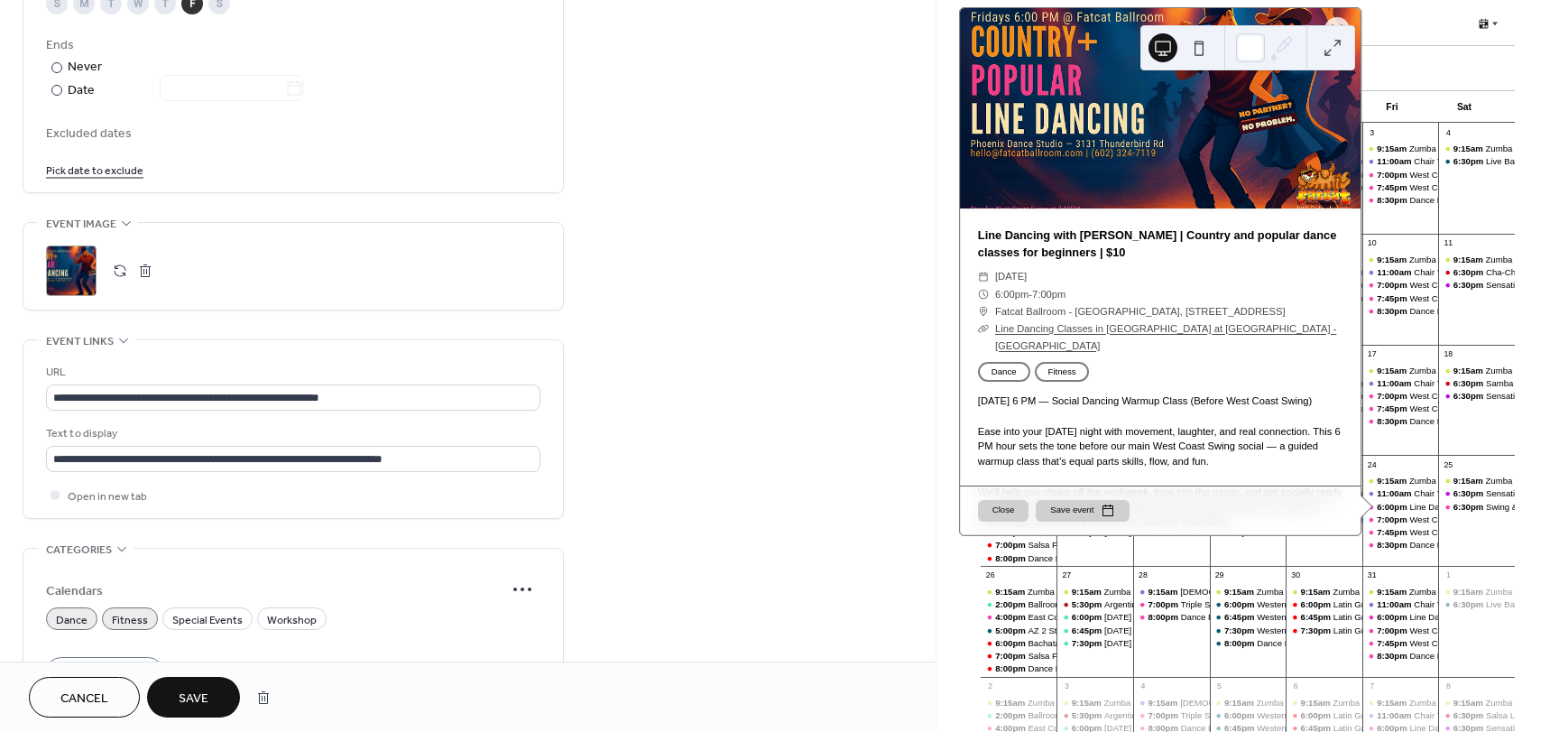
click at [143, 265] on button "button" at bounding box center [145, 270] width 25 height 25
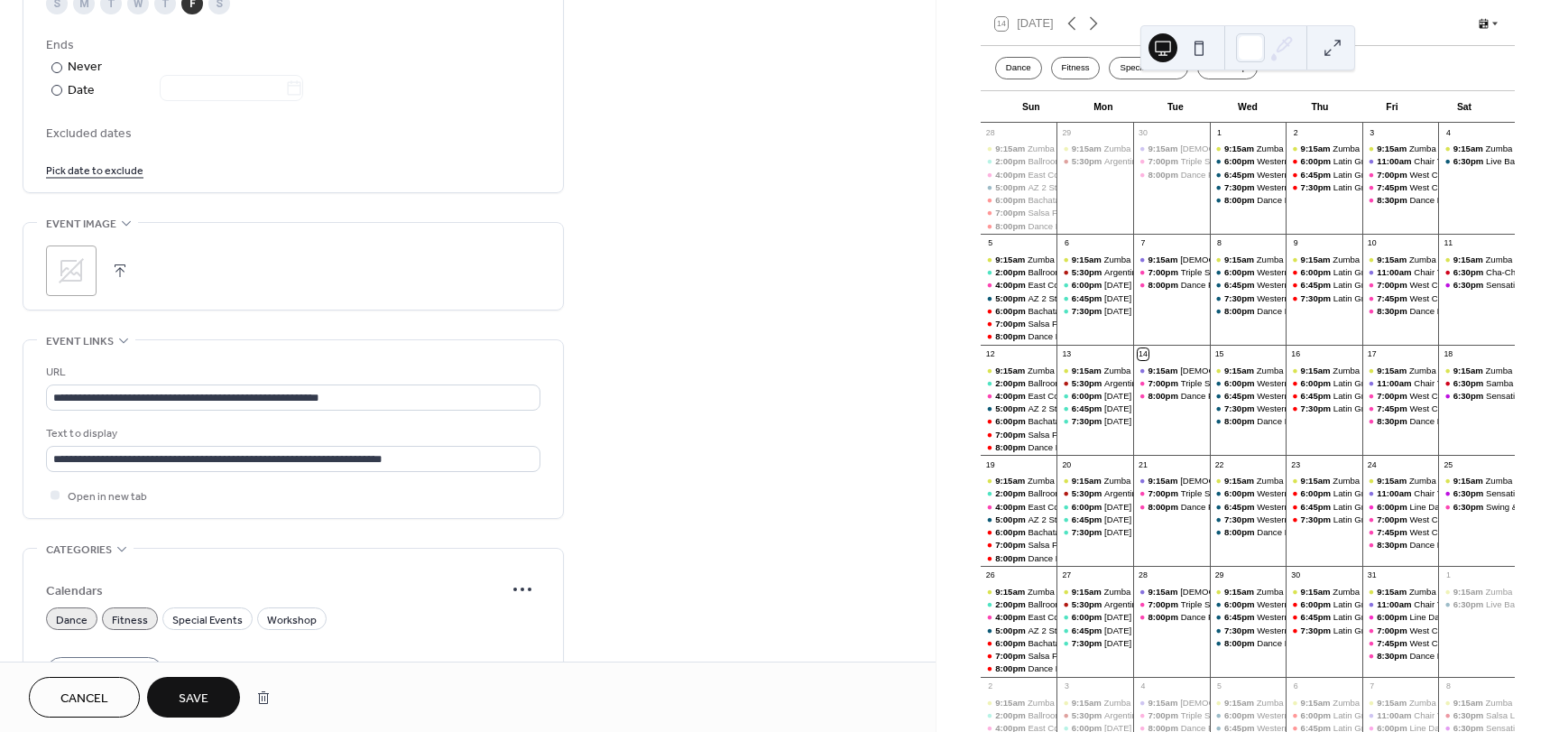
click at [109, 272] on button "button" at bounding box center [119, 270] width 25 height 25
click at [196, 701] on span "Save" at bounding box center [194, 698] width 30 height 19
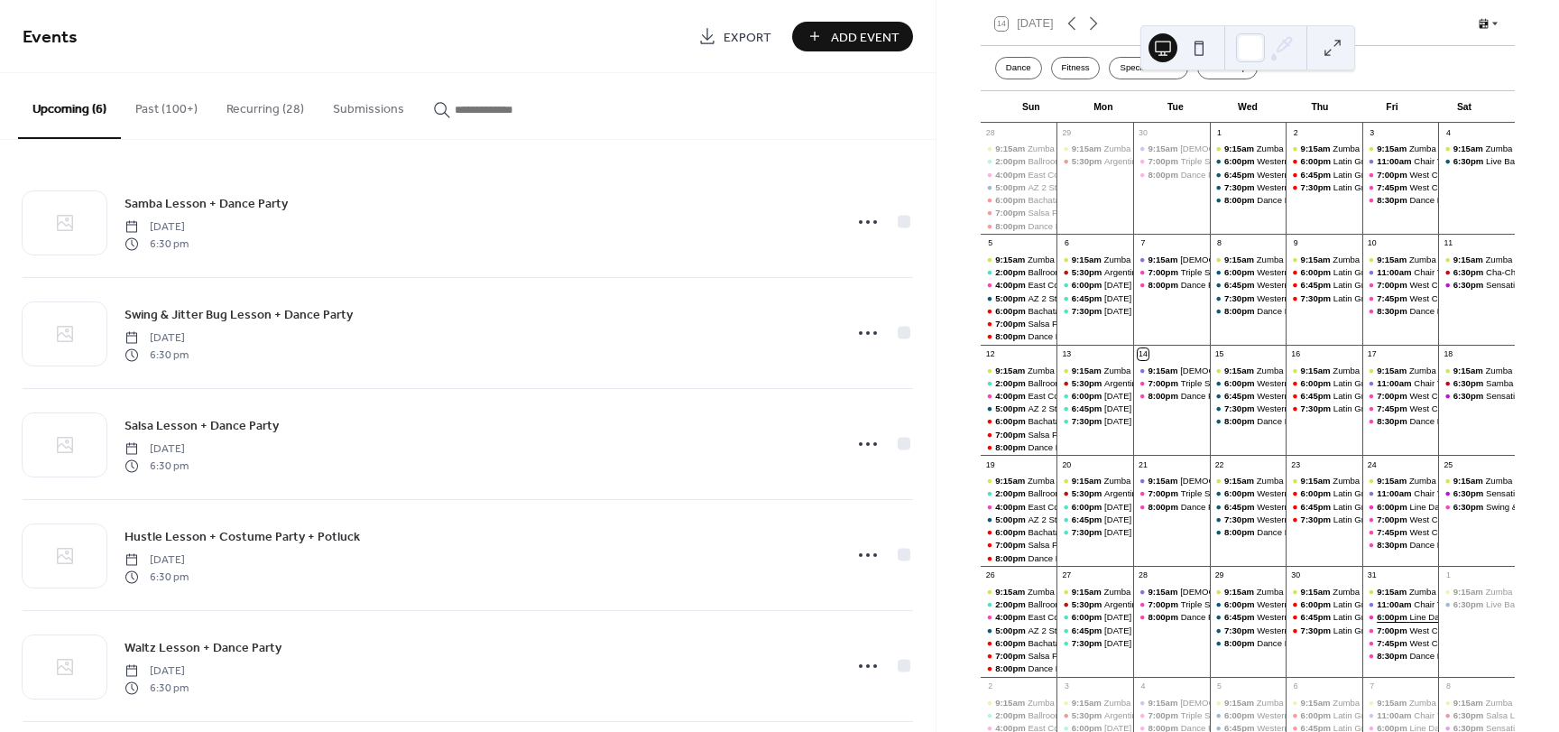
click at [1409, 622] on div "Line Dancing with [PERSON_NAME] | Country and popular dance classes for beginne…" at bounding box center [1588, 617] width 359 height 12
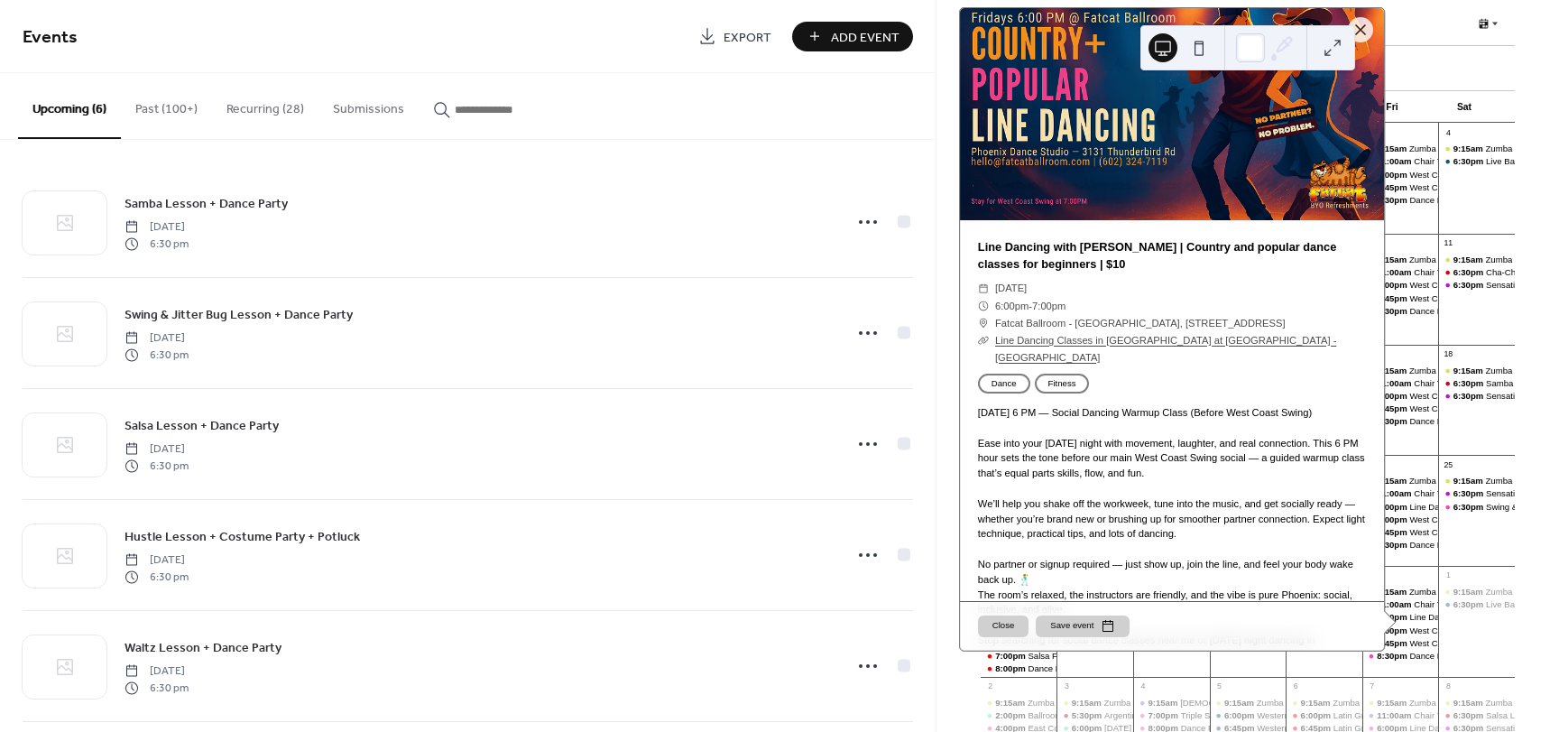
click at [888, 123] on div "Upcoming (6) Past (100+) Recurring (28) Submissions" at bounding box center [467, 106] width 935 height 67
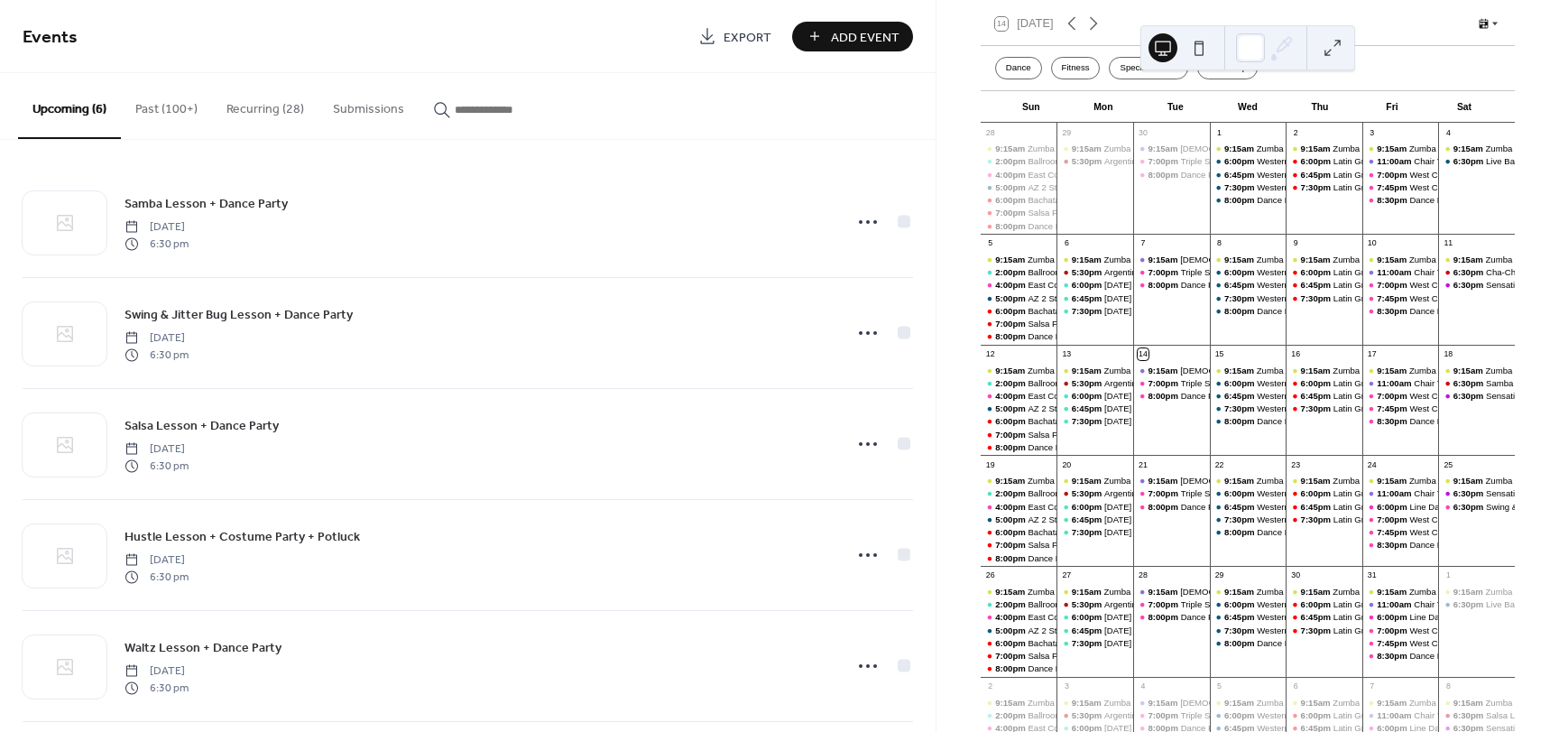
click at [252, 121] on button "Recurring (28)" at bounding box center [265, 105] width 106 height 64
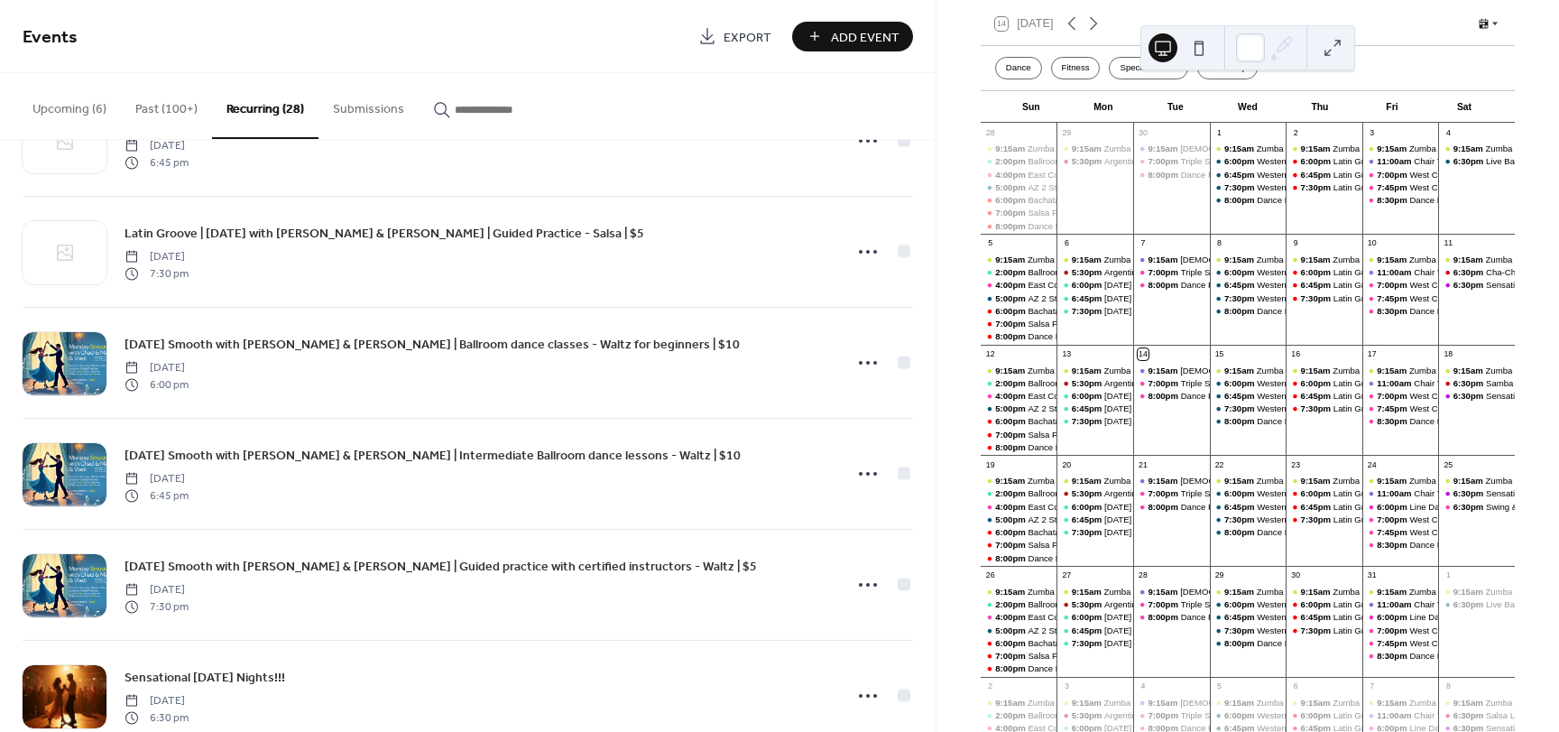
scroll to position [2568, 0]
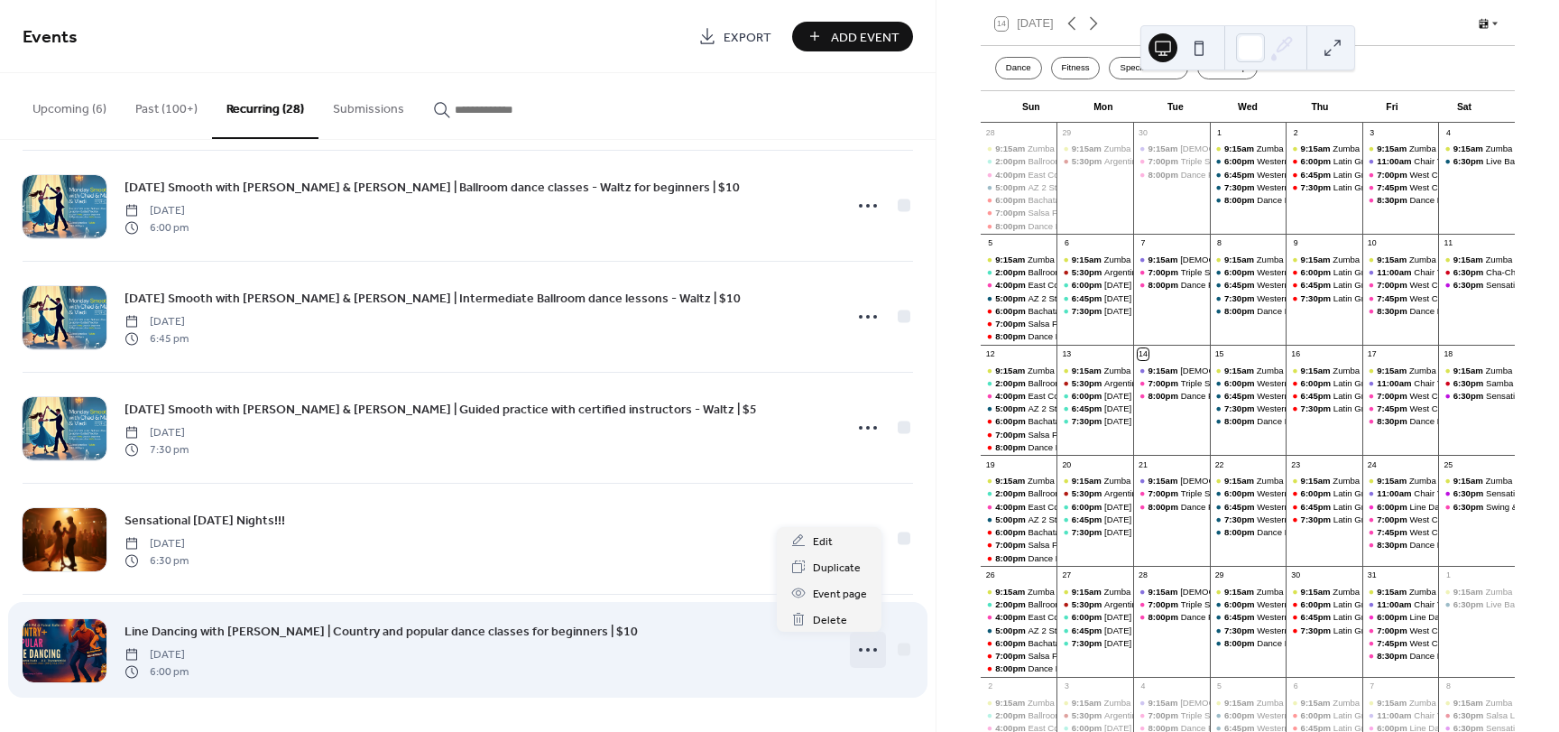
click at [856, 645] on icon at bounding box center [867, 649] width 29 height 29
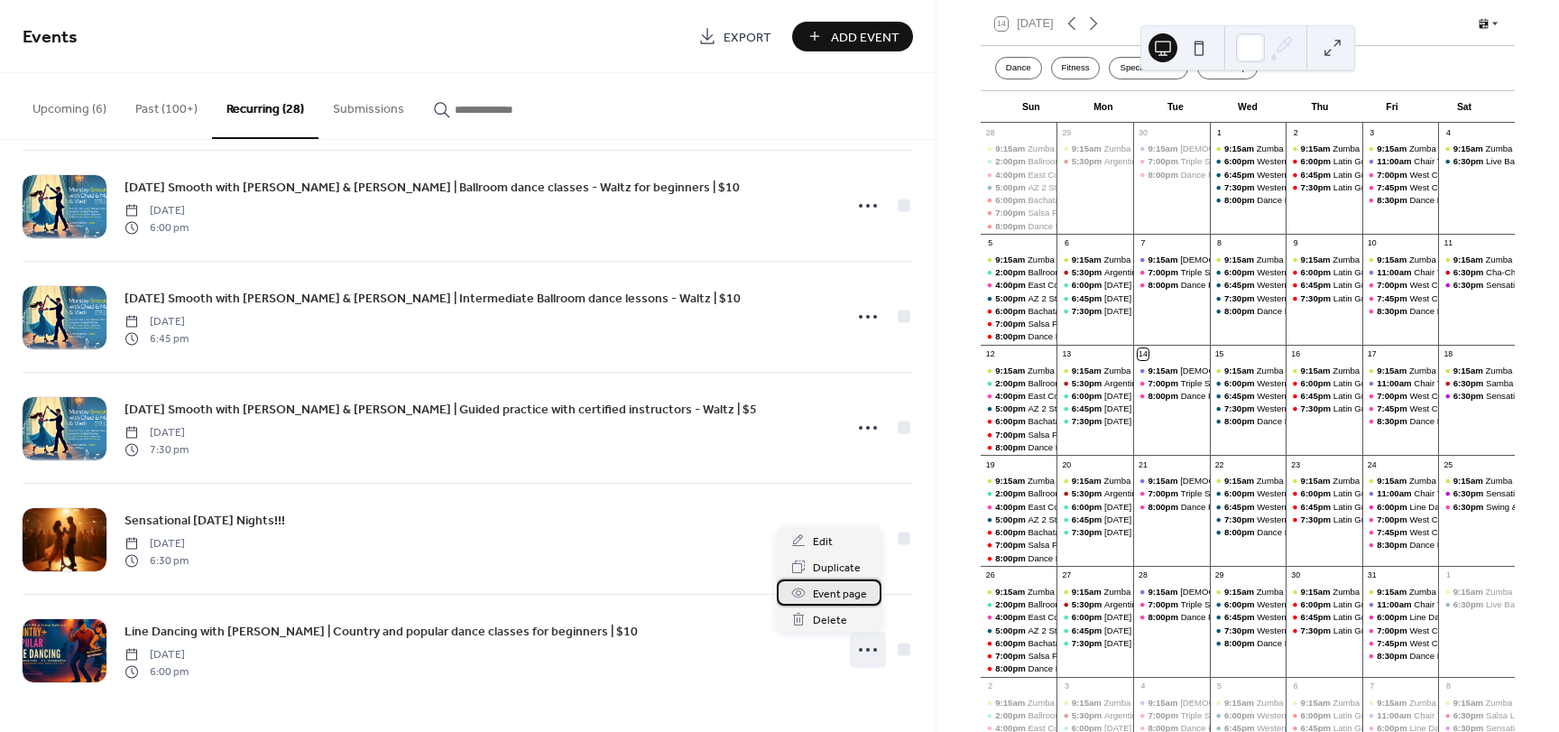
click at [844, 590] on span "Event page" at bounding box center [840, 594] width 54 height 19
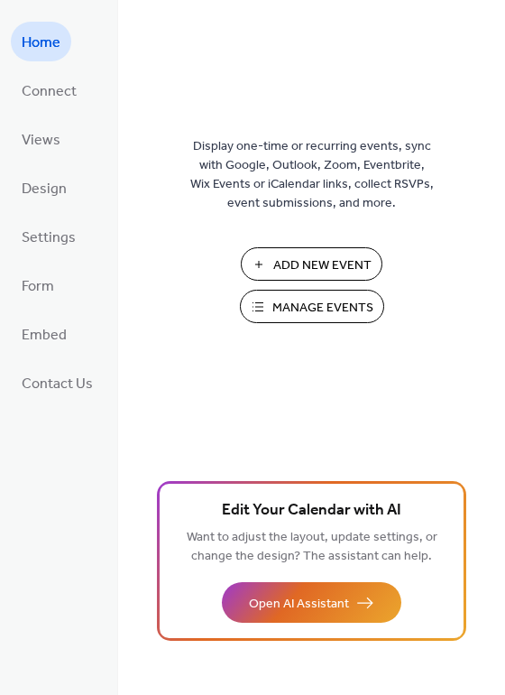
click at [280, 308] on span "Manage Events" at bounding box center [322, 308] width 101 height 19
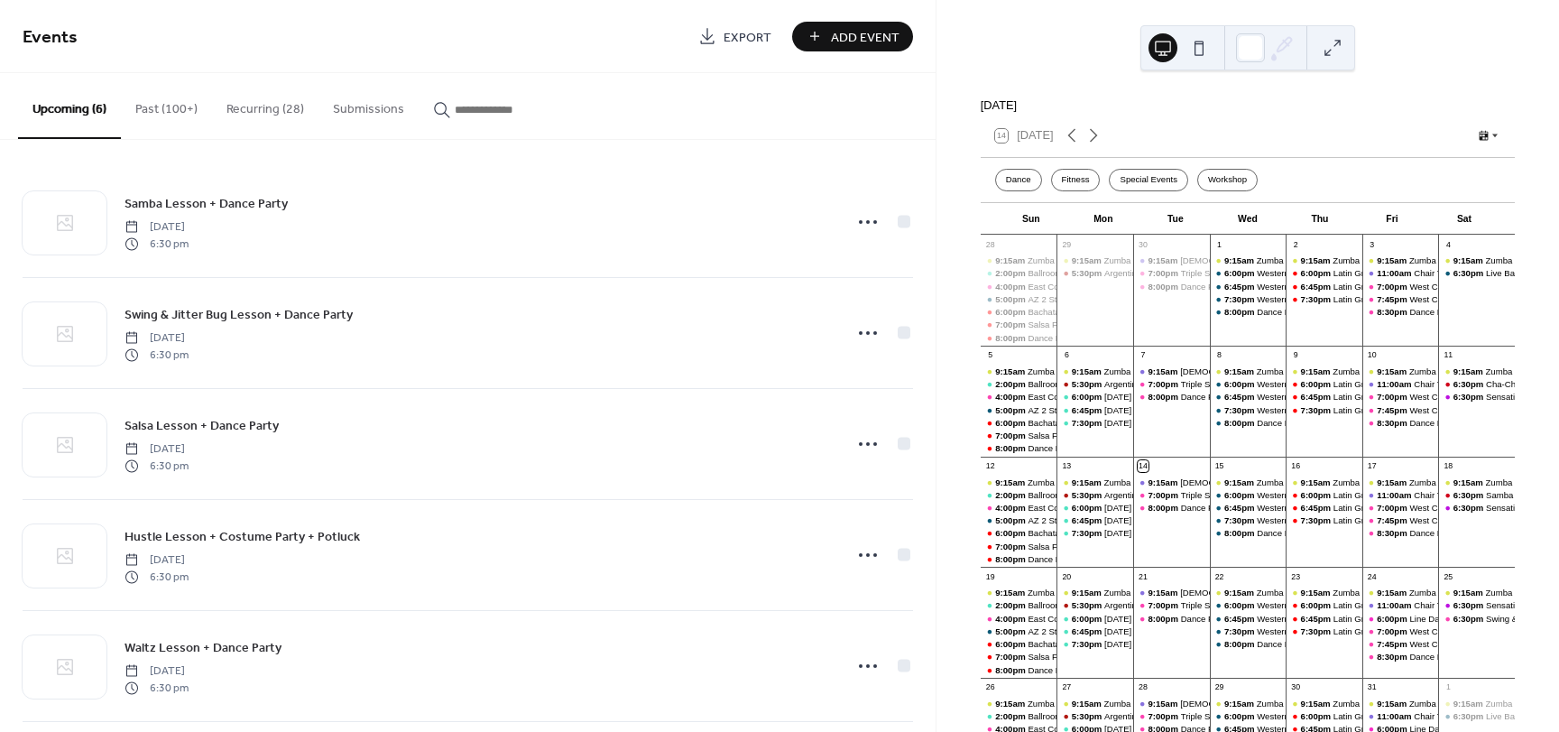
click at [257, 104] on button "Recurring (28)" at bounding box center [265, 105] width 106 height 64
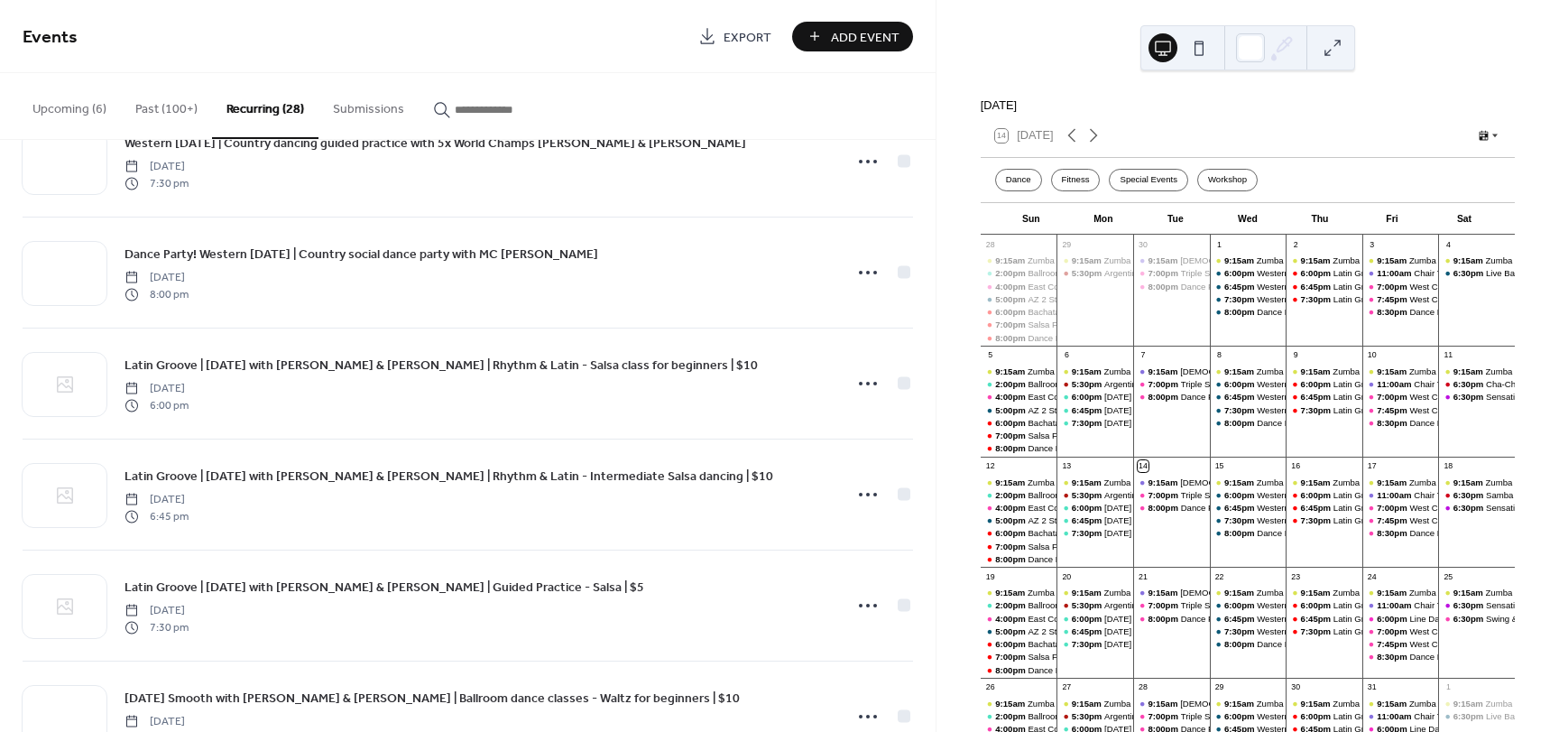
scroll to position [2568, 0]
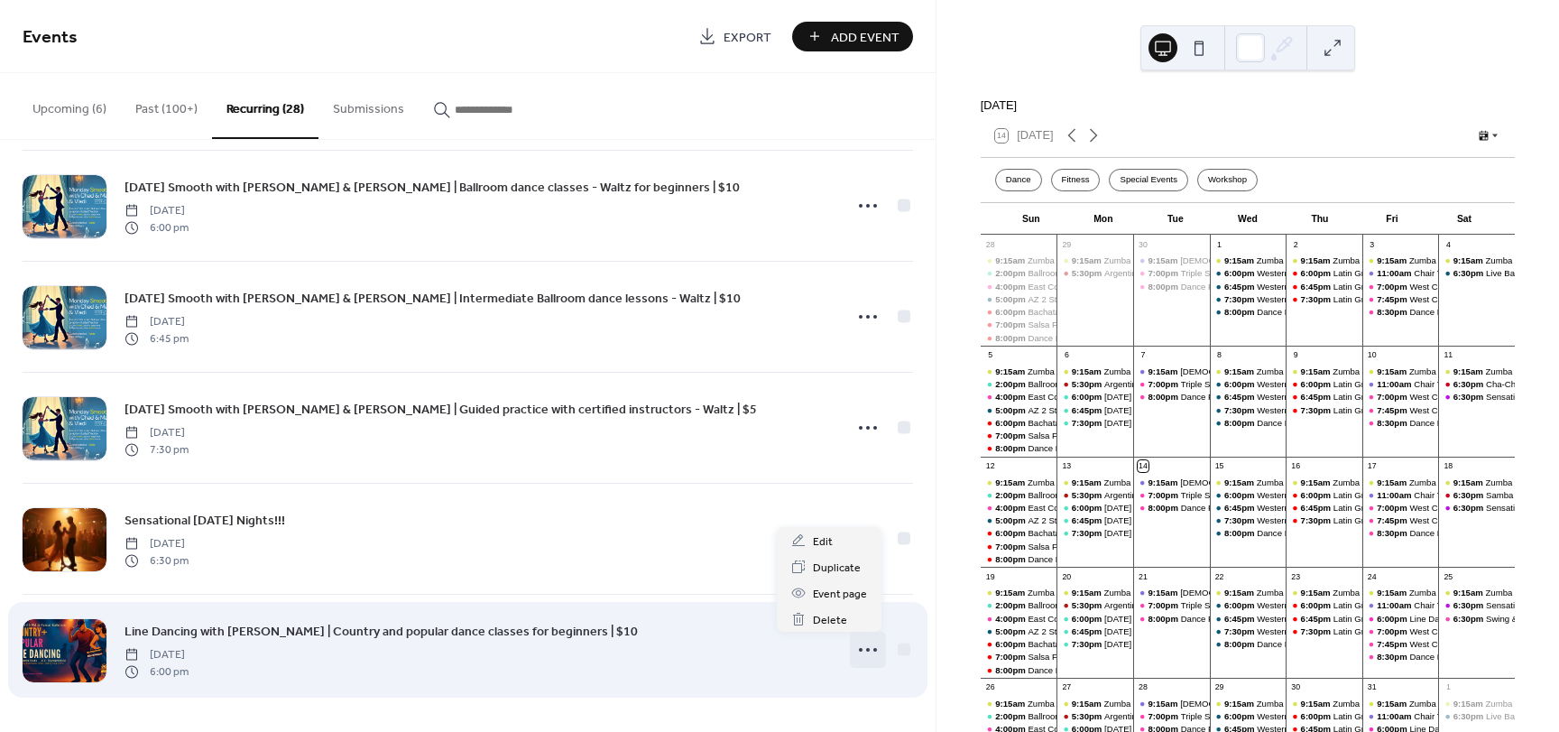
click at [858, 647] on icon at bounding box center [867, 649] width 29 height 29
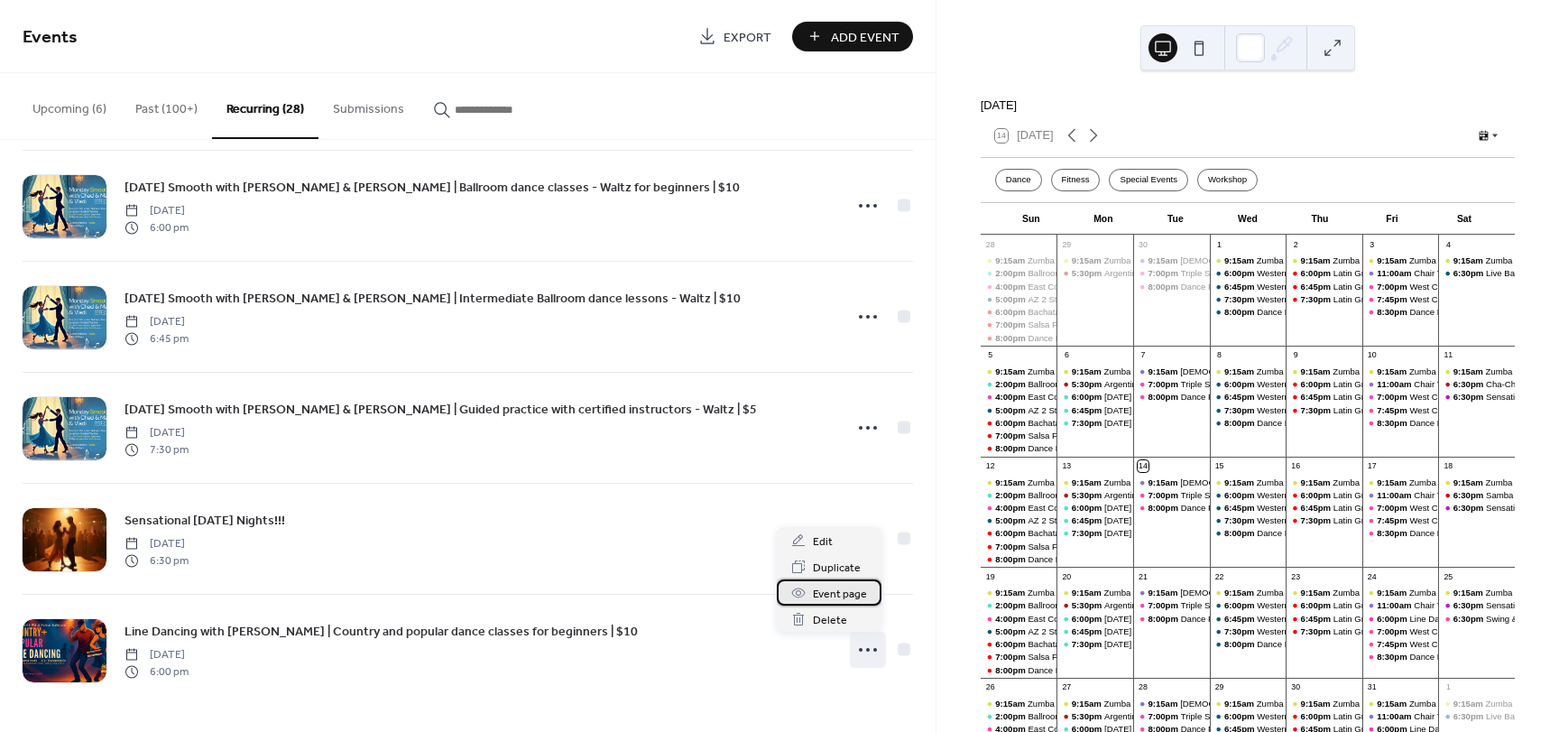
click at [848, 589] on span "Event page" at bounding box center [840, 594] width 54 height 19
